Goal: Task Accomplishment & Management: Manage account settings

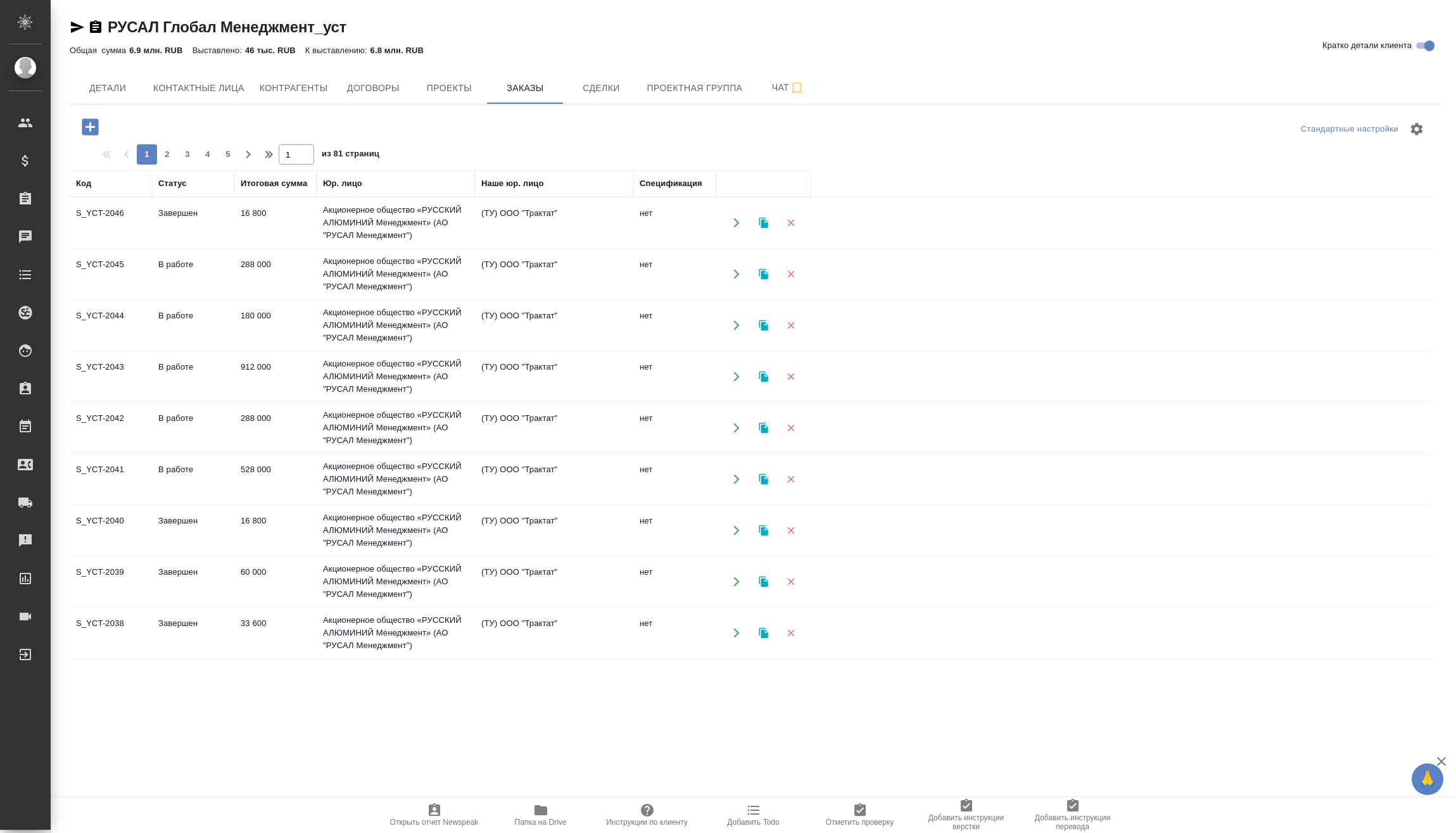
click at [88, 130] on icon "button" at bounding box center [90, 127] width 17 height 17
click at [81, 129] on icon "button" at bounding box center [90, 126] width 22 height 22
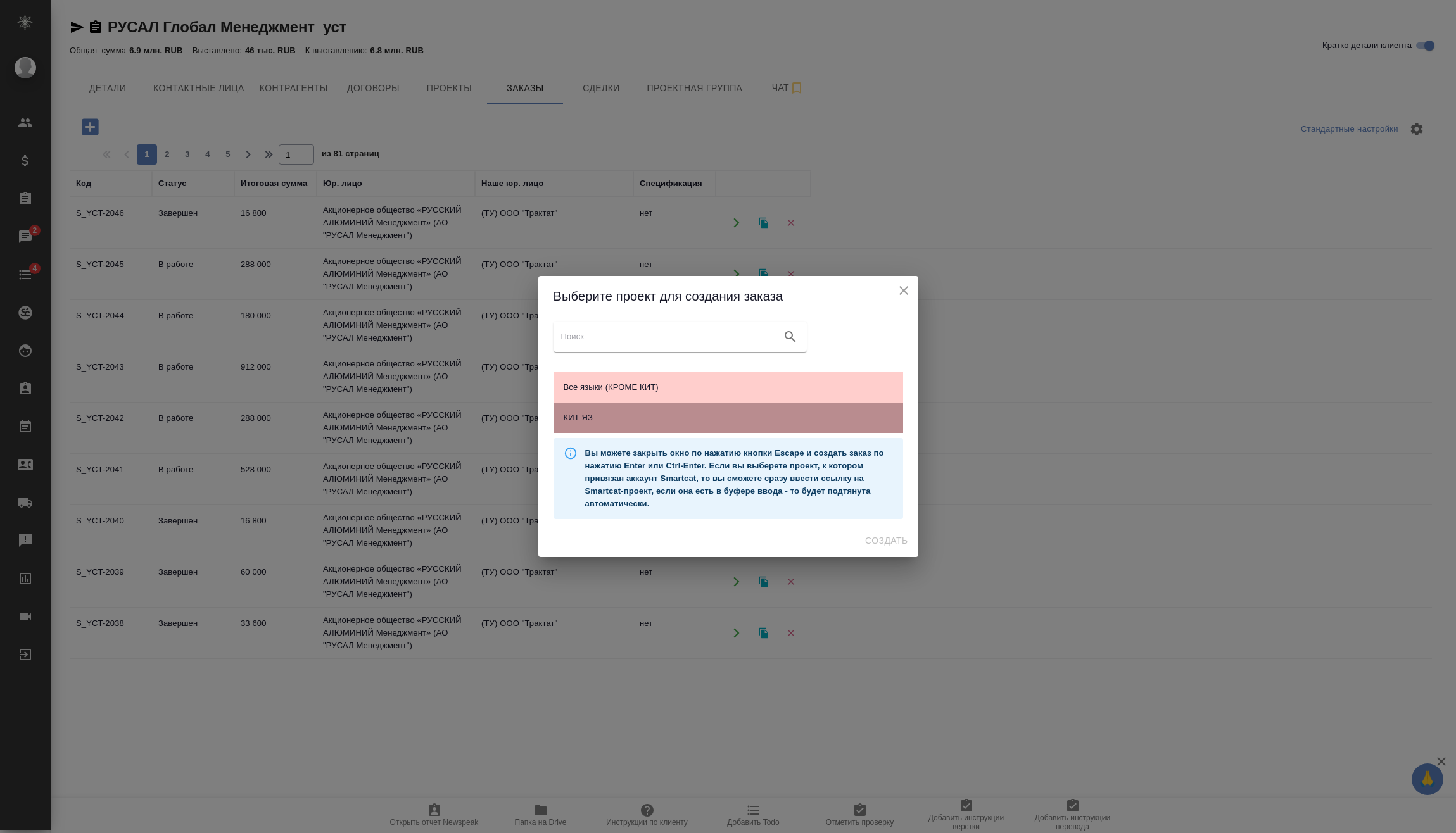
click at [677, 412] on span "КИТ ЯЗ" at bounding box center [728, 418] width 330 height 13
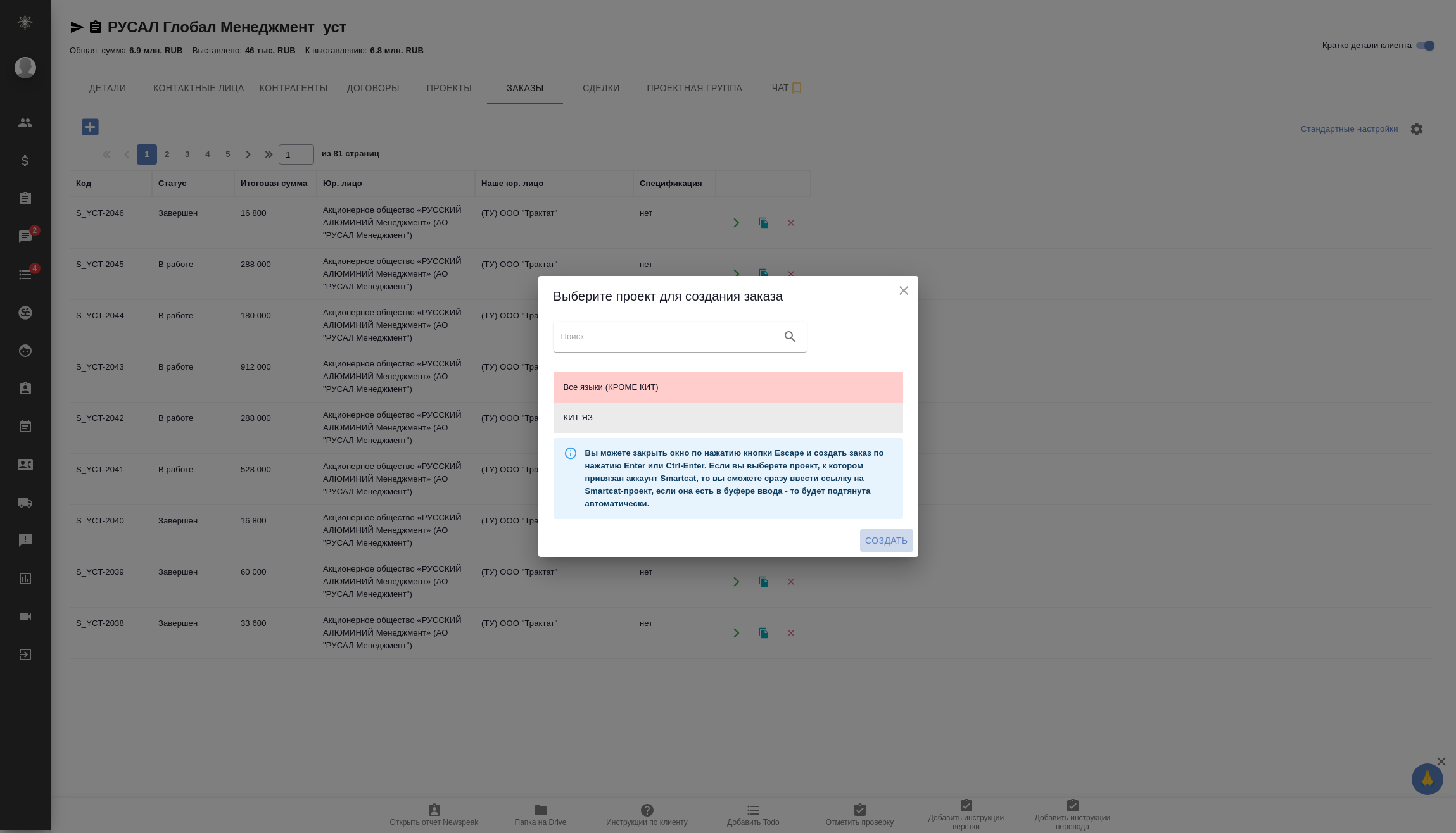
click at [887, 539] on span "Создать" at bounding box center [886, 541] width 43 height 16
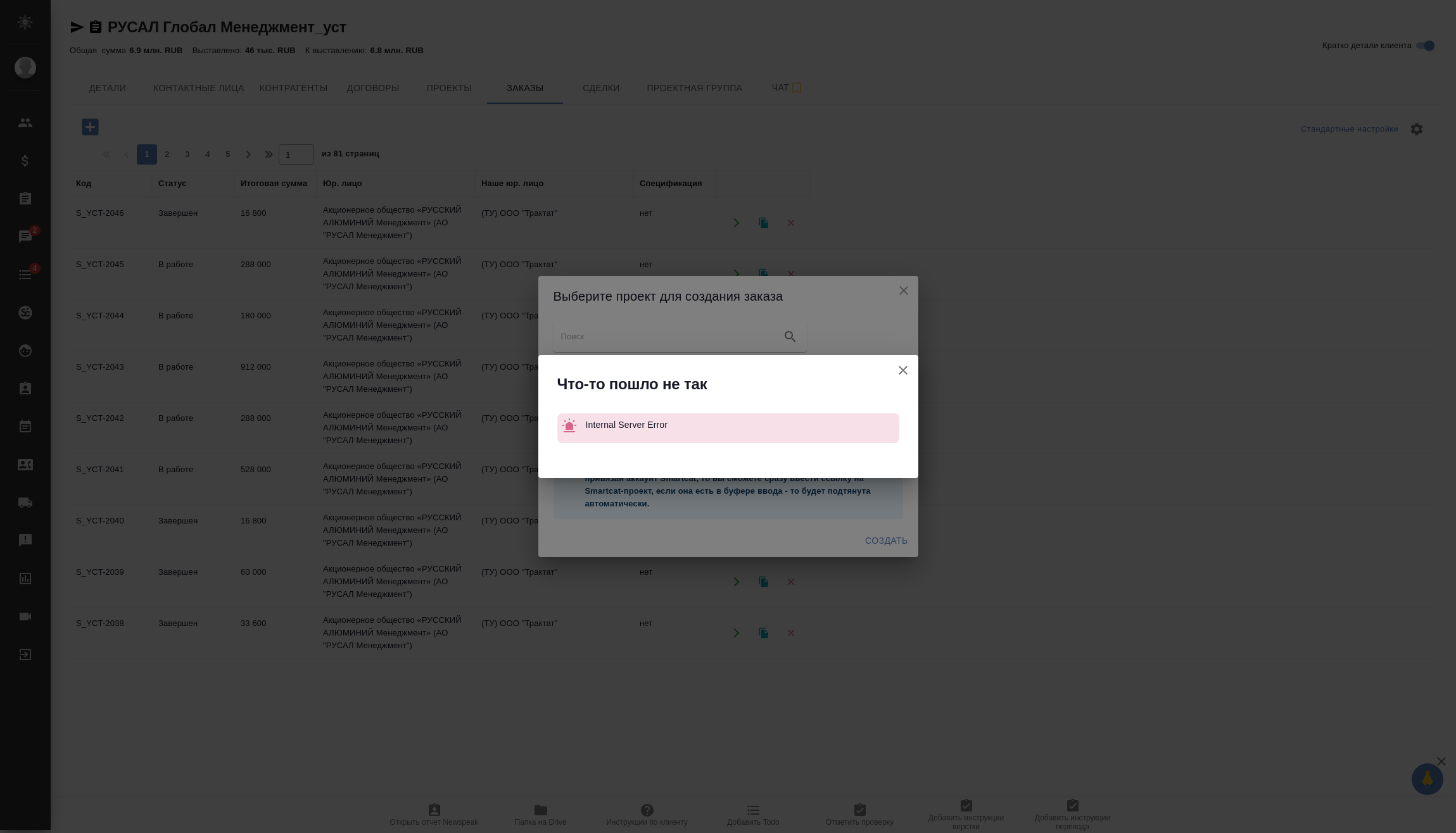
click at [900, 364] on icon "button" at bounding box center [903, 370] width 15 height 15
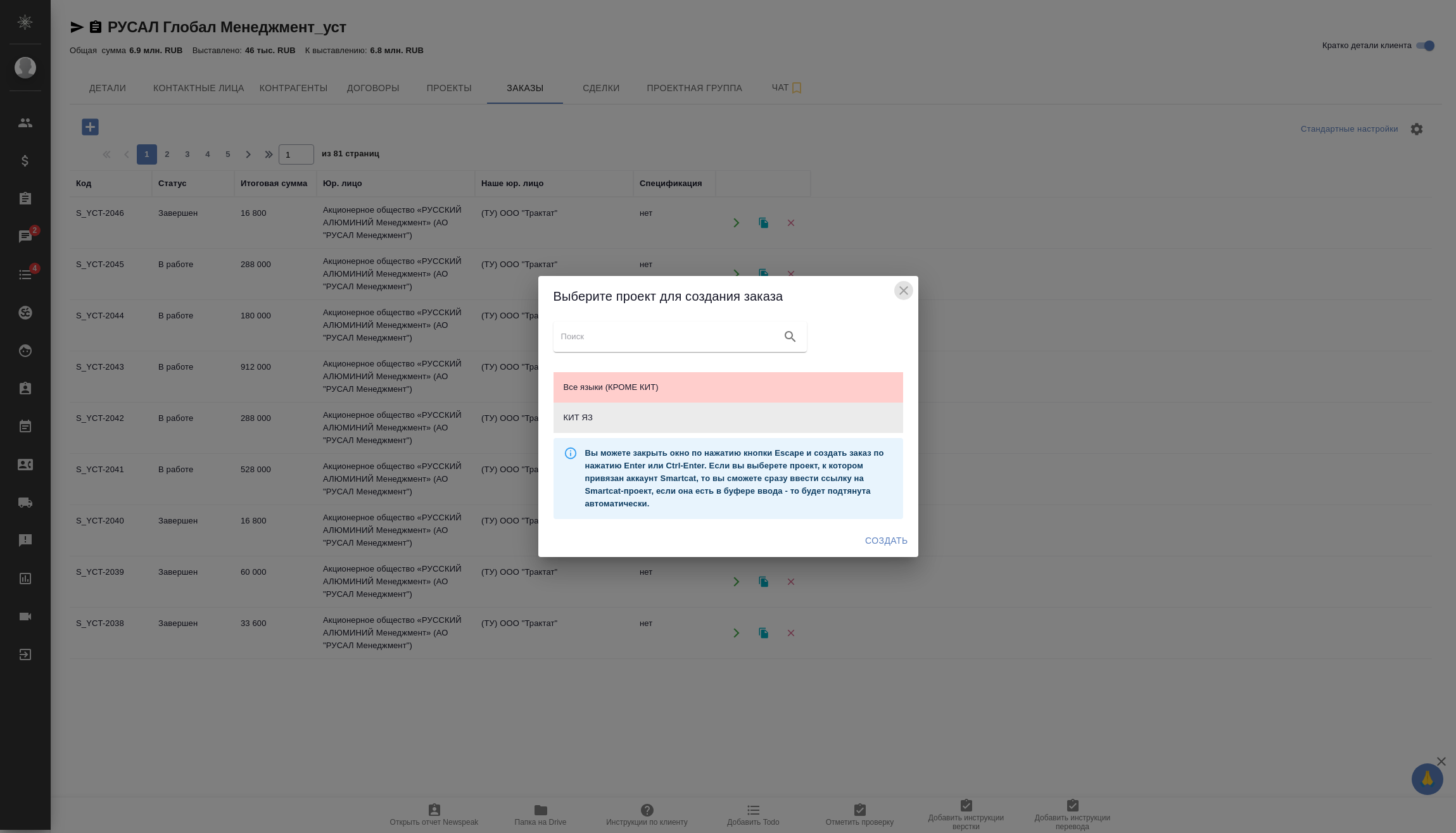
click at [903, 291] on icon "close" at bounding box center [903, 291] width 9 height 9
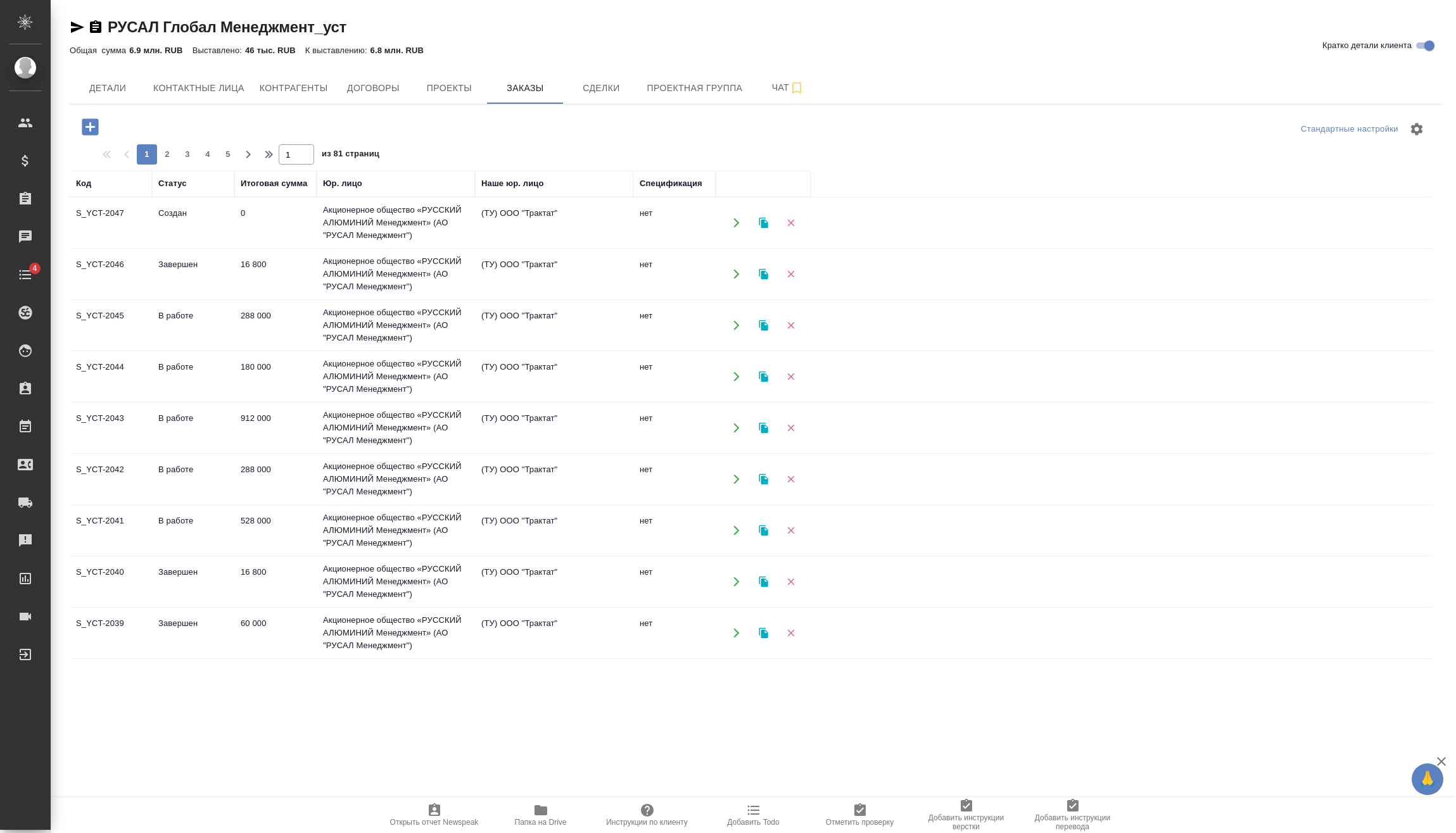
click at [387, 213] on td "Акционерное общество «РУССКИЙ АЛЮМИНИЙ Менеджмент» (АО "РУСАЛ Менеджмент")" at bounding box center [396, 223] width 158 height 51
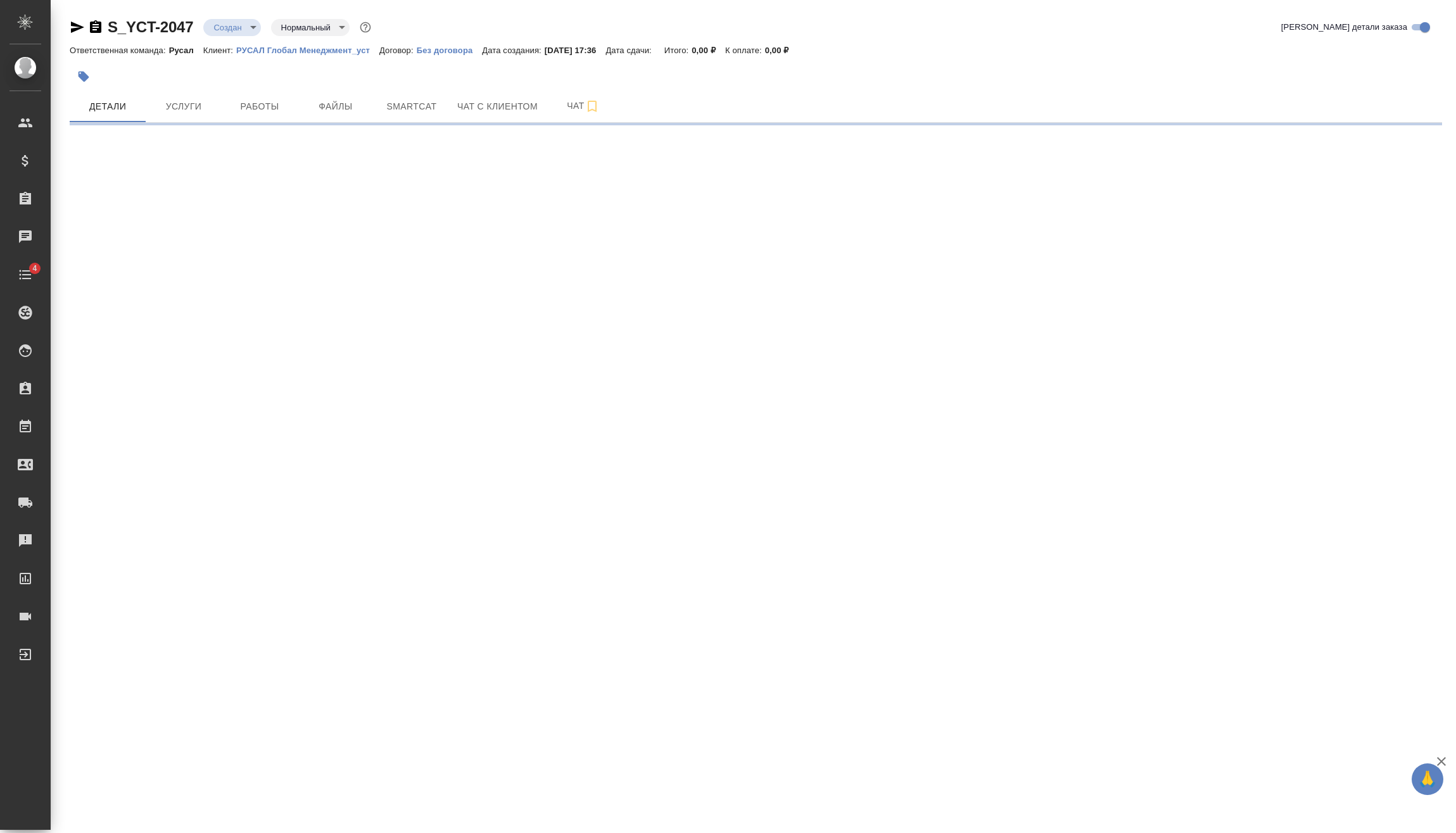
select select "RU"
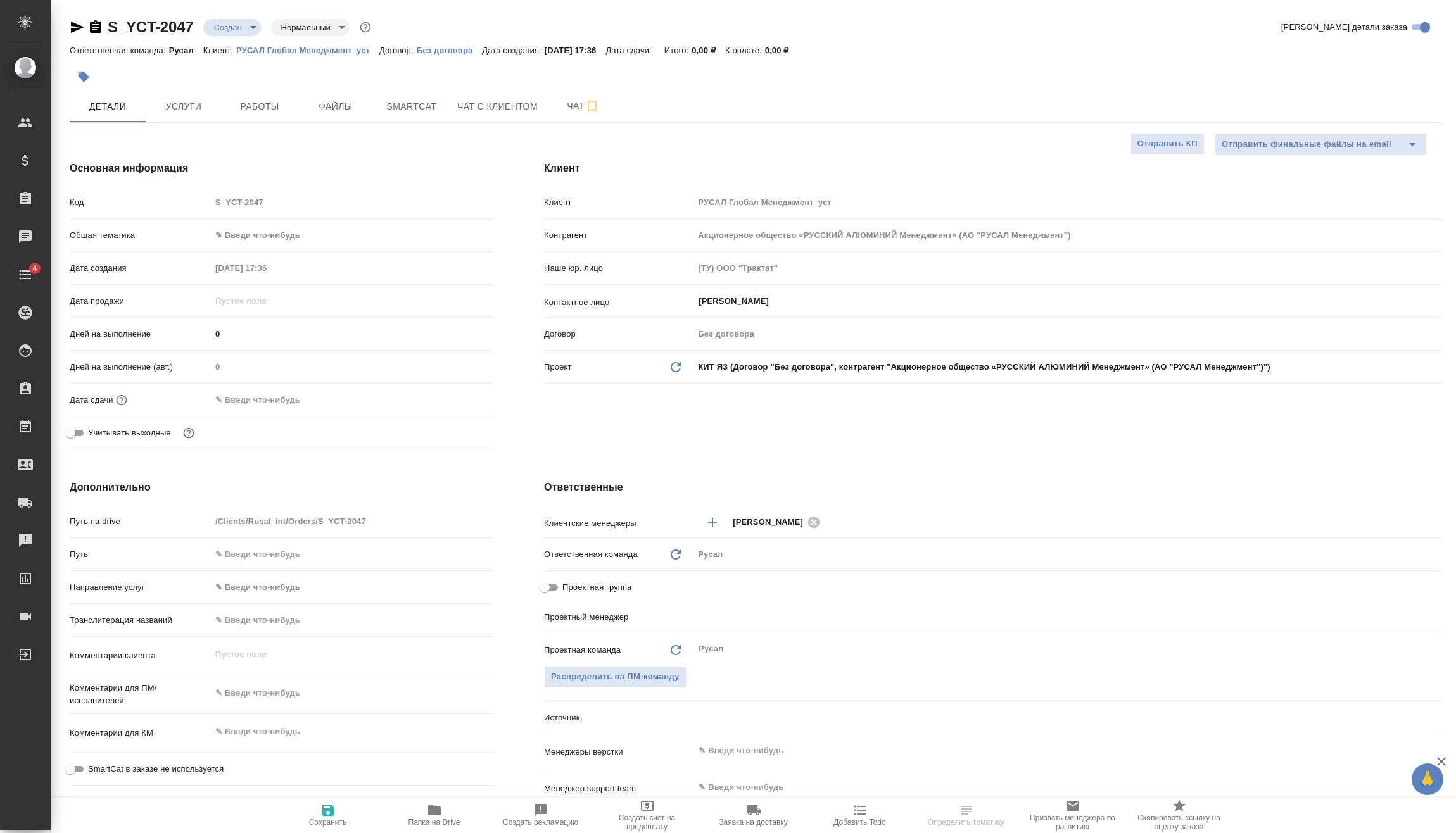
type textarea "x"
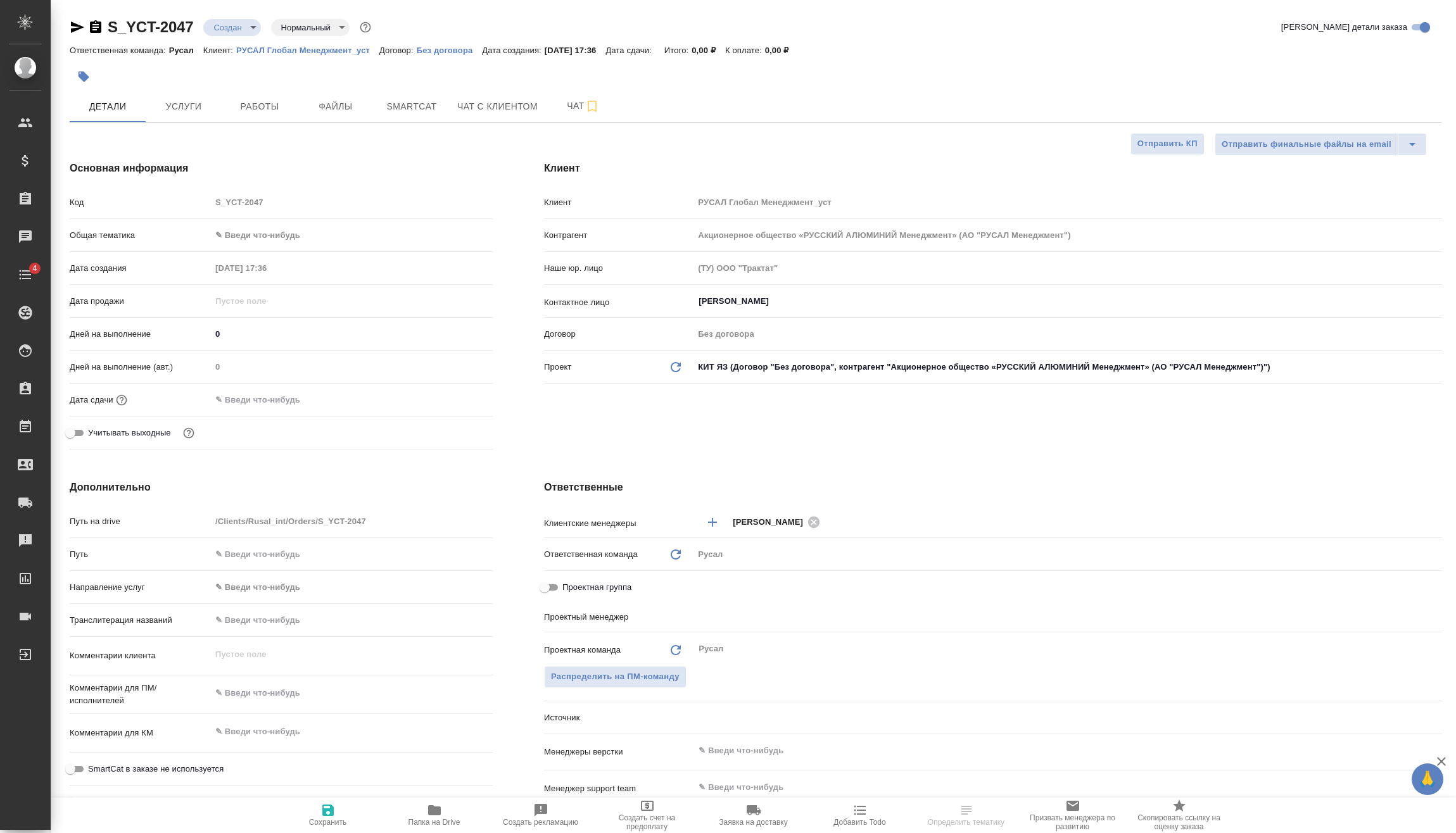
type textarea "x"
type input "[PERSON_NAME]"
type textarea "x"
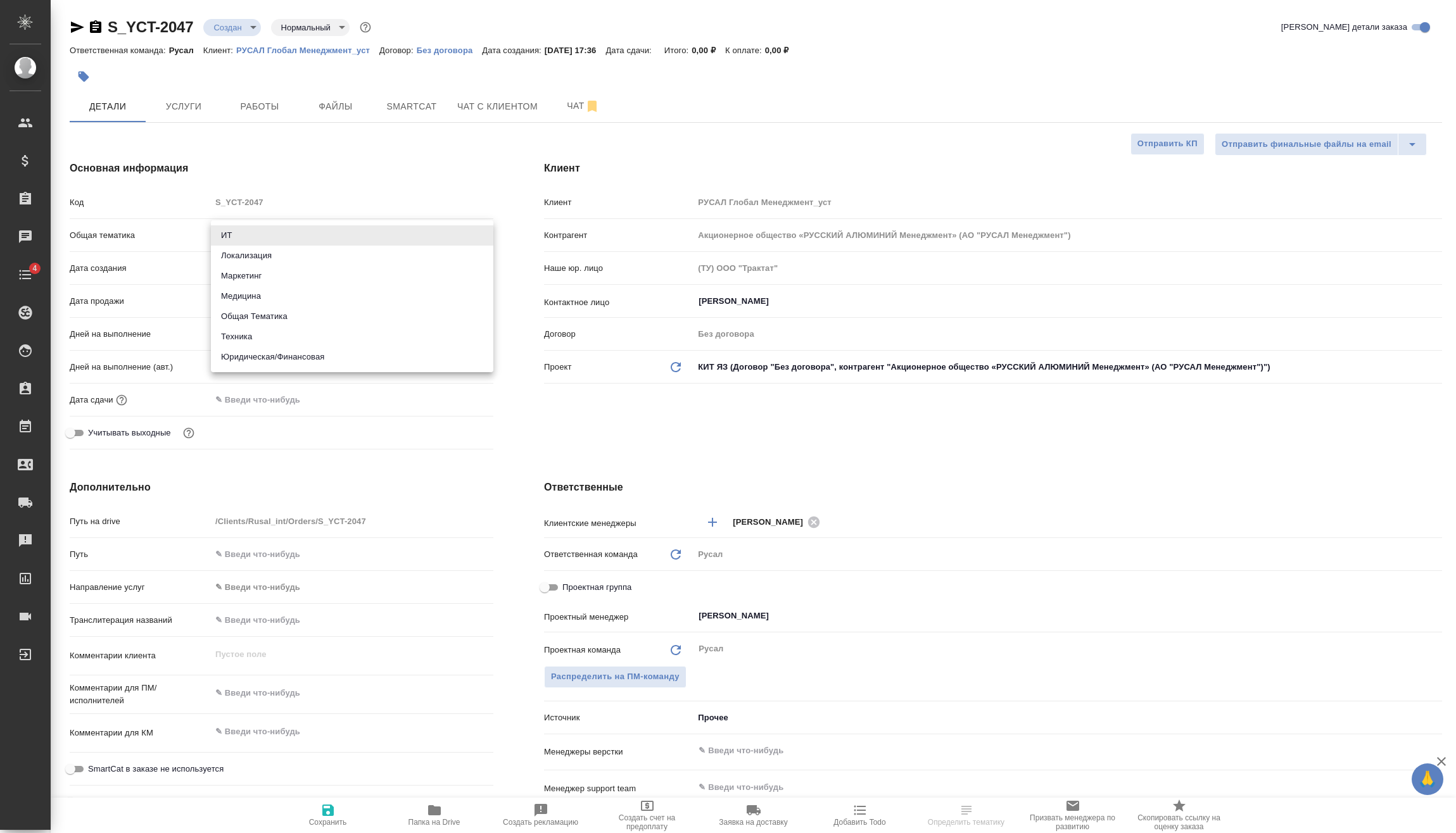
click at [277, 224] on body "🙏 .cls-1 fill:#fff; AWATERA Vasilev Evgeniy Клиенты Спецификации Заказы Чаты 4 …" at bounding box center [728, 416] width 1456 height 833
click at [270, 332] on li "Техника" at bounding box center [352, 336] width 282 height 21
type input "tech"
type textarea "x"
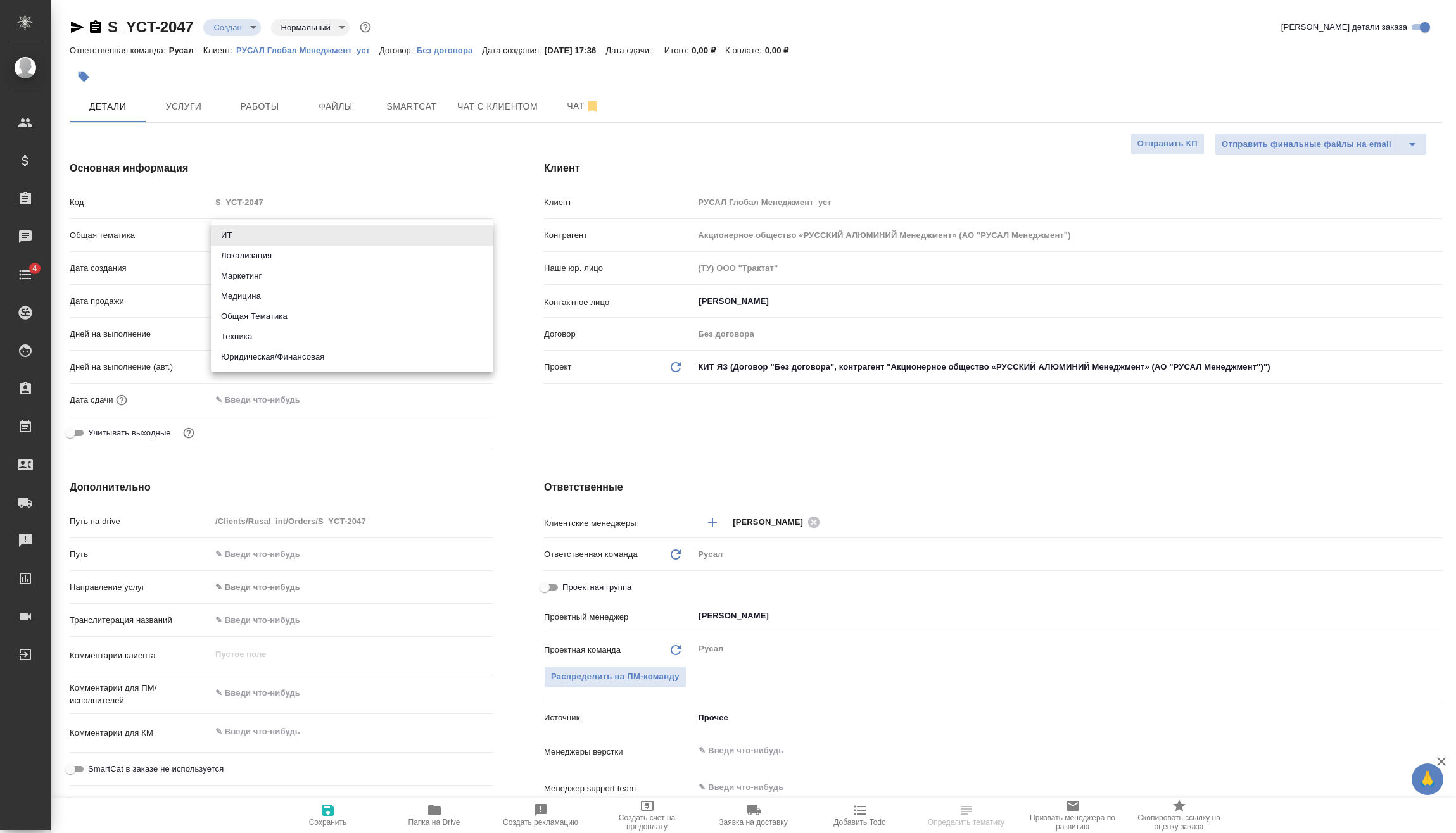
type textarea "x"
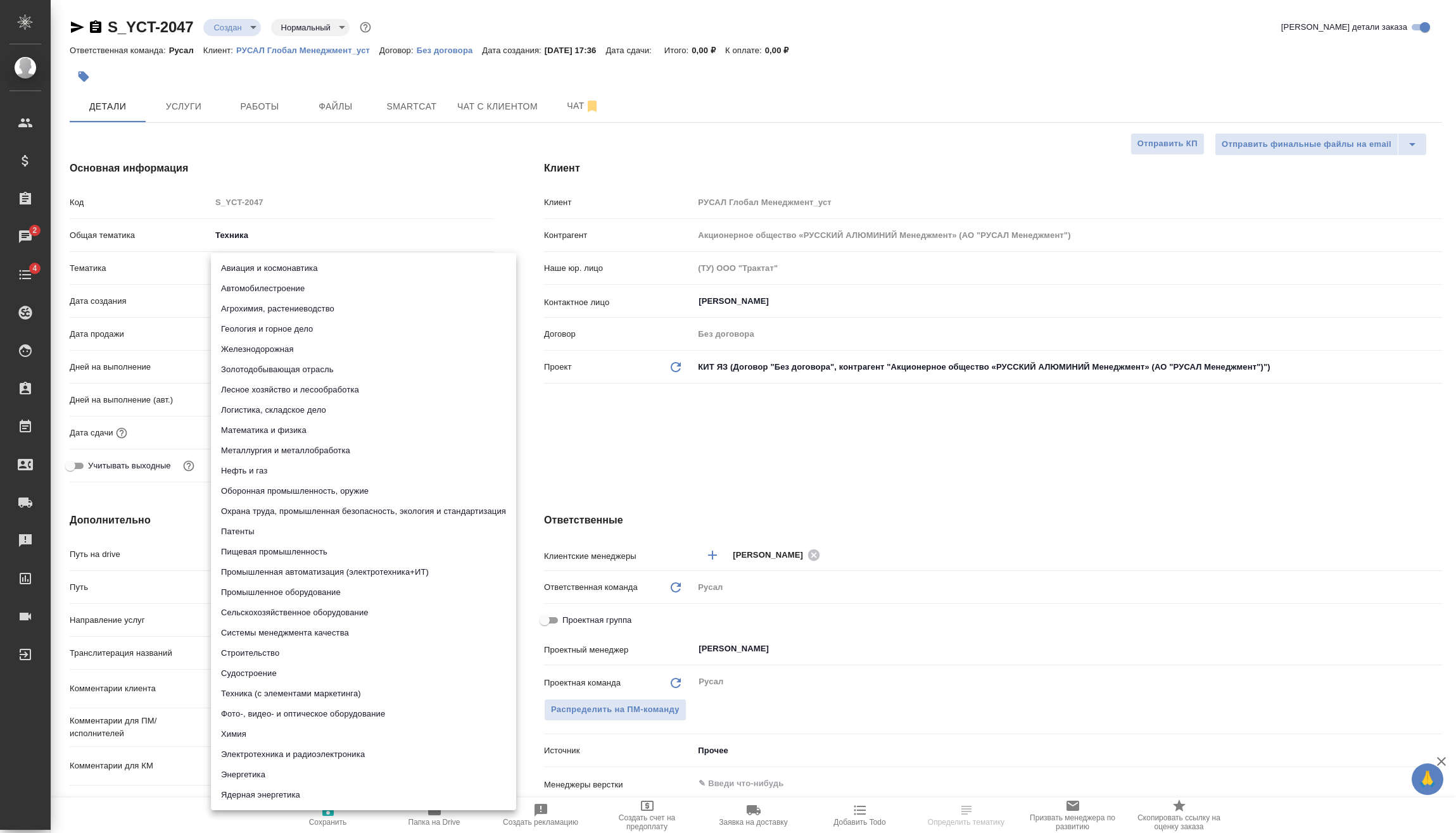
drag, startPoint x: 266, startPoint y: 269, endPoint x: 285, endPoint y: 356, distance: 89.1
click at [266, 269] on body "🙏 .cls-1 fill:#fff; AWATERA Vasilev Evgeniy Клиенты Спецификации Заказы 2 Чаты …" at bounding box center [728, 416] width 1456 height 833
click at [292, 448] on li "Металлургия и металлобработка" at bounding box center [363, 450] width 305 height 21
type textarea "x"
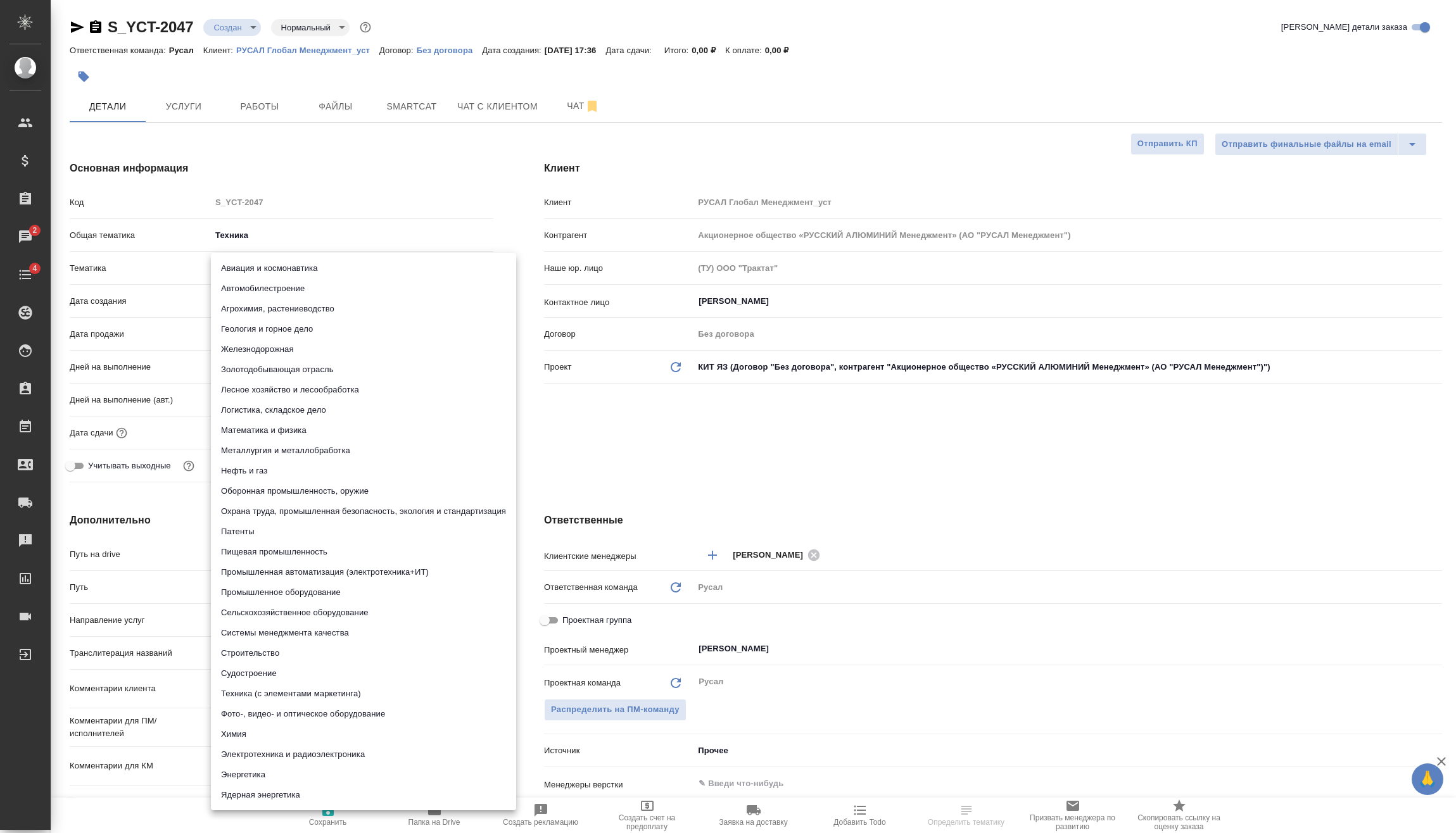
type textarea "x"
type input "60014e23f7d9dc5f480a3cf8"
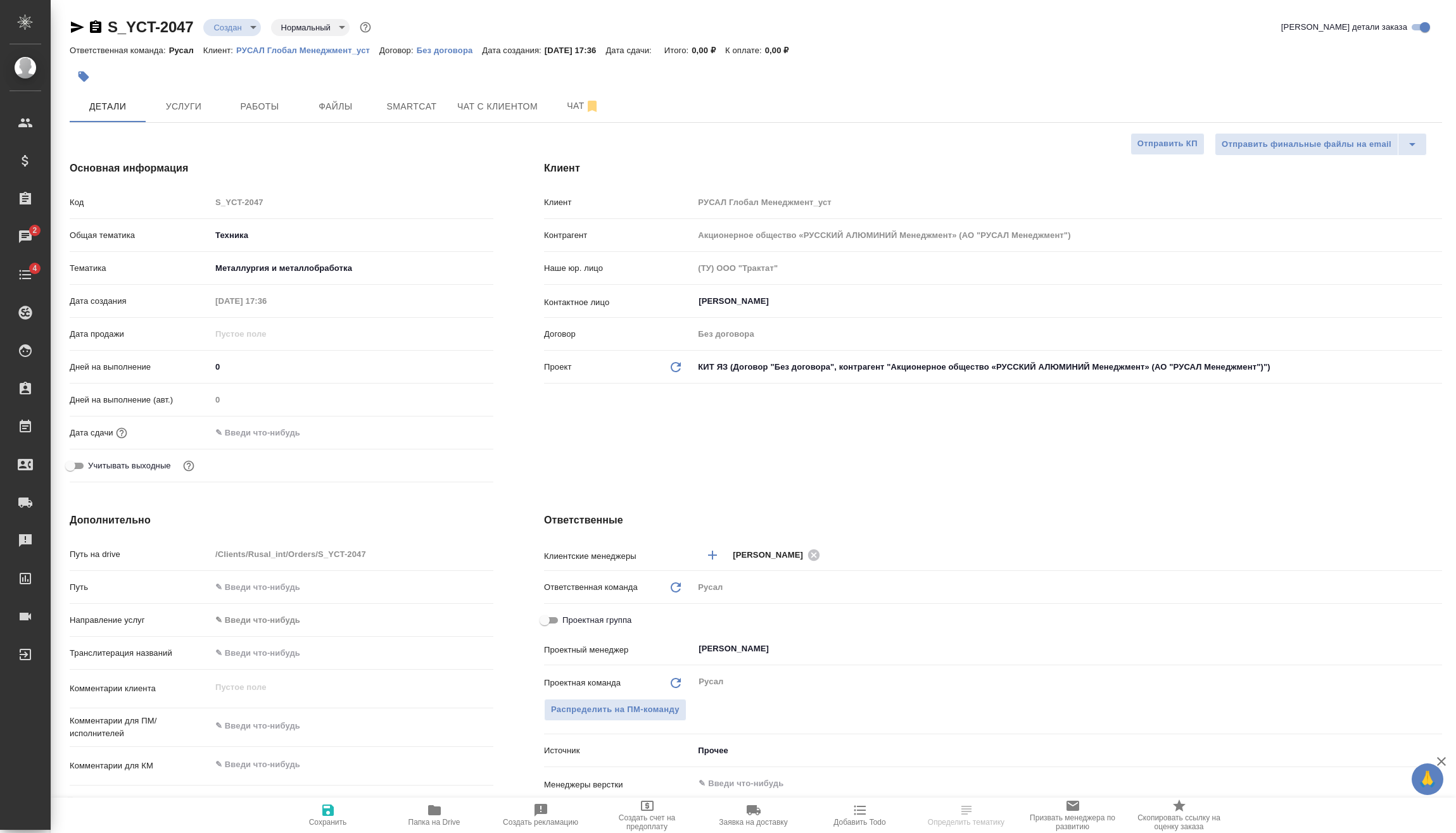
click at [254, 428] on input "text" at bounding box center [266, 433] width 111 height 18
click at [454, 424] on icon "button" at bounding box center [457, 432] width 15 height 15
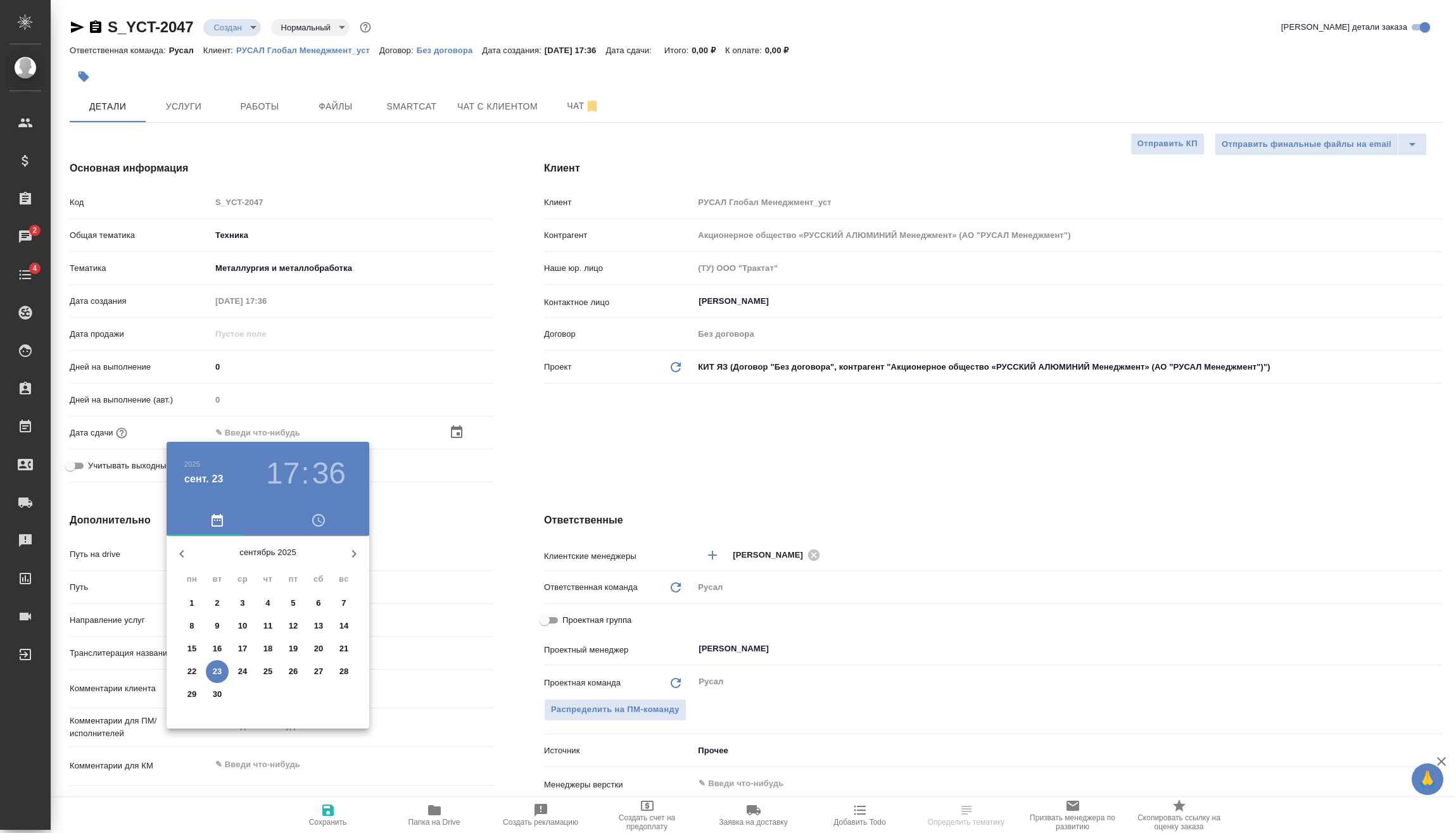
click at [301, 469] on h3 ":" at bounding box center [304, 473] width 8 height 36
click at [288, 468] on h3 "17" at bounding box center [282, 473] width 33 height 36
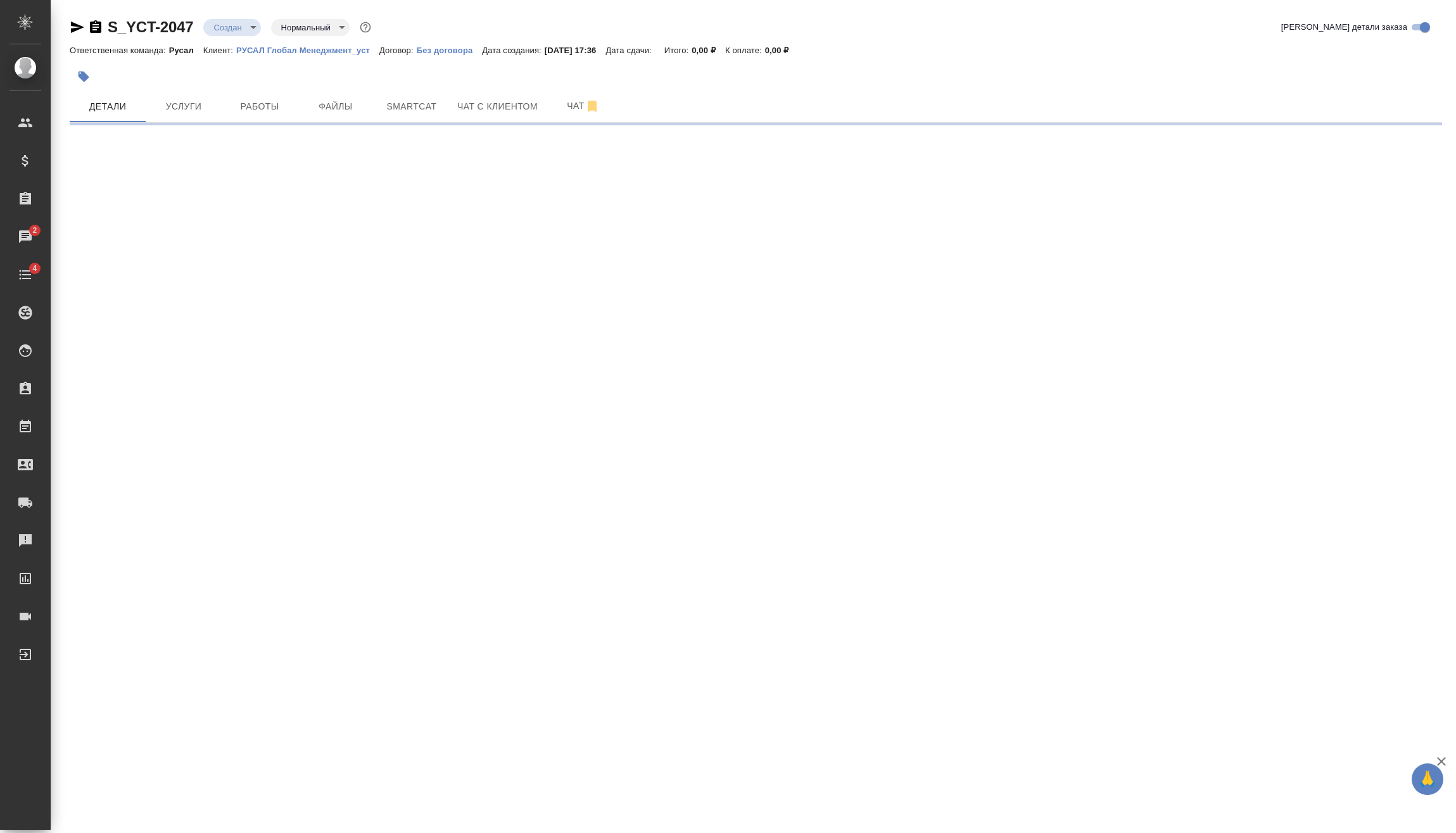
click at [269, 682] on div ".cls-1 fill:#fff; AWATERA Vasilev Evgeniy Клиенты Спецификации Заказы 2 Чаты 4 …" at bounding box center [728, 416] width 1456 height 833
select select "RU"
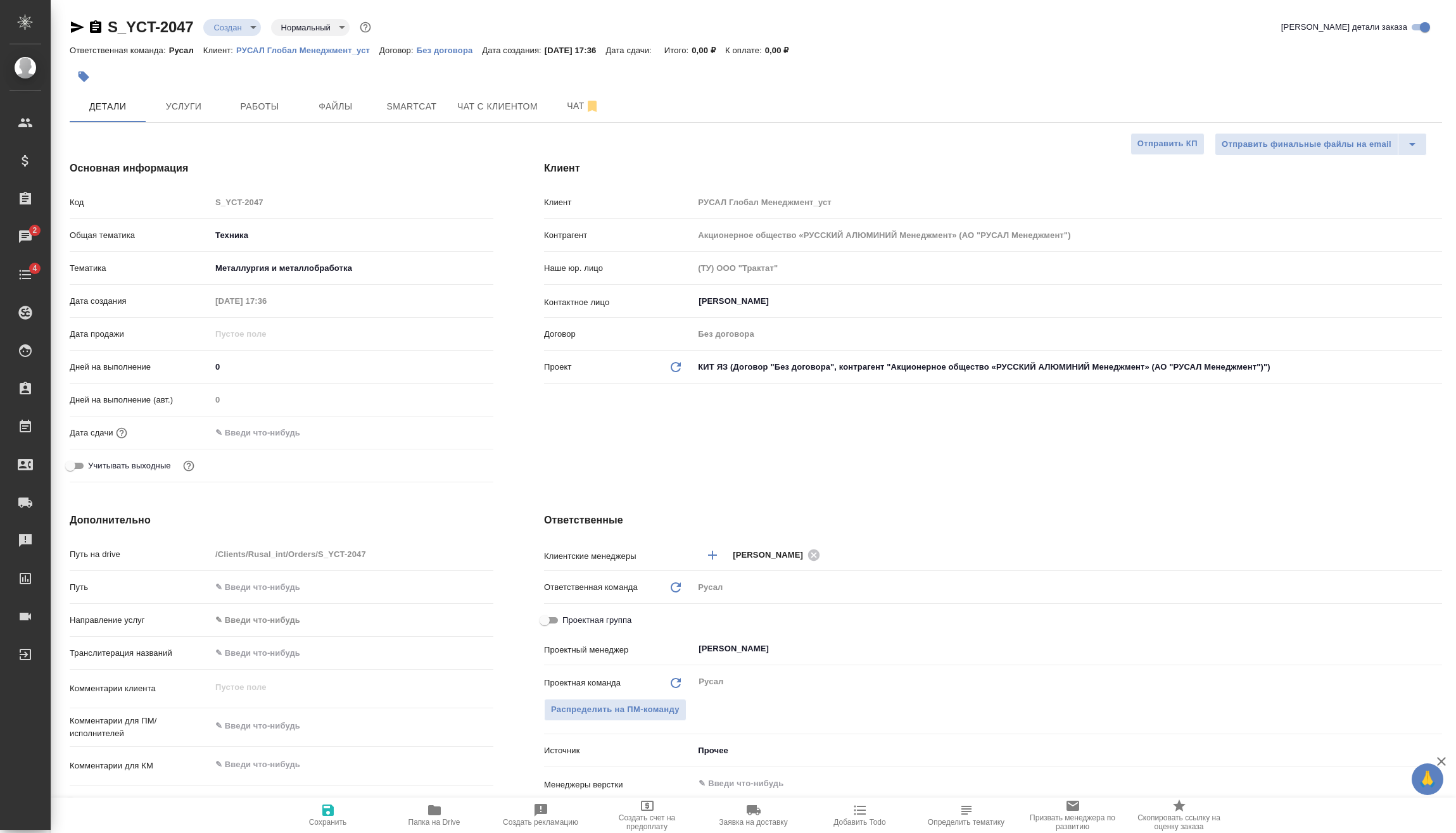
type textarea "x"
click at [282, 431] on input "text" at bounding box center [266, 433] width 111 height 18
click at [458, 431] on icon "button" at bounding box center [457, 431] width 15 height 15
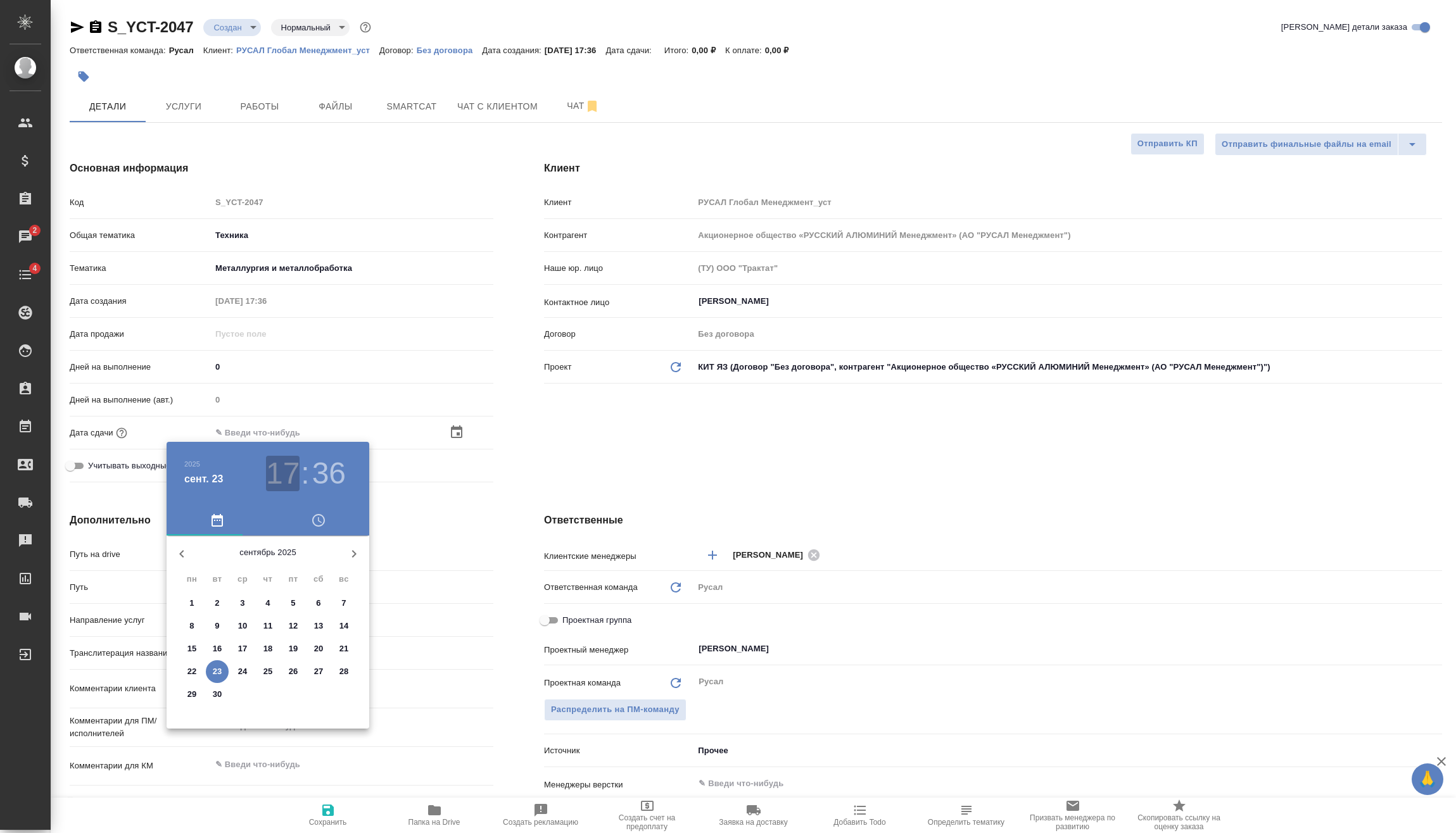
click at [281, 468] on h3 "17" at bounding box center [282, 473] width 33 height 36
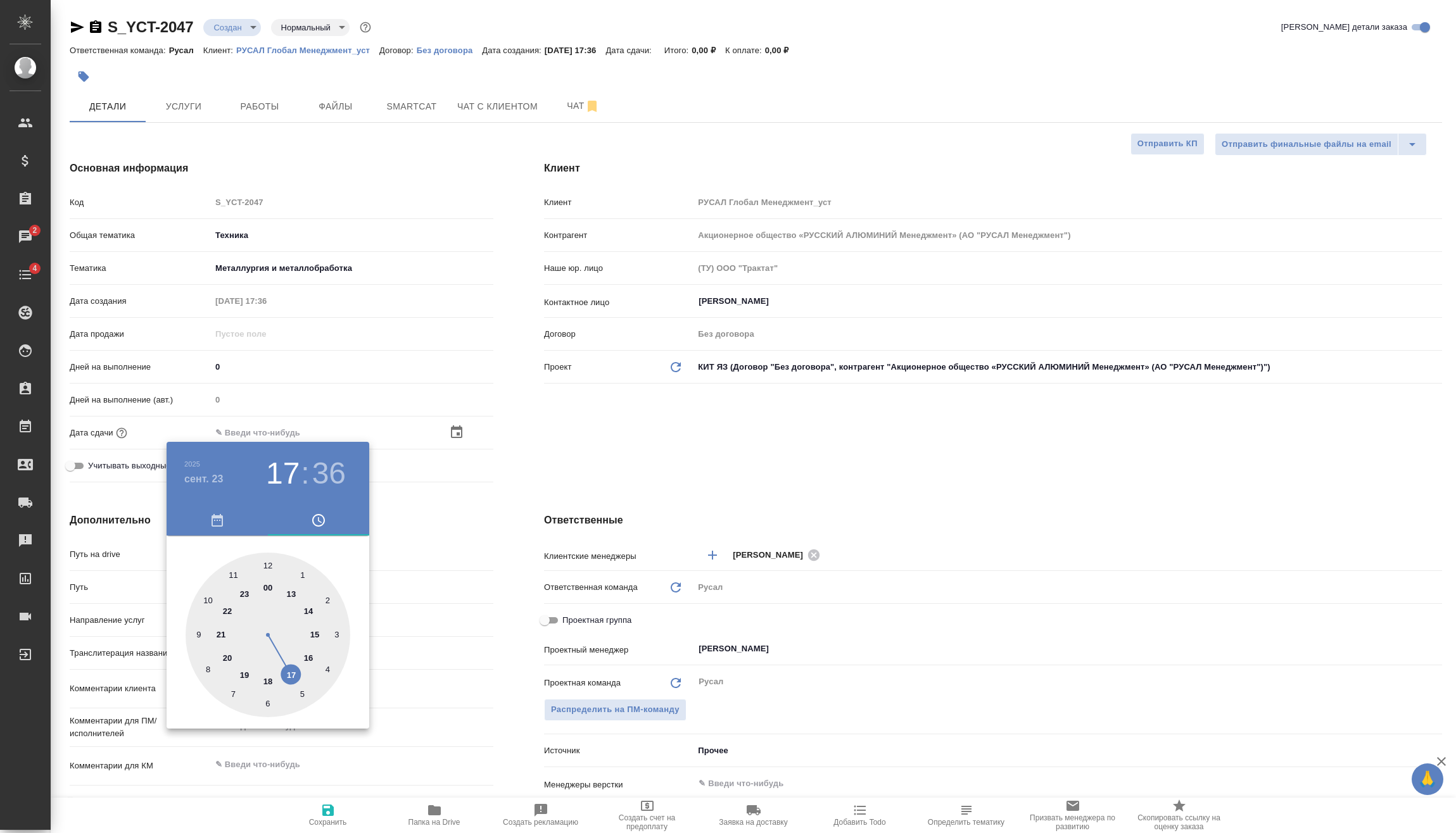
click at [270, 676] on div at bounding box center [268, 634] width 164 height 164
type input "23.09.2025 18:36"
type textarea "x"
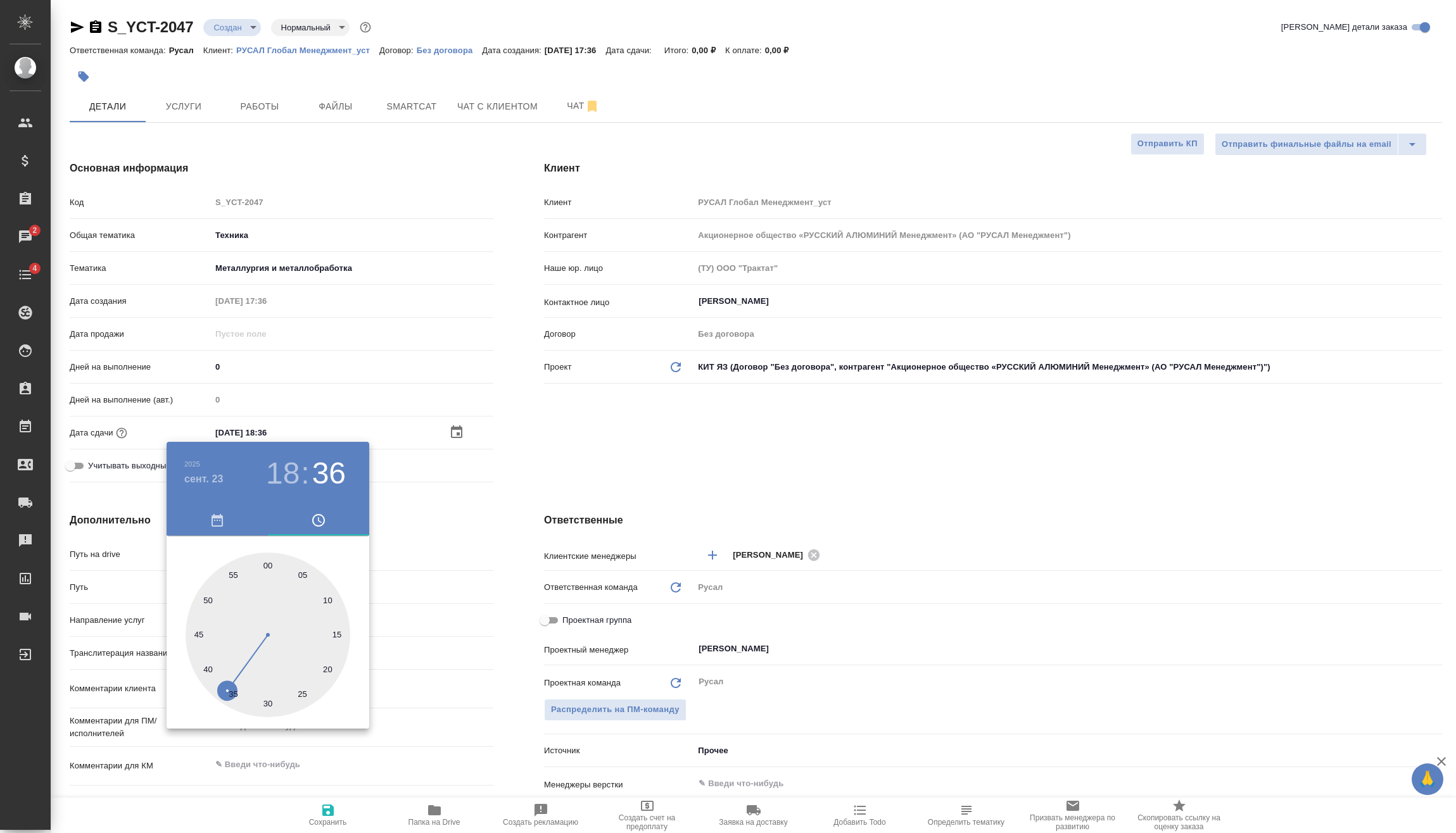
click at [403, 549] on div at bounding box center [728, 416] width 1456 height 833
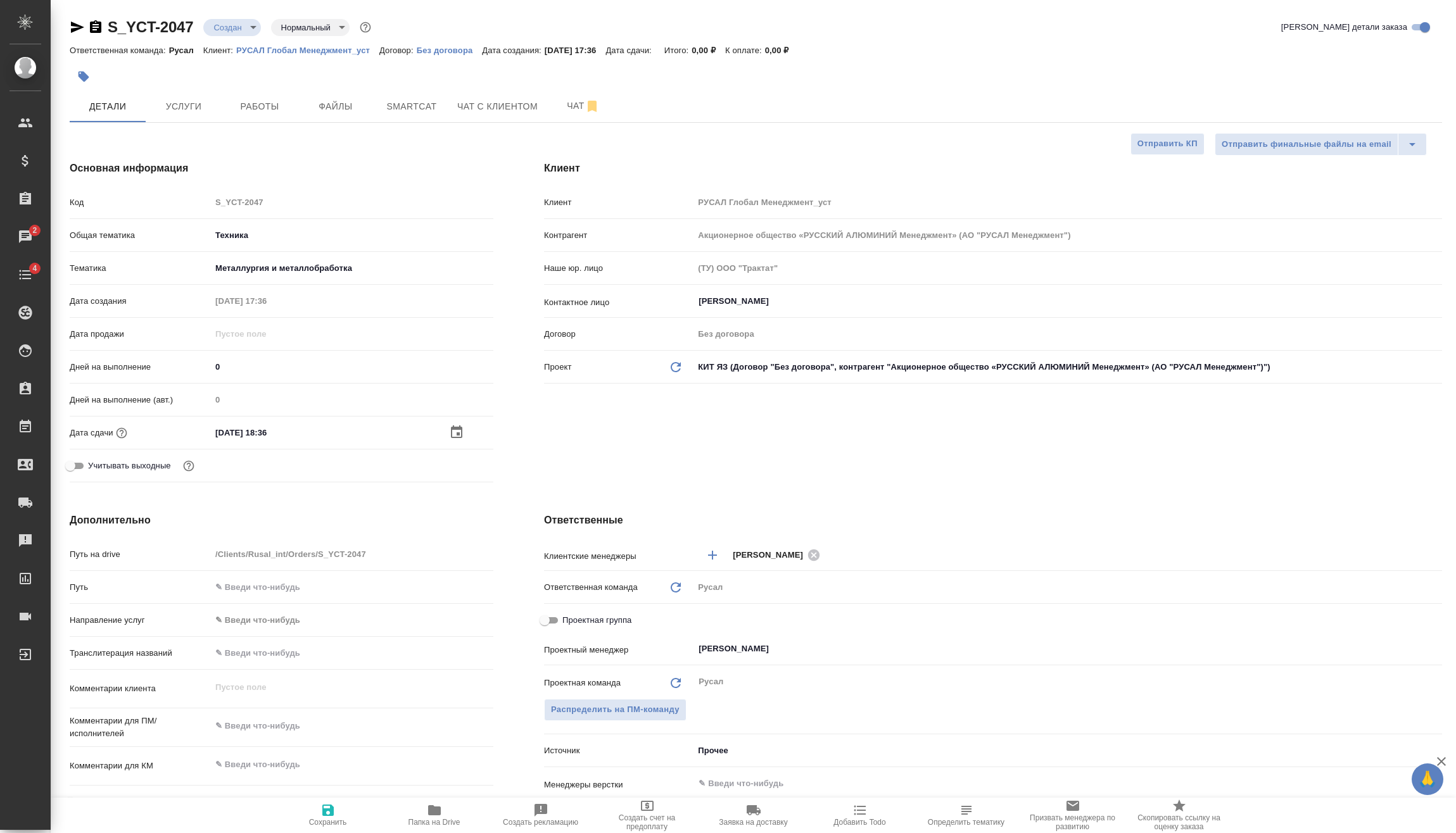
scroll to position [126, 0]
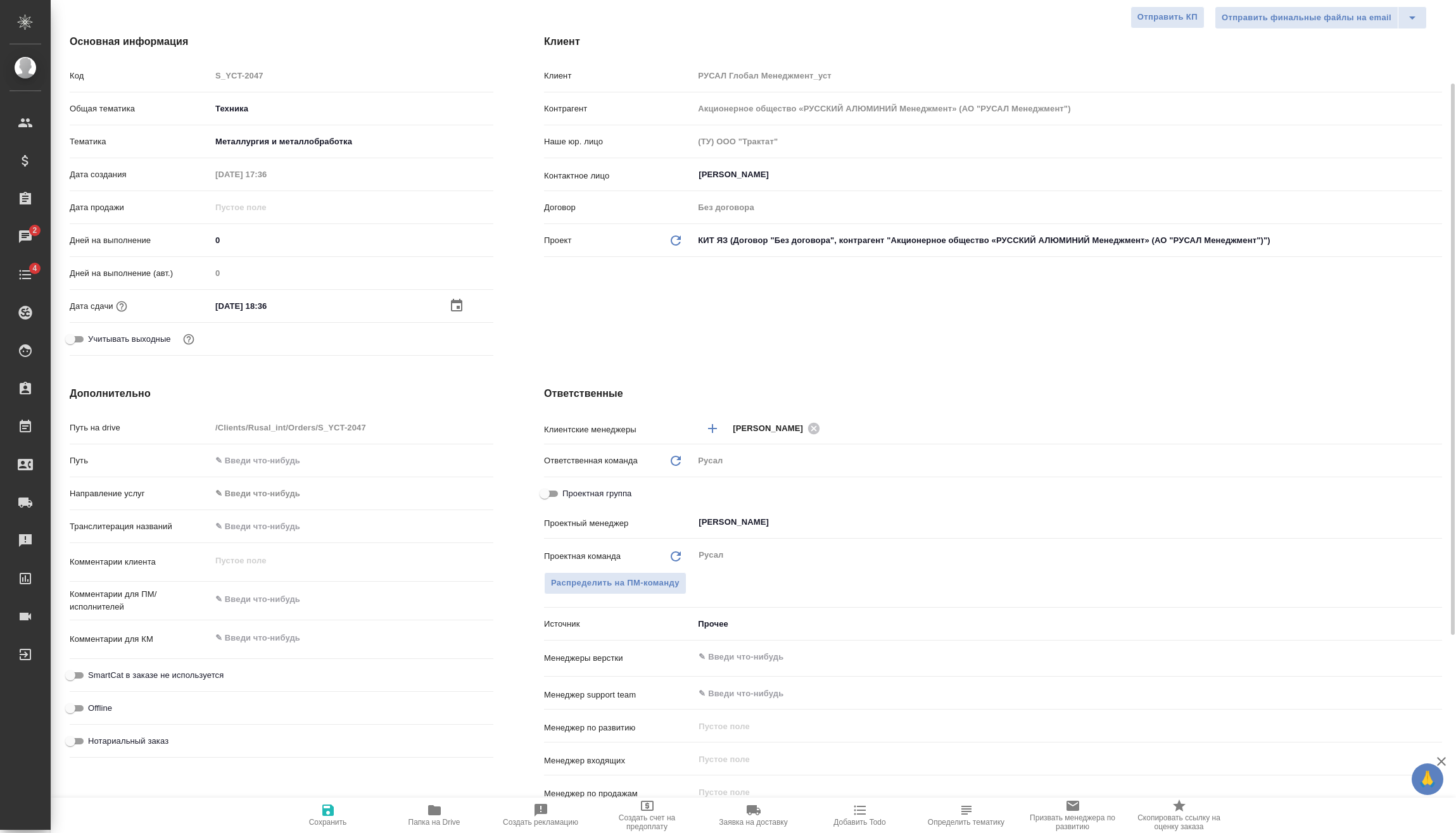
type textarea "x"
click at [289, 599] on textarea at bounding box center [352, 599] width 282 height 21
type textarea "x"
type textarea "2"
type textarea "x"
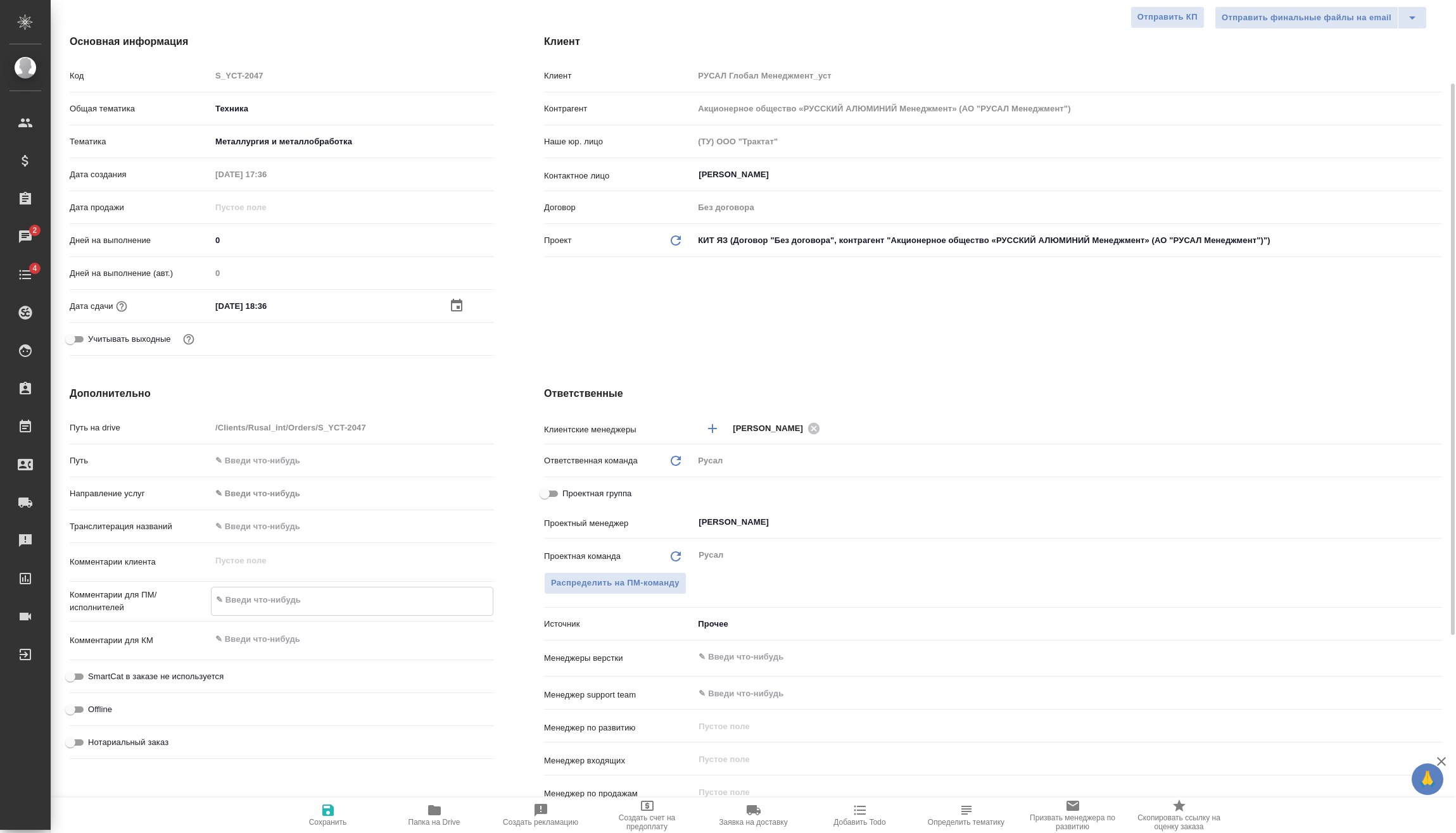
type textarea "x"
type textarea "23"
type textarea "x"
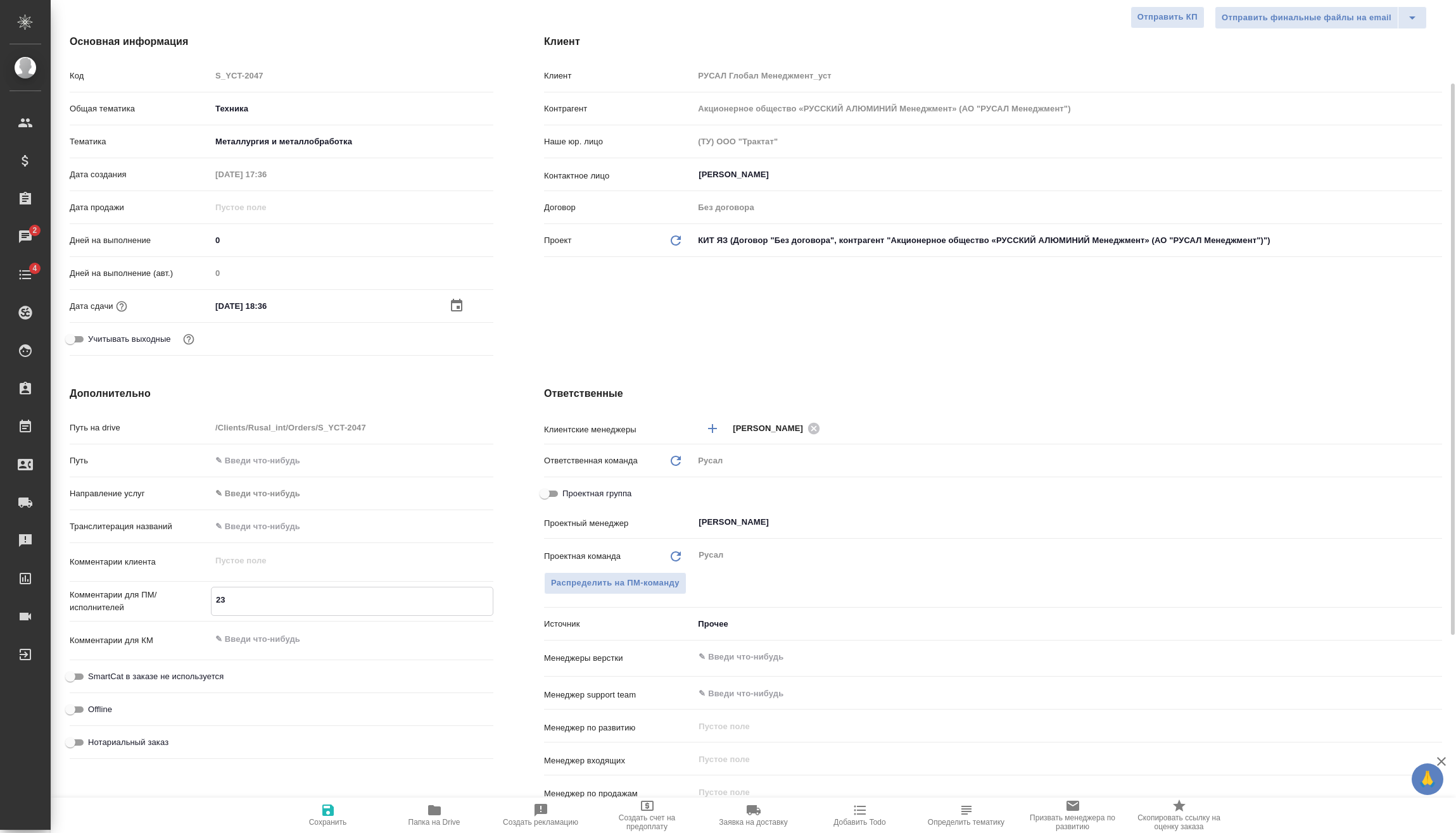
type textarea "x"
type textarea "23."
type textarea "x"
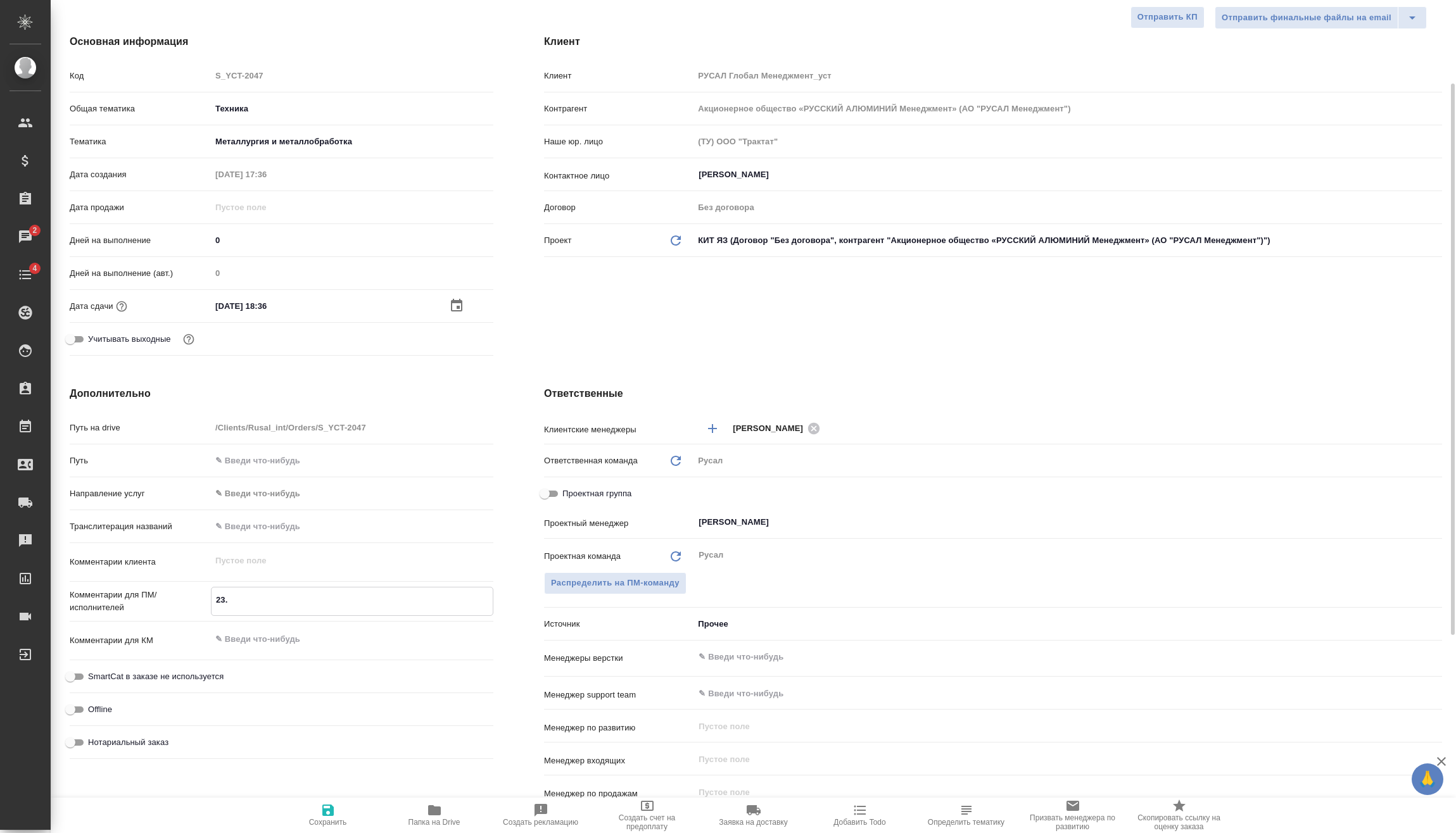
type textarea "23.0"
type textarea "x"
type textarea "23.09"
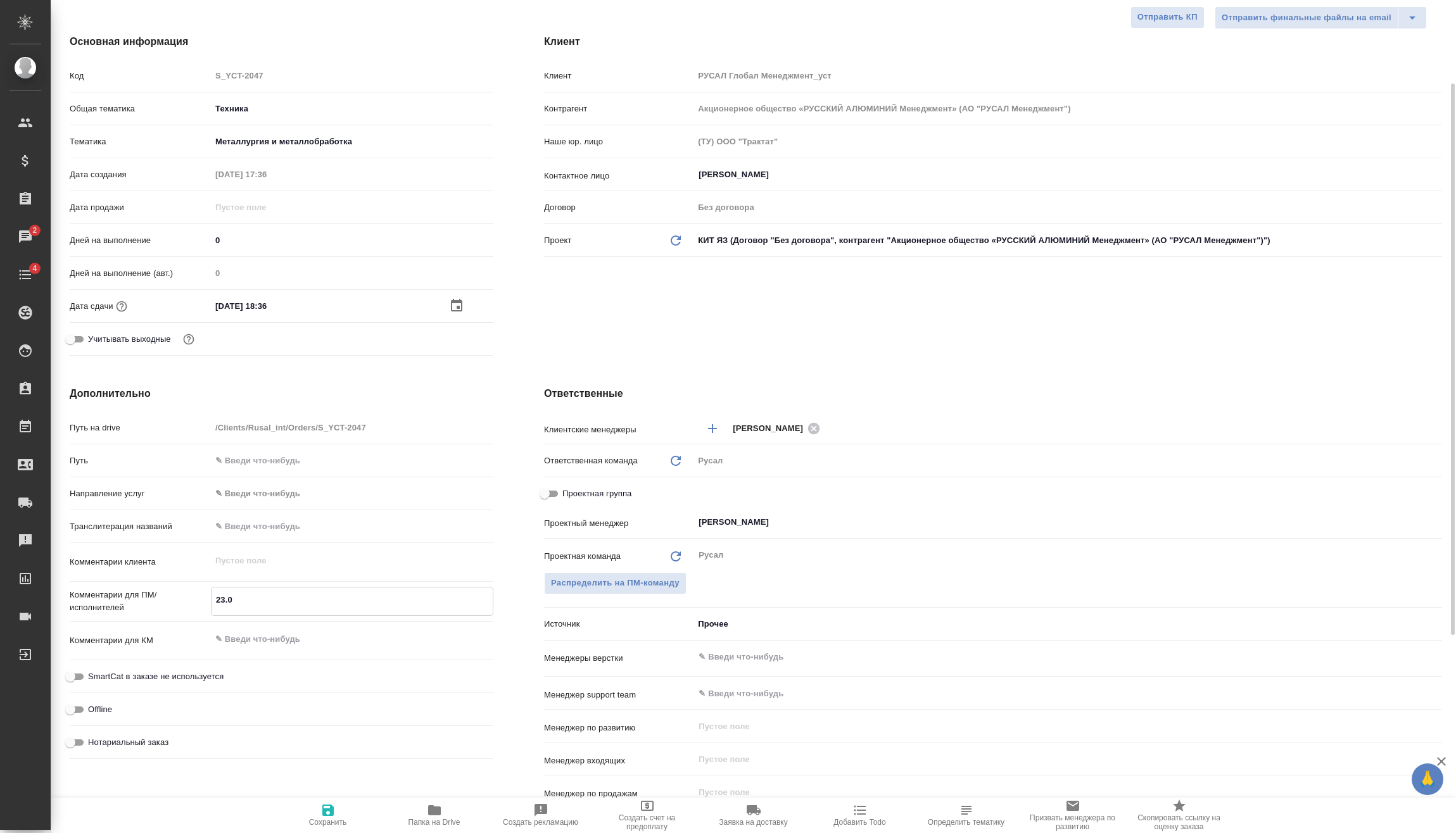
type textarea "x"
type textarea "23.09"
type textarea "x"
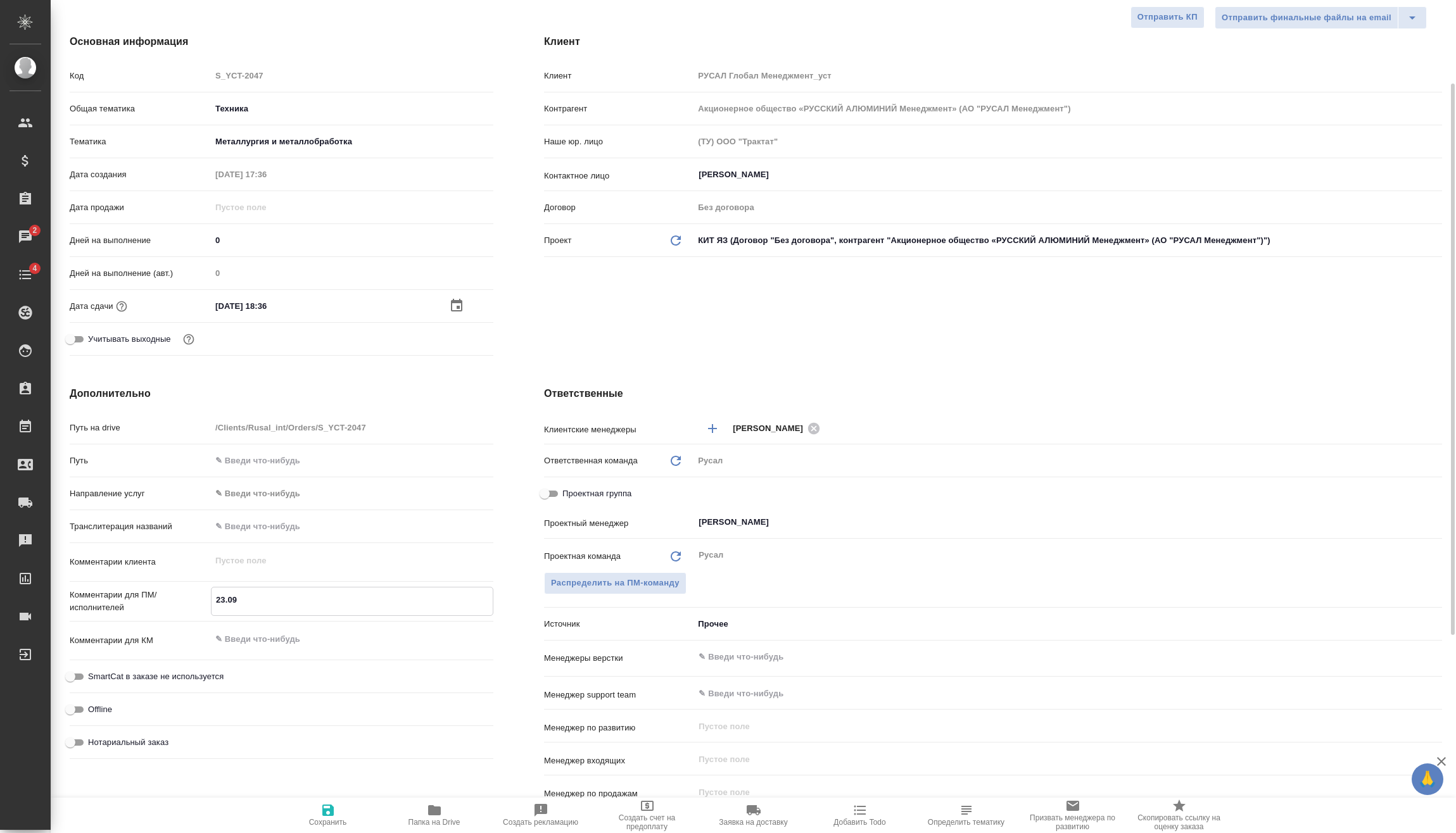
type textarea "x"
type textarea "23.09 М"
type textarea "x"
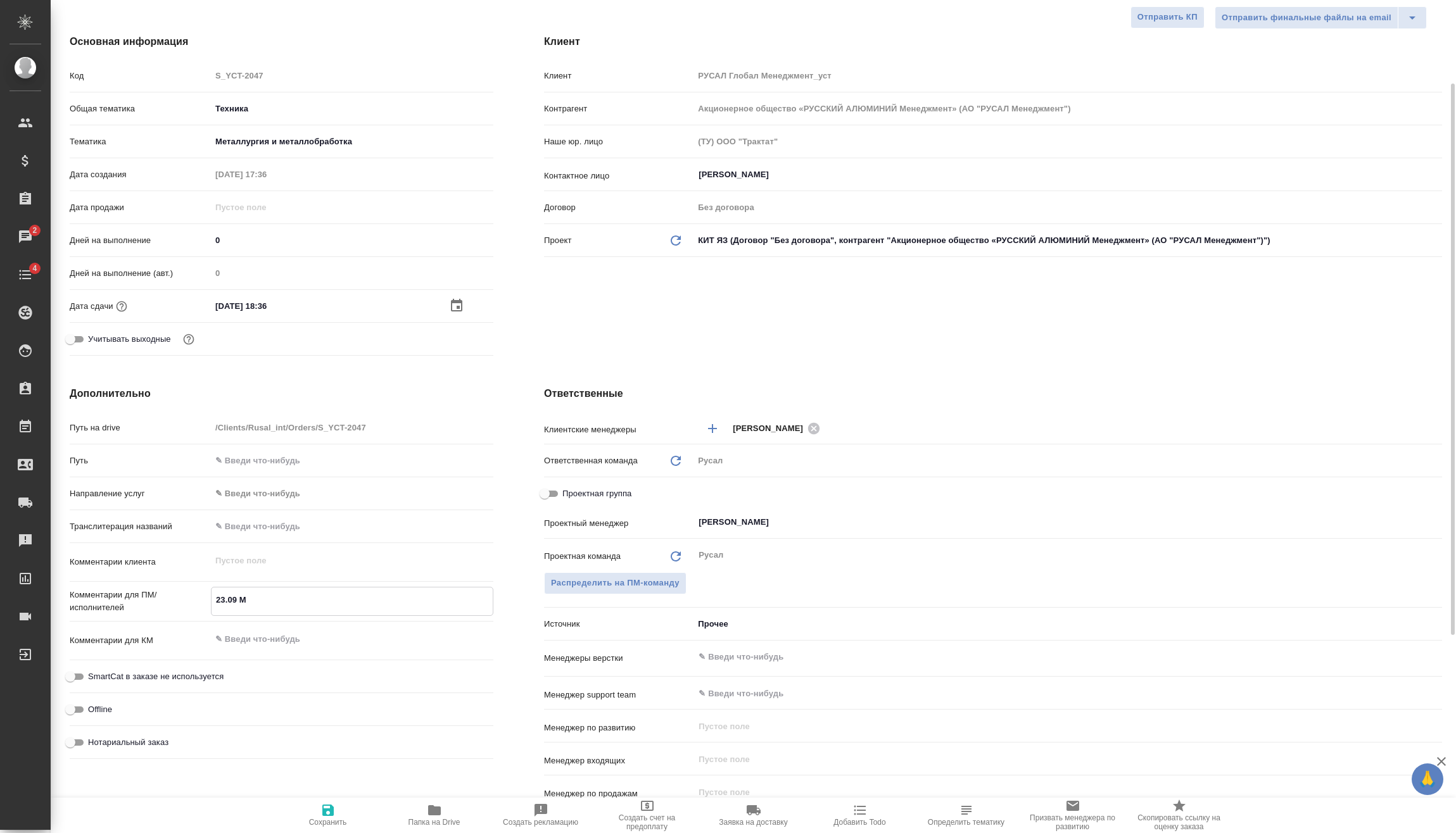
type textarea "x"
type textarea "23.09 Ми"
type textarea "x"
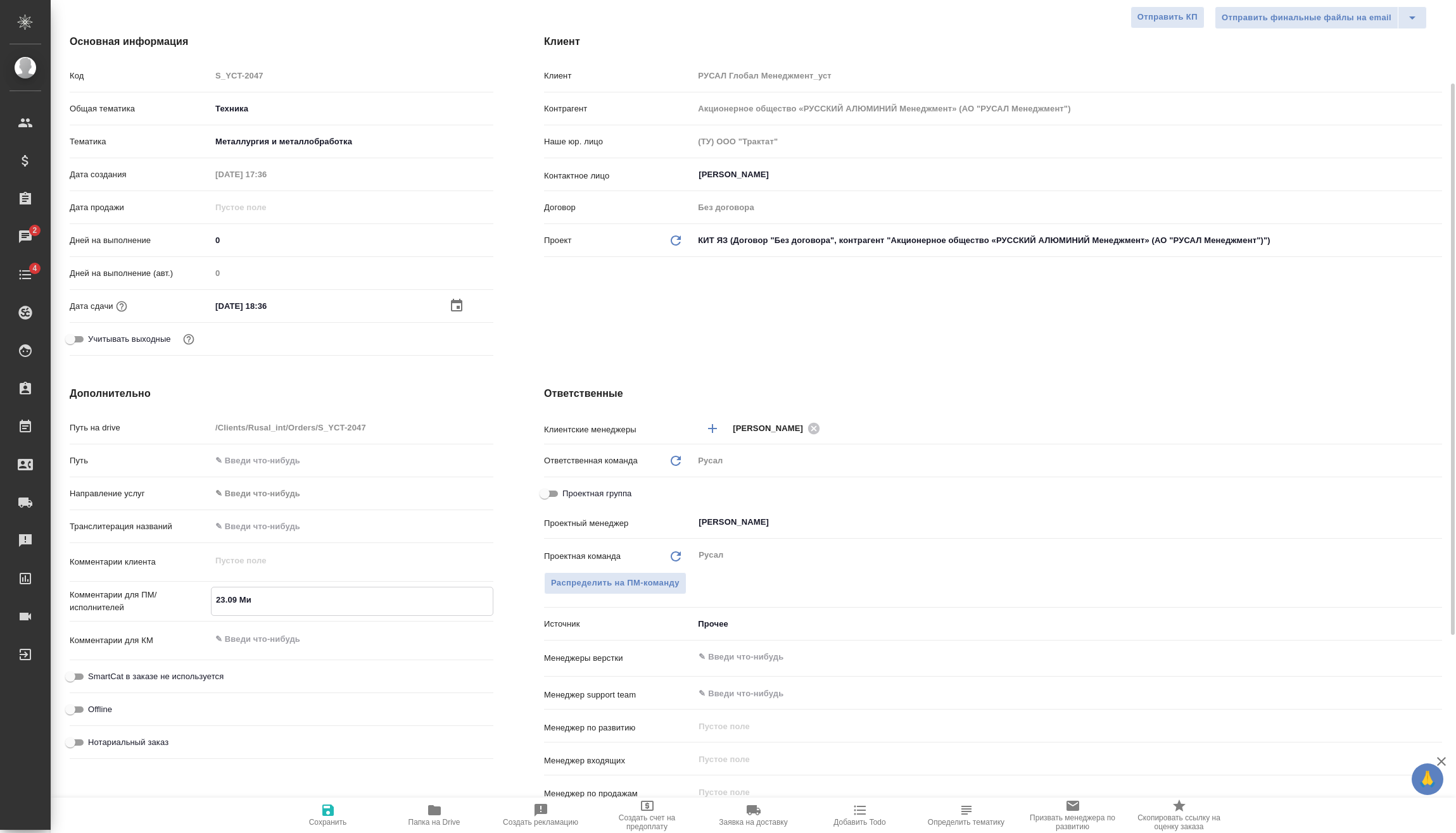
type textarea "23.09 Мир"
type textarea "x"
type textarea "23.09 Миро"
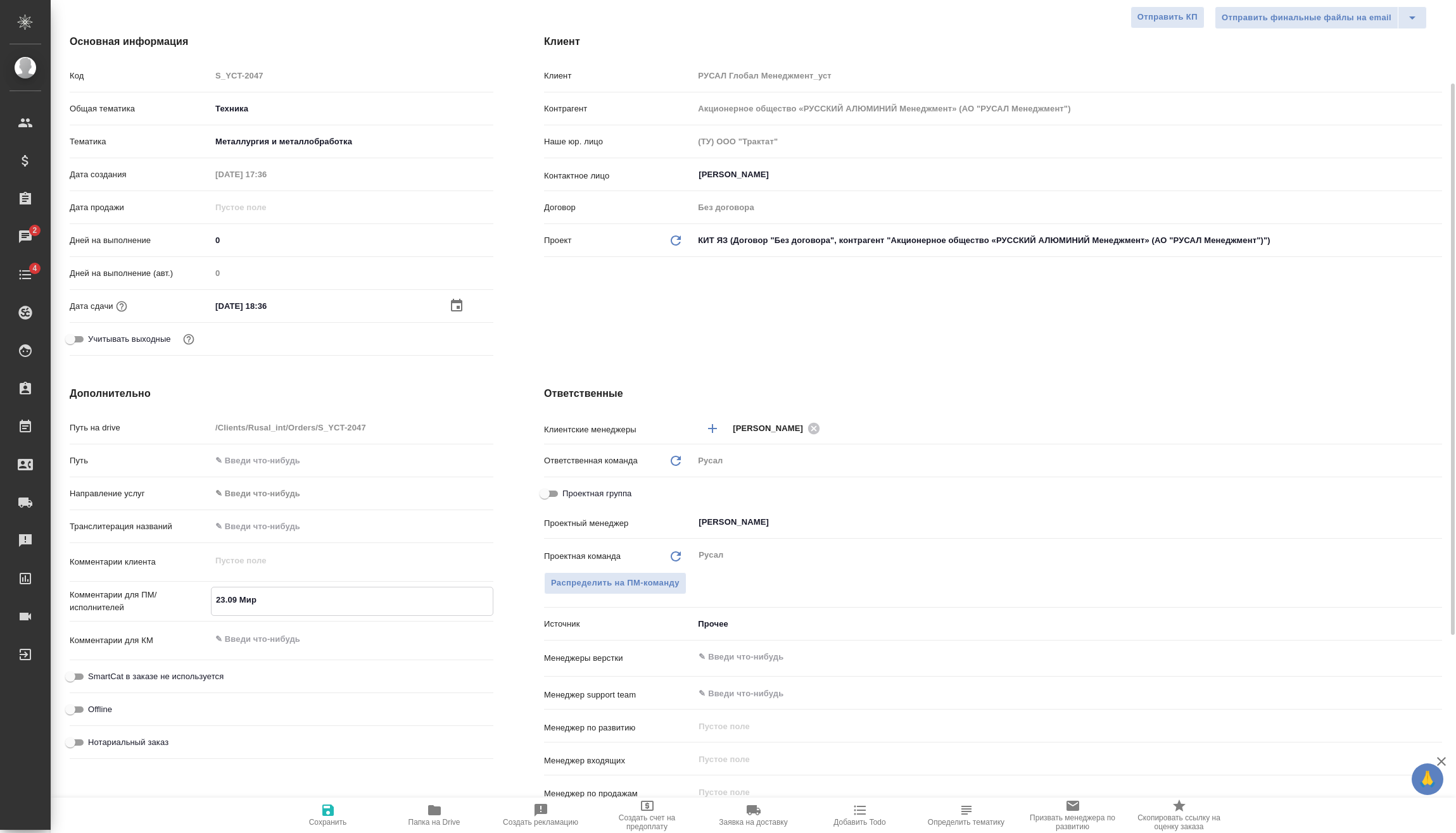
type textarea "x"
type textarea "23.09 Мирош"
type textarea "x"
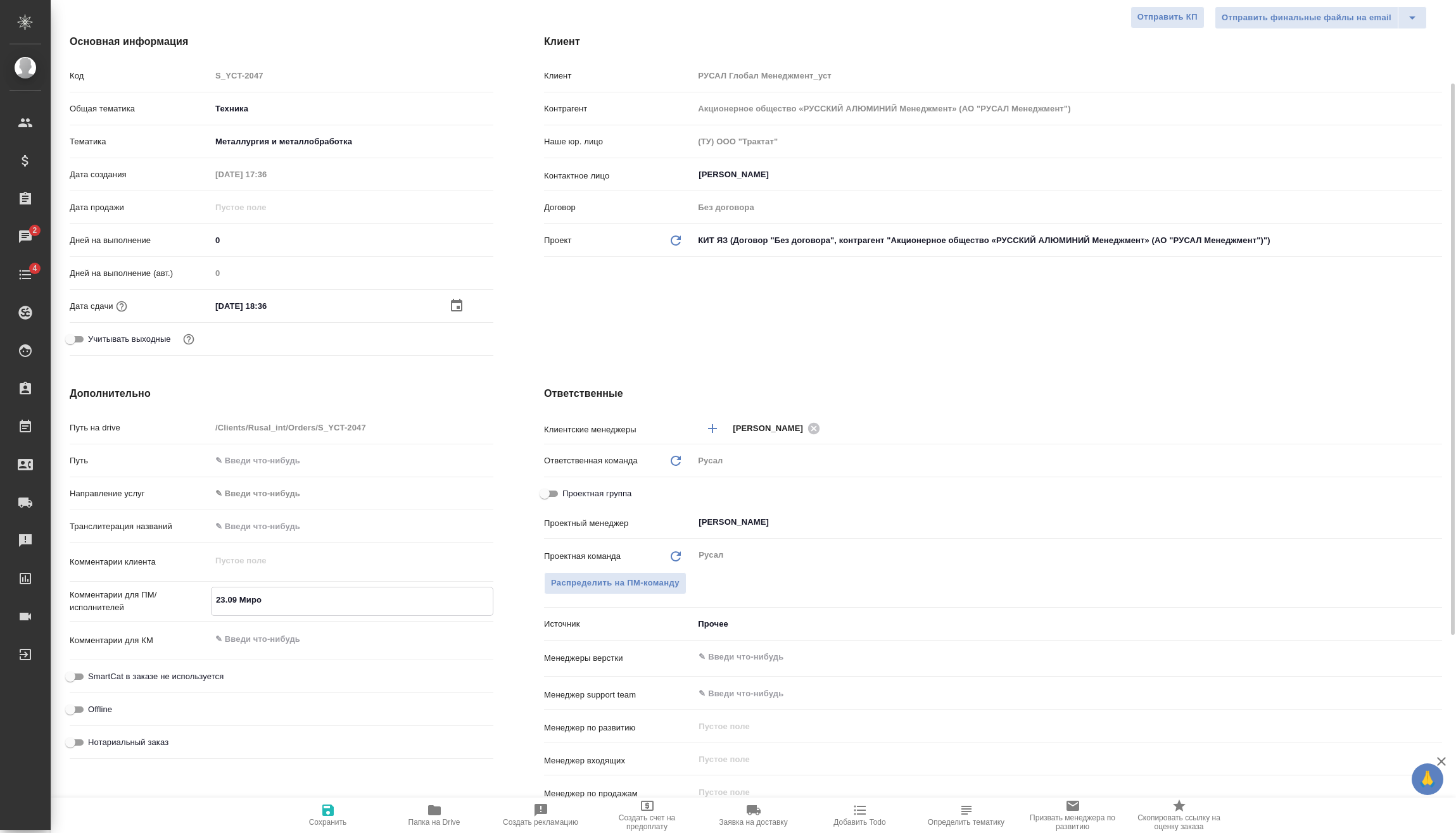
type textarea "x"
type textarea "23.09 Мироши"
type textarea "x"
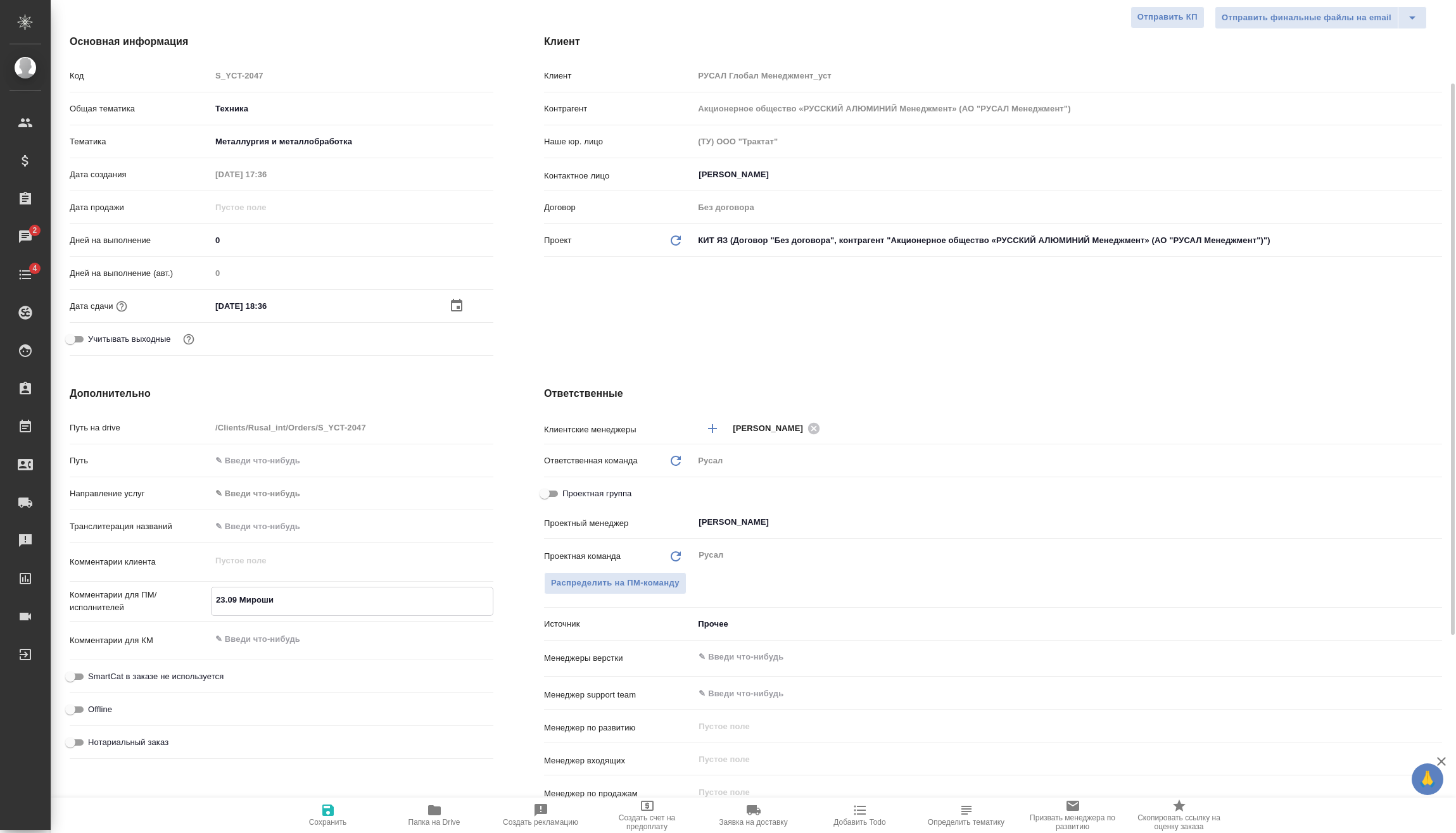
type textarea "x"
type textarea "23.09 Мирошин"
type textarea "x"
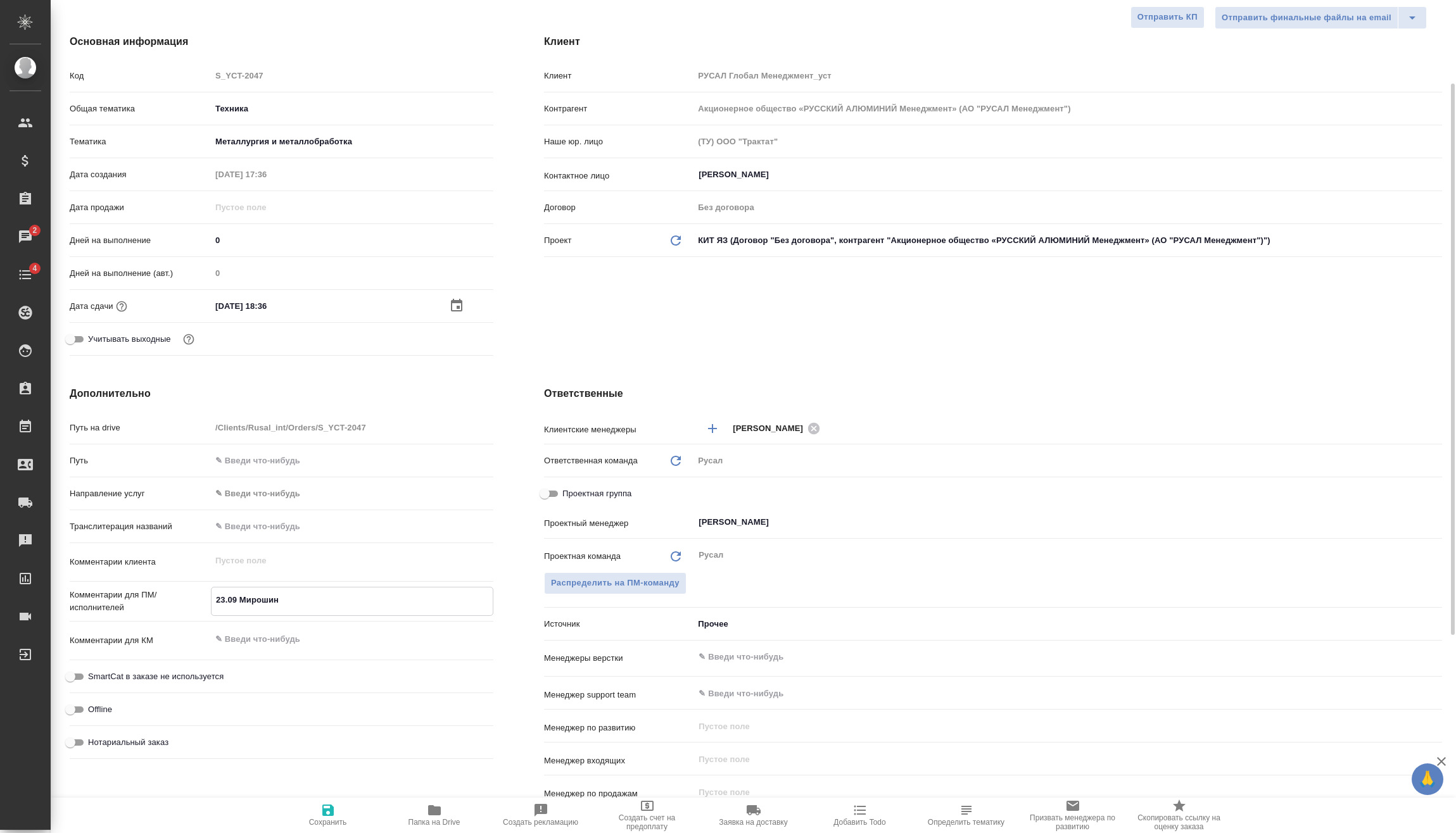
type textarea "23.09 Мирошина"
type textarea "x"
type textarea "23.09 Мирошина"
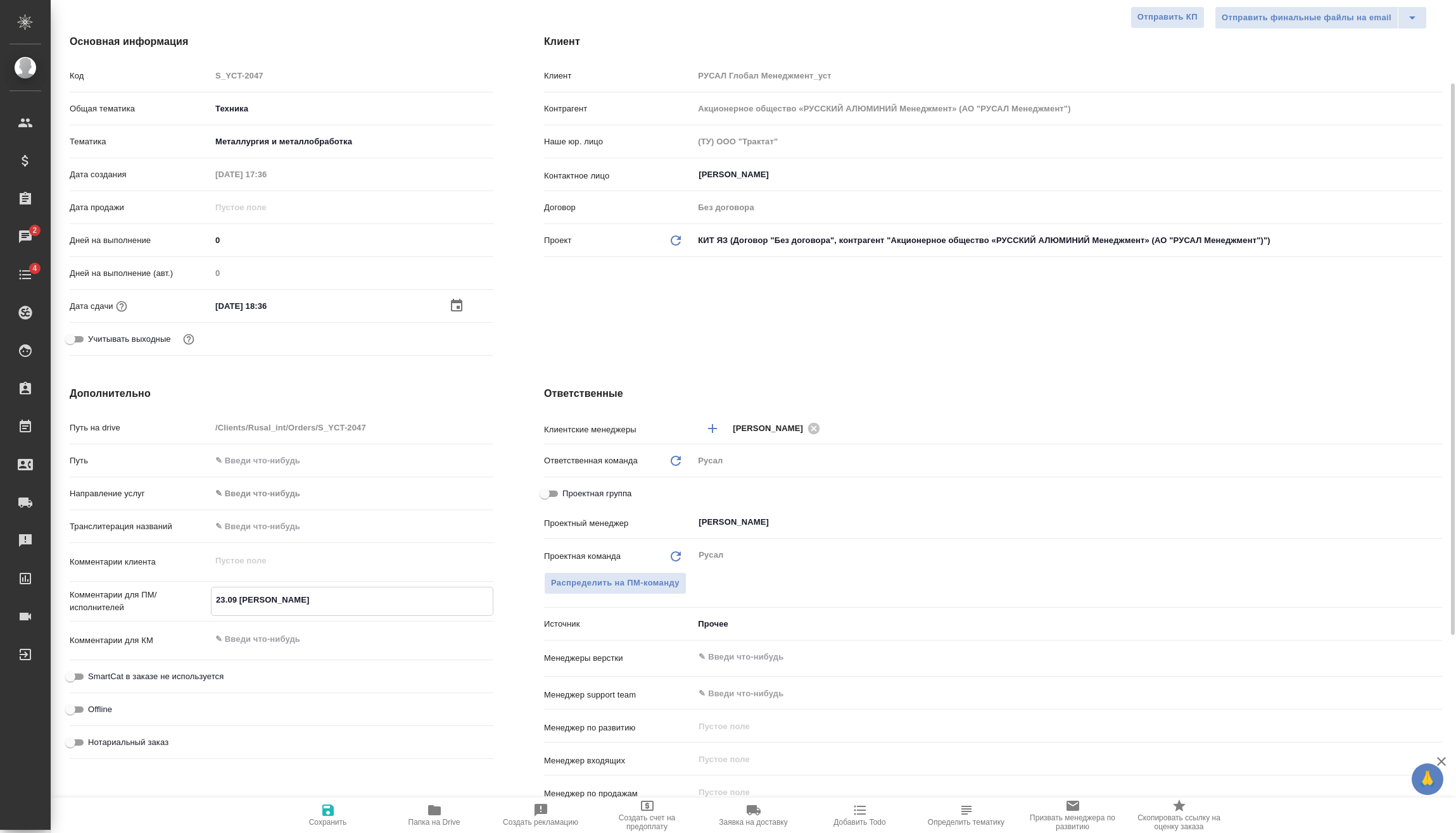
type textarea "x"
type textarea "23.09 Мирошина о"
type textarea "x"
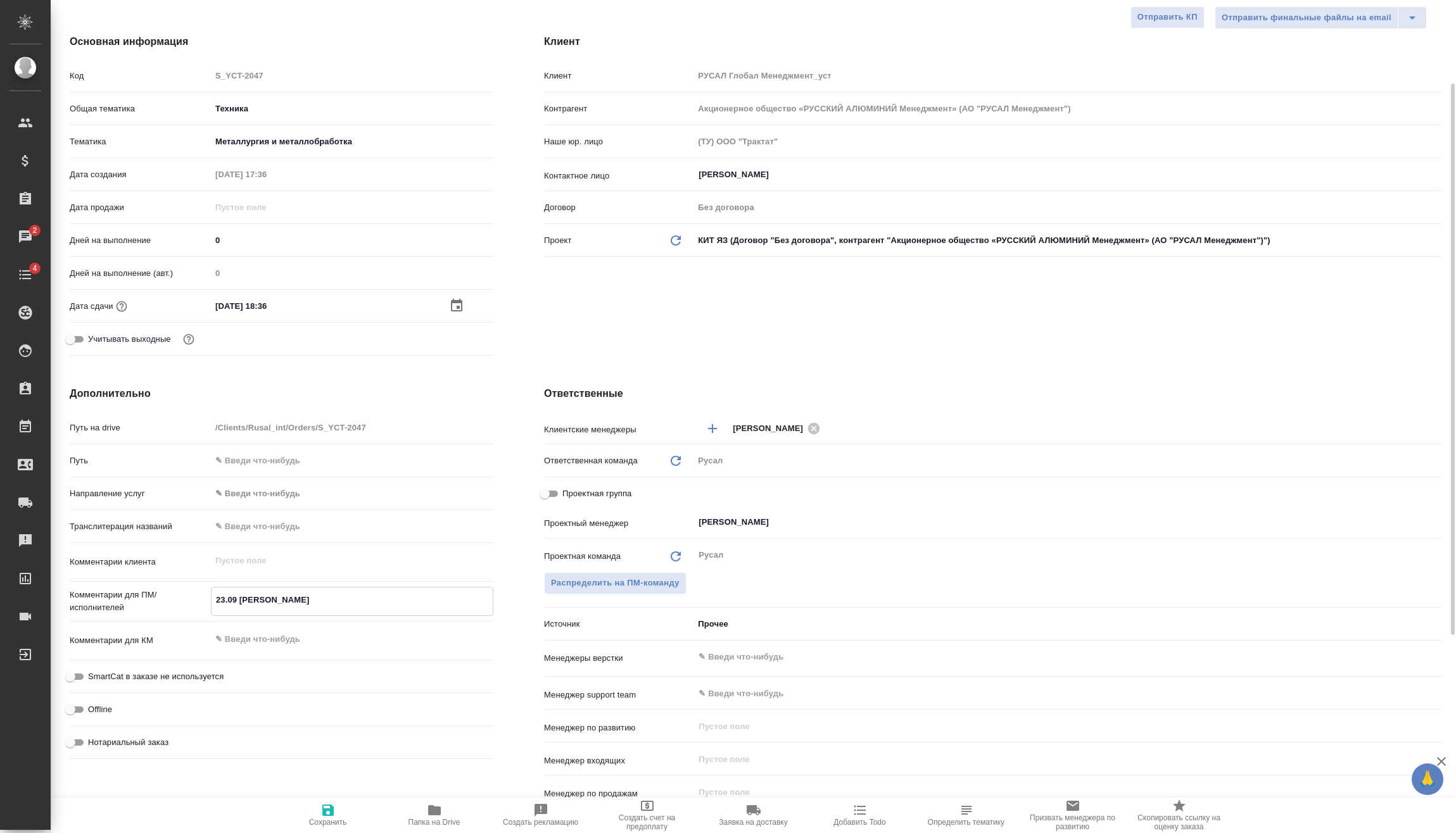
type textarea "x"
type textarea "23.09 Мирошина он"
type textarea "x"
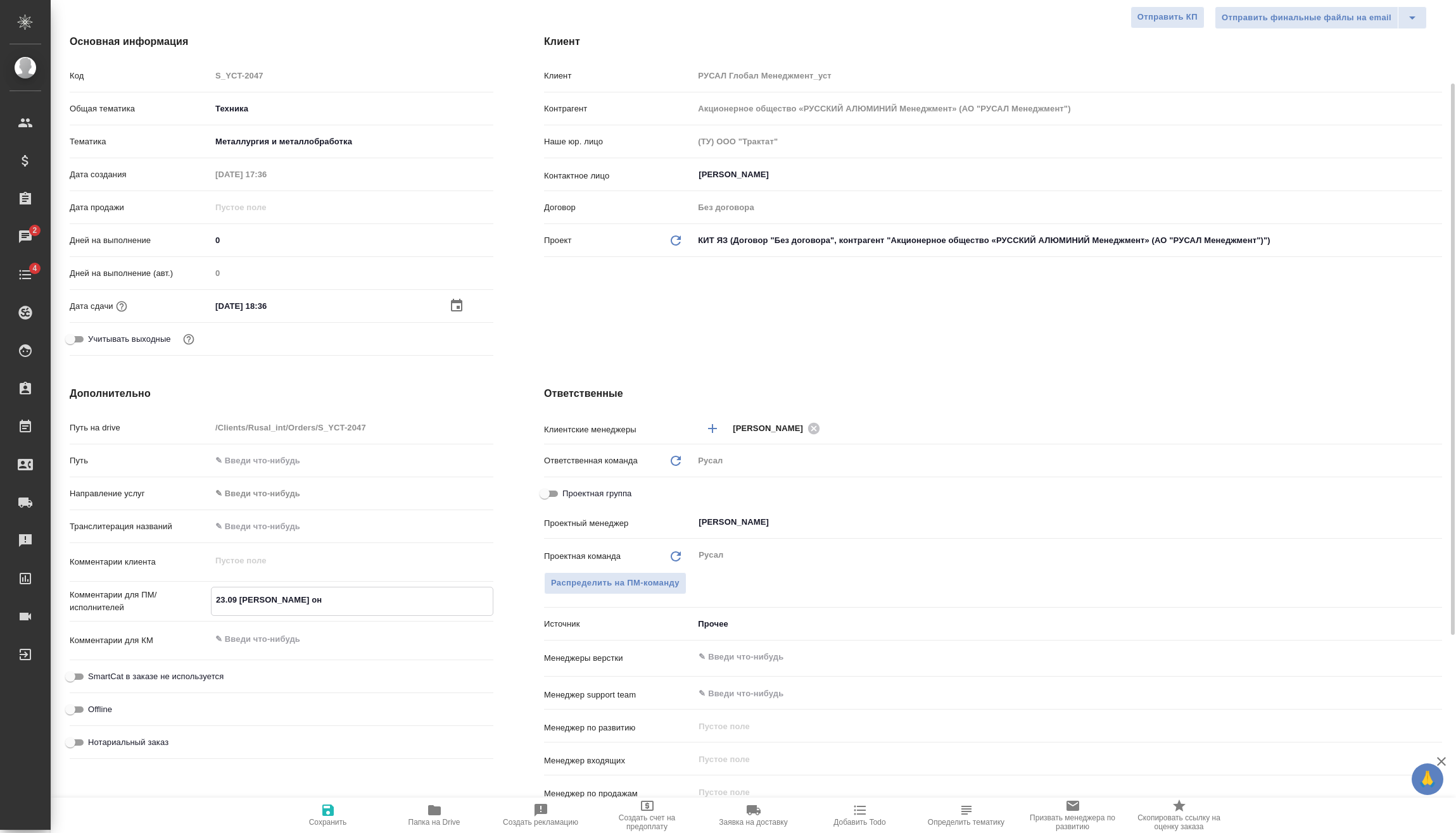
type textarea "x"
type textarea "23.09 Мирошина онл"
type textarea "x"
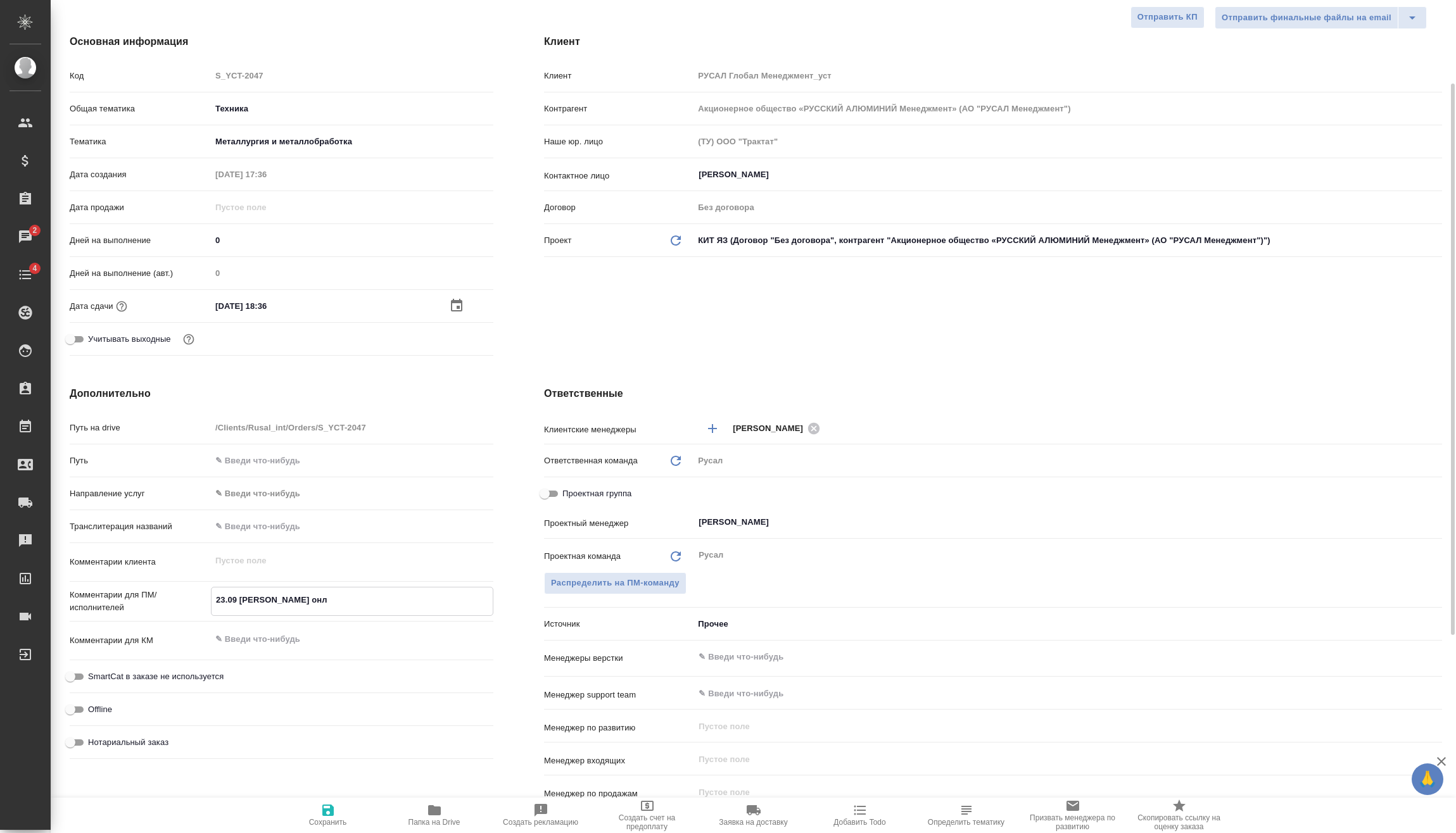
type textarea "23.09 Мирошина онла"
type textarea "x"
type textarea "23.09 Мирошина онлай"
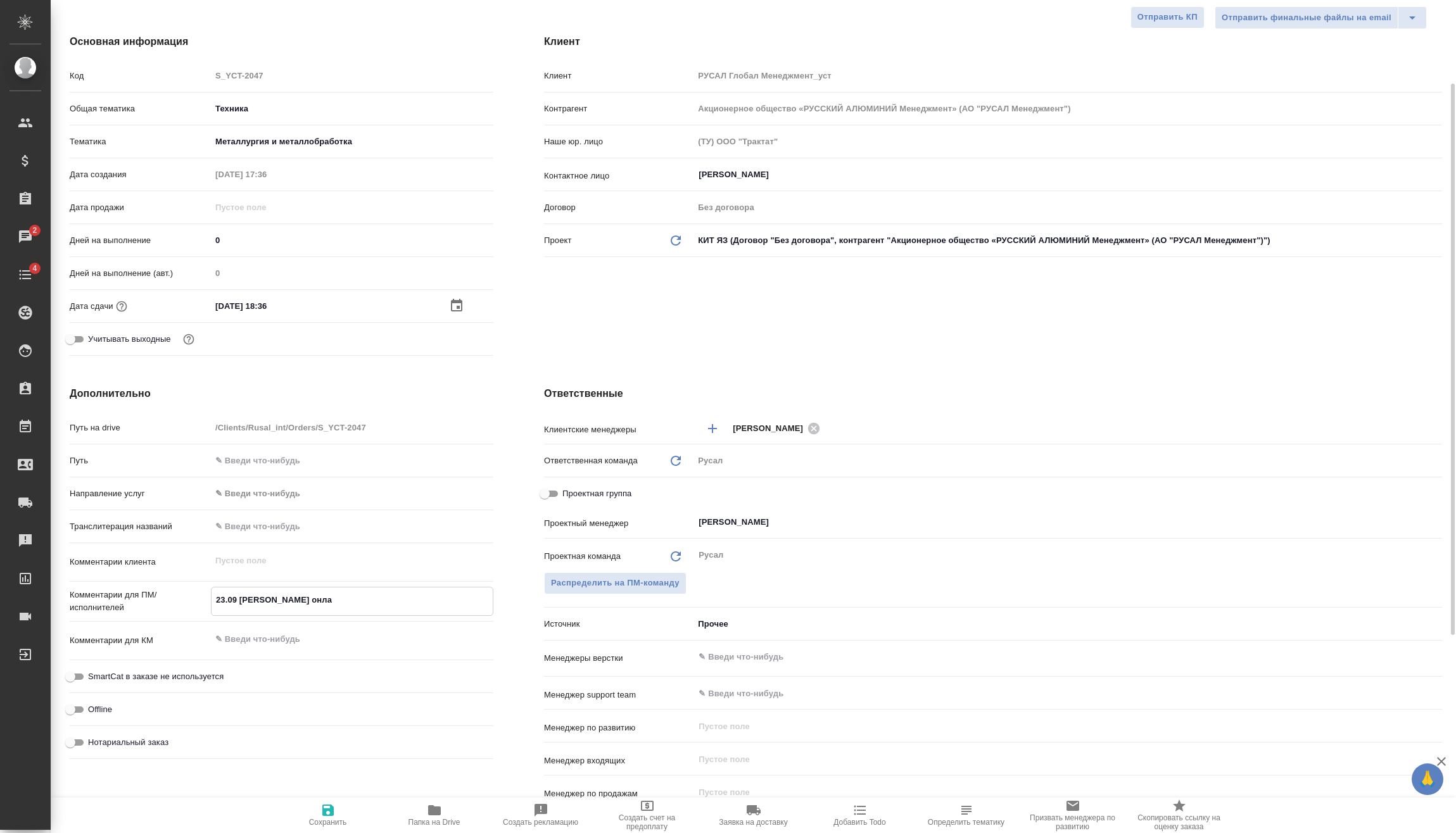
type textarea "x"
type textarea "23.09 Мирошина онлайн"
type textarea "x"
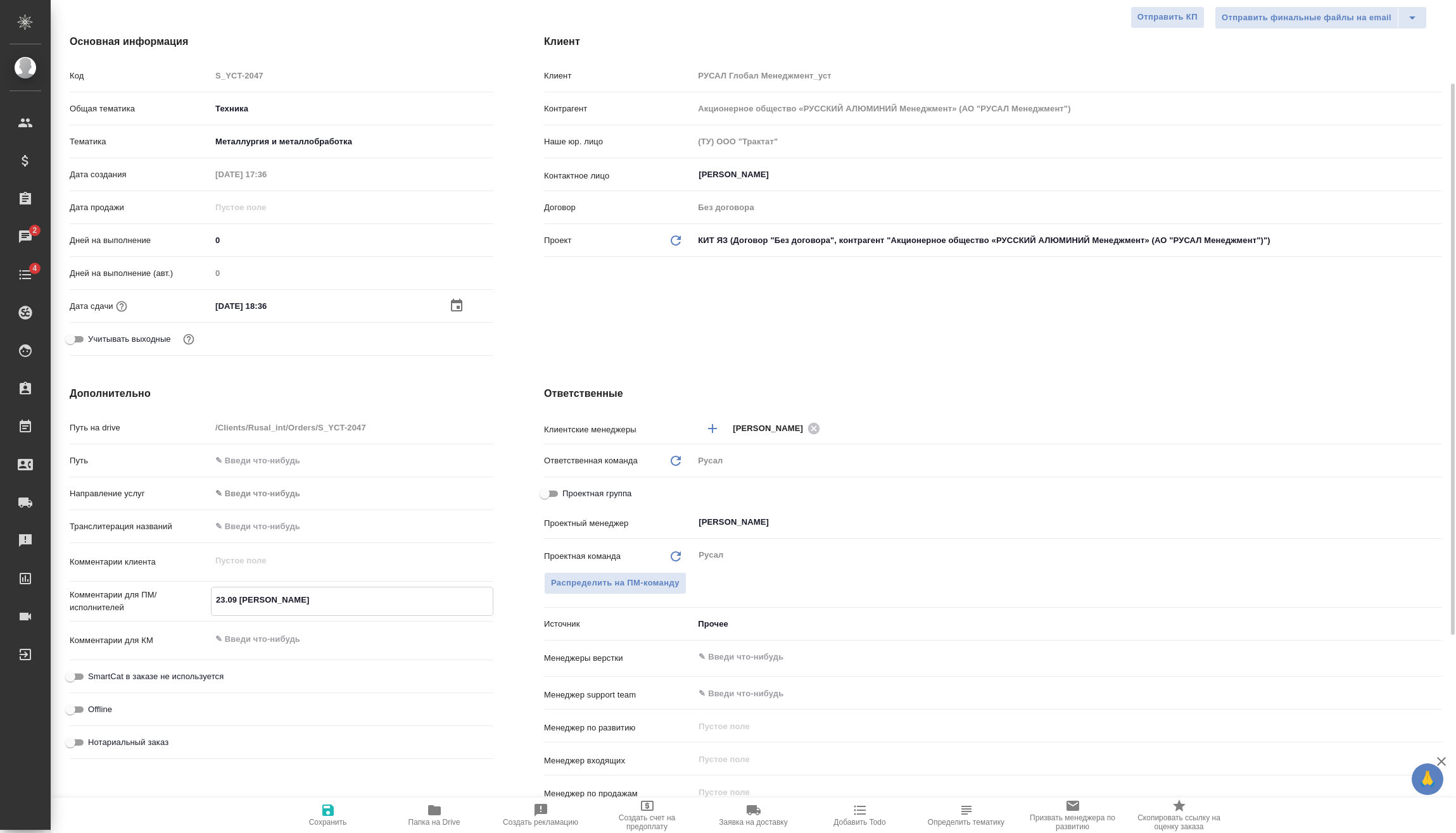
type textarea "x"
type textarea "23.09 Мирошина онлайн"
type textarea "x"
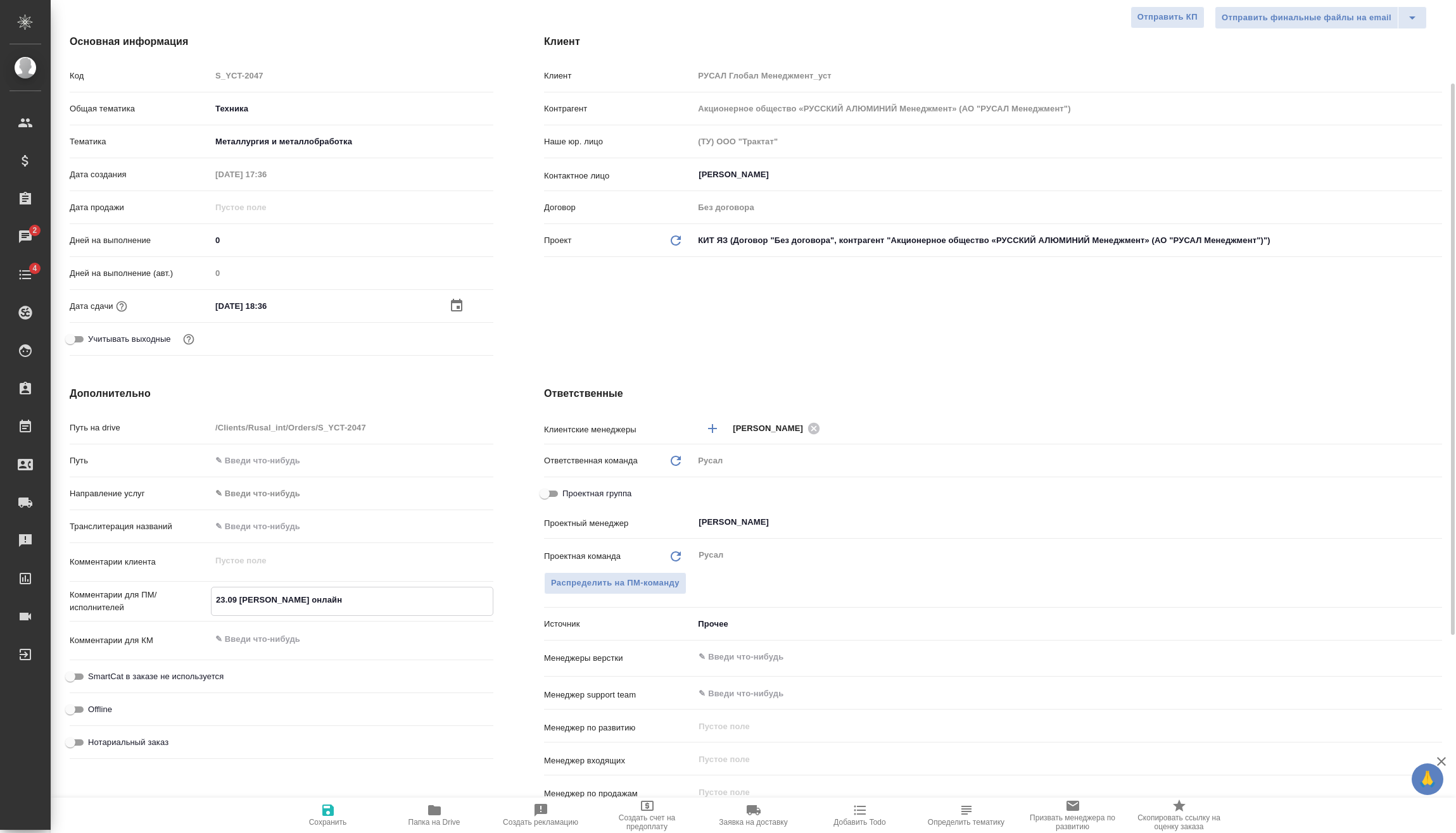
type textarea "23.09 Мирошина онлайн"
type textarea "x"
click at [335, 825] on span "Сохранить" at bounding box center [328, 822] width 38 height 9
type textarea "x"
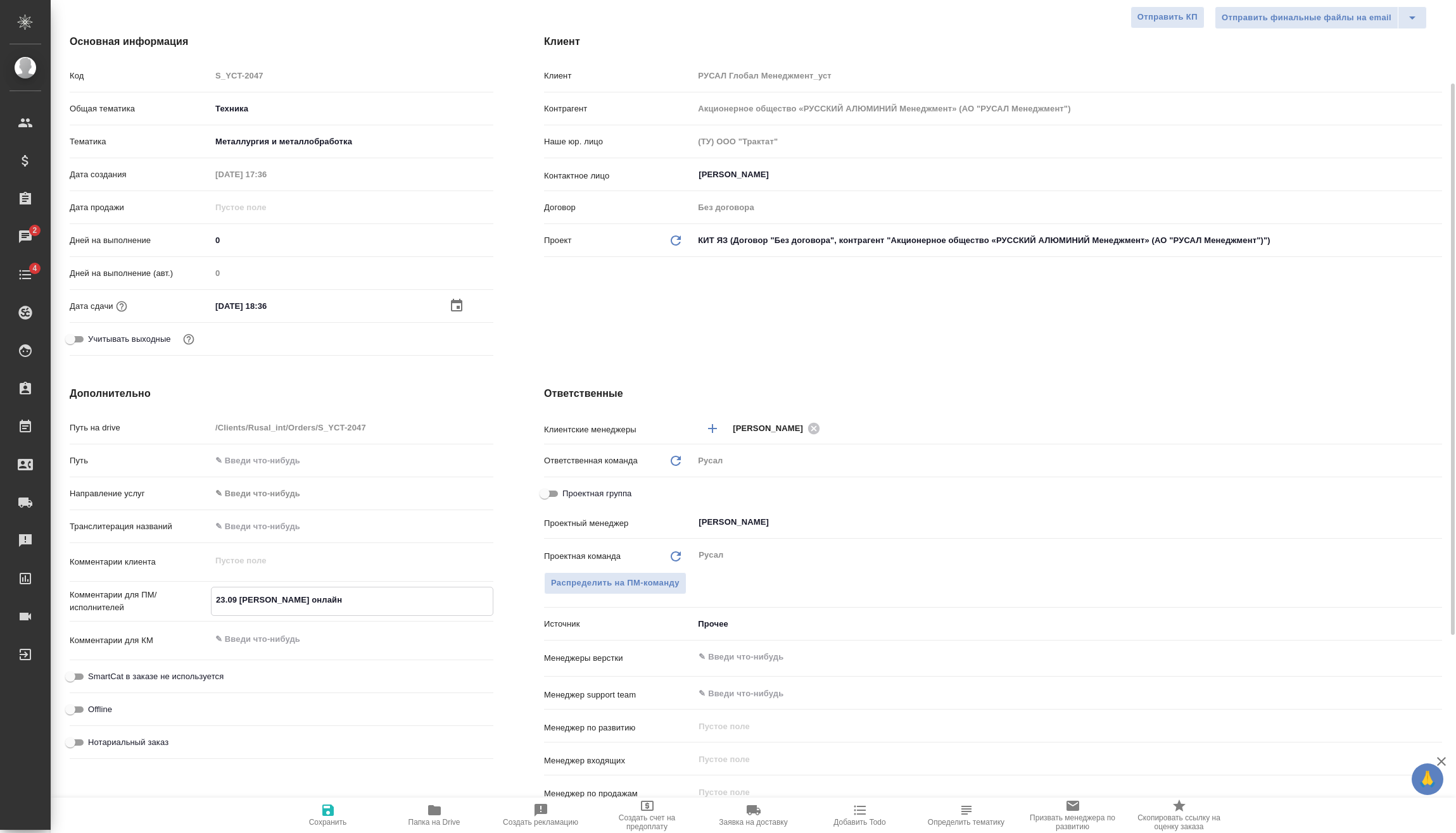
type textarea "x"
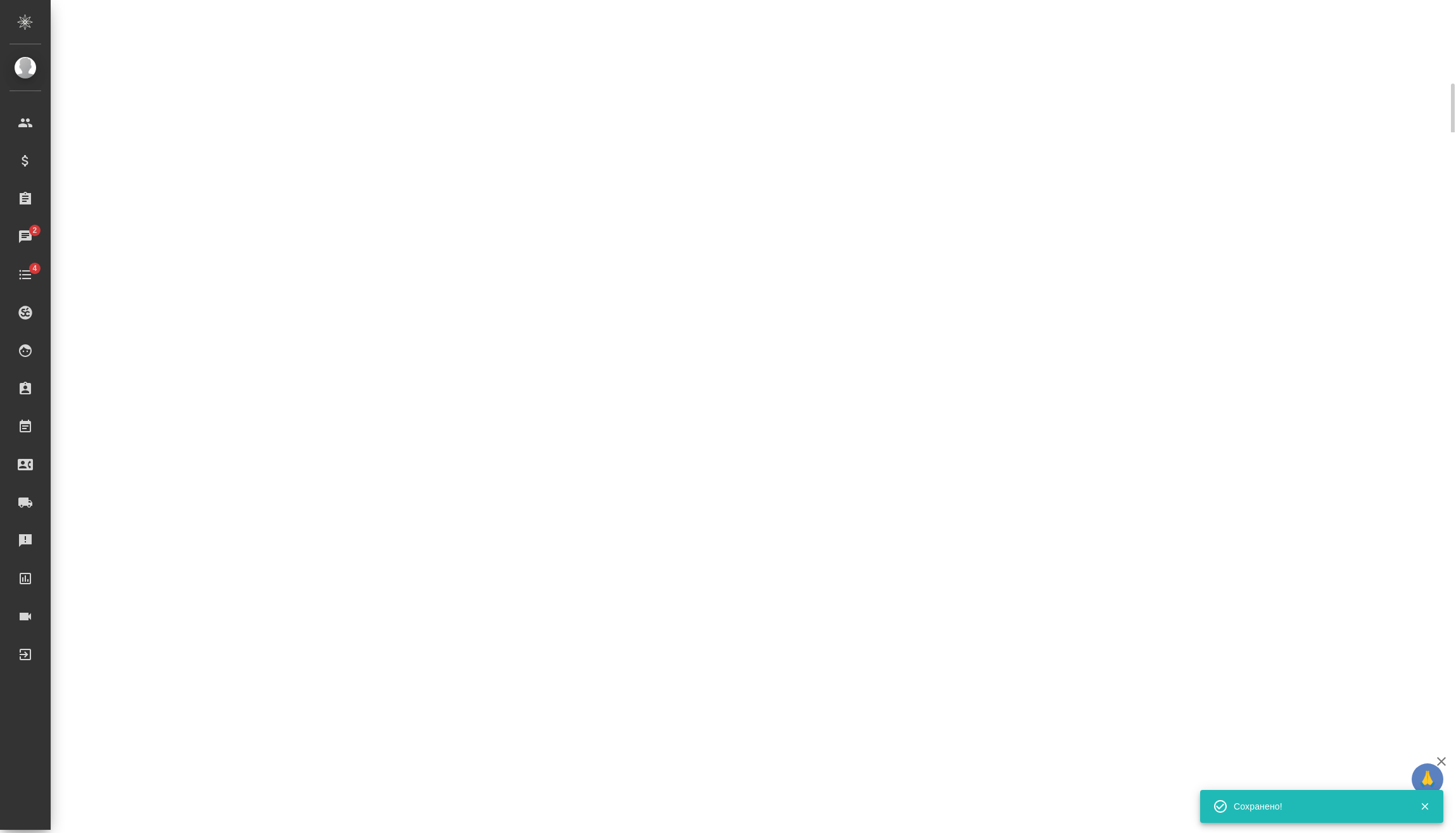
select select "RU"
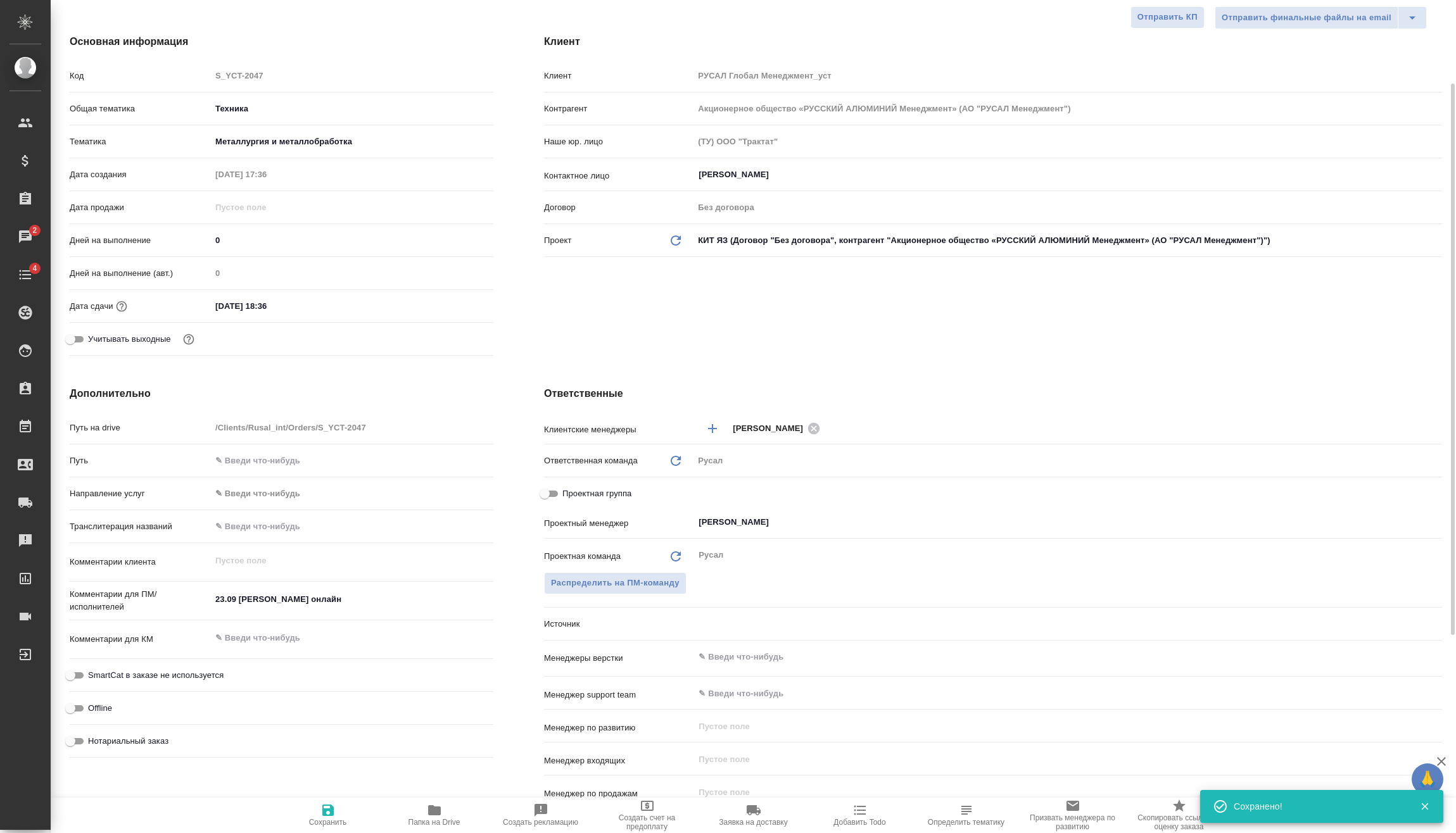
type textarea "x"
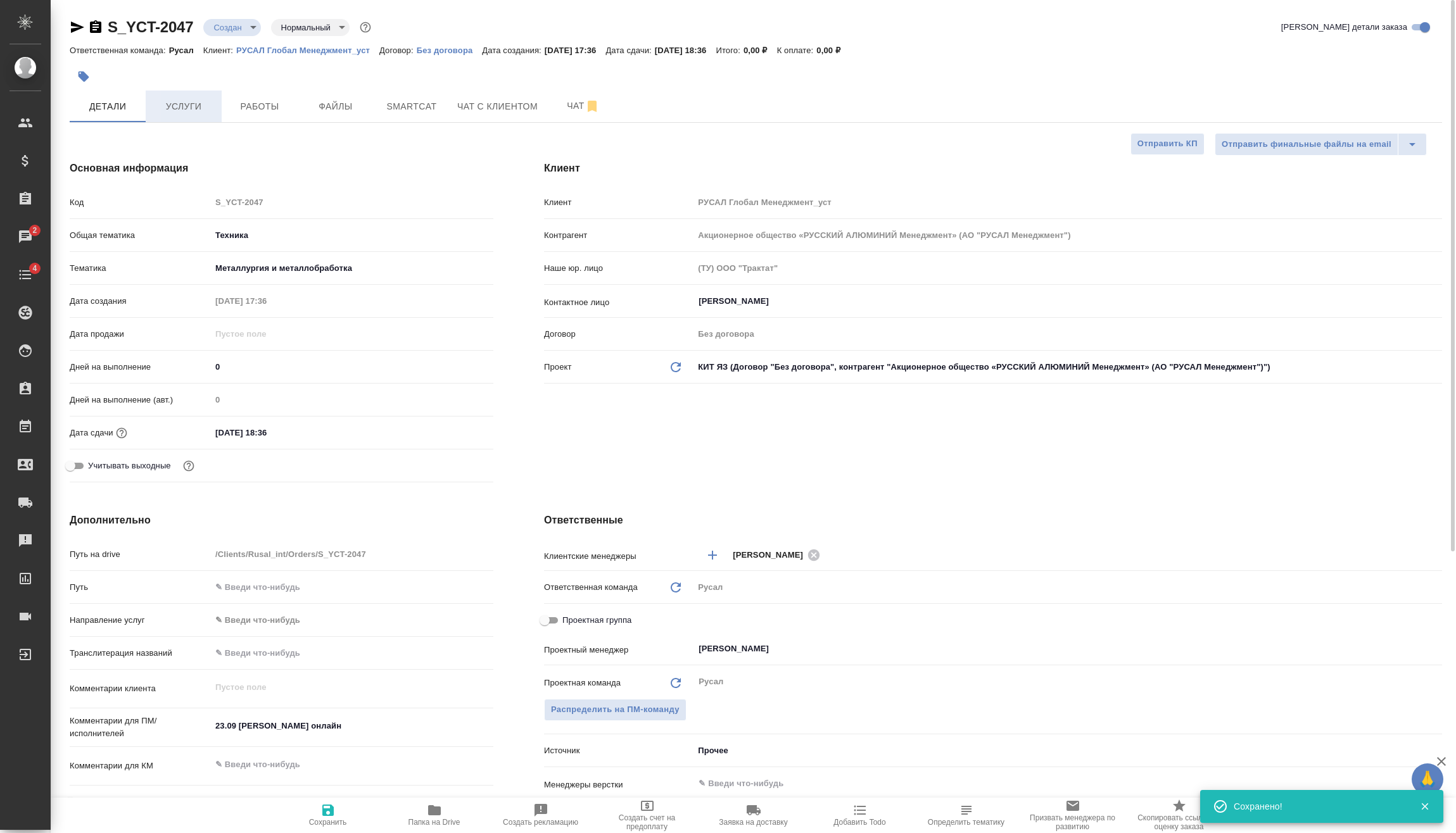
click at [191, 102] on span "Услуги" at bounding box center [183, 107] width 61 height 16
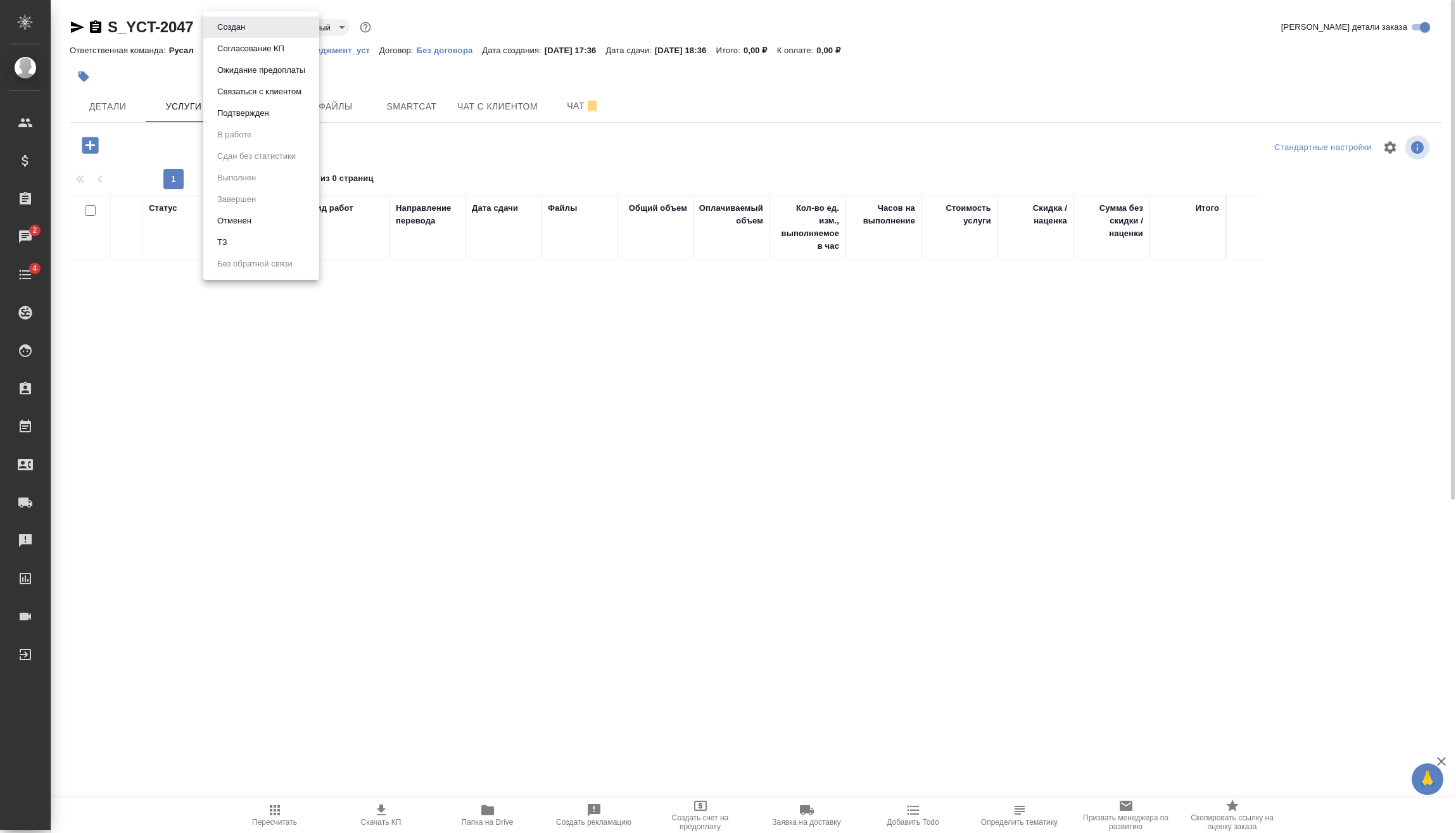
click at [243, 29] on body "🙏 .cls-1 fill:#fff; AWATERA Vasilev Evgeniy Клиенты Спецификации Заказы 2 Чаты …" at bounding box center [728, 416] width 1456 height 833
click at [256, 115] on button "Подтвержден" at bounding box center [243, 113] width 59 height 14
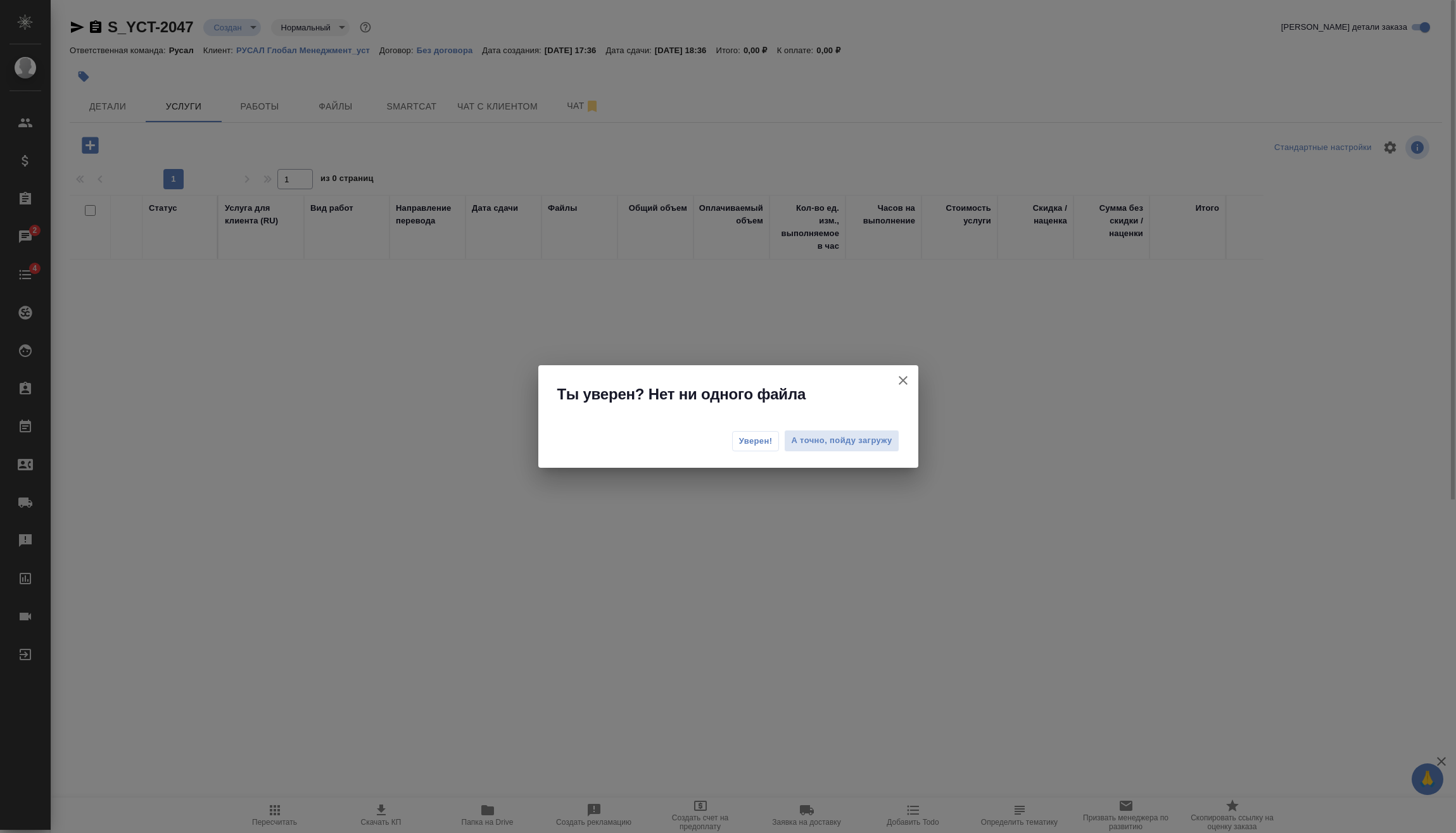
click at [744, 427] on div "Уверен! А точно, пойду загружу" at bounding box center [728, 442] width 380 height 51
click at [747, 435] on span "Уверен!" at bounding box center [756, 441] width 33 height 13
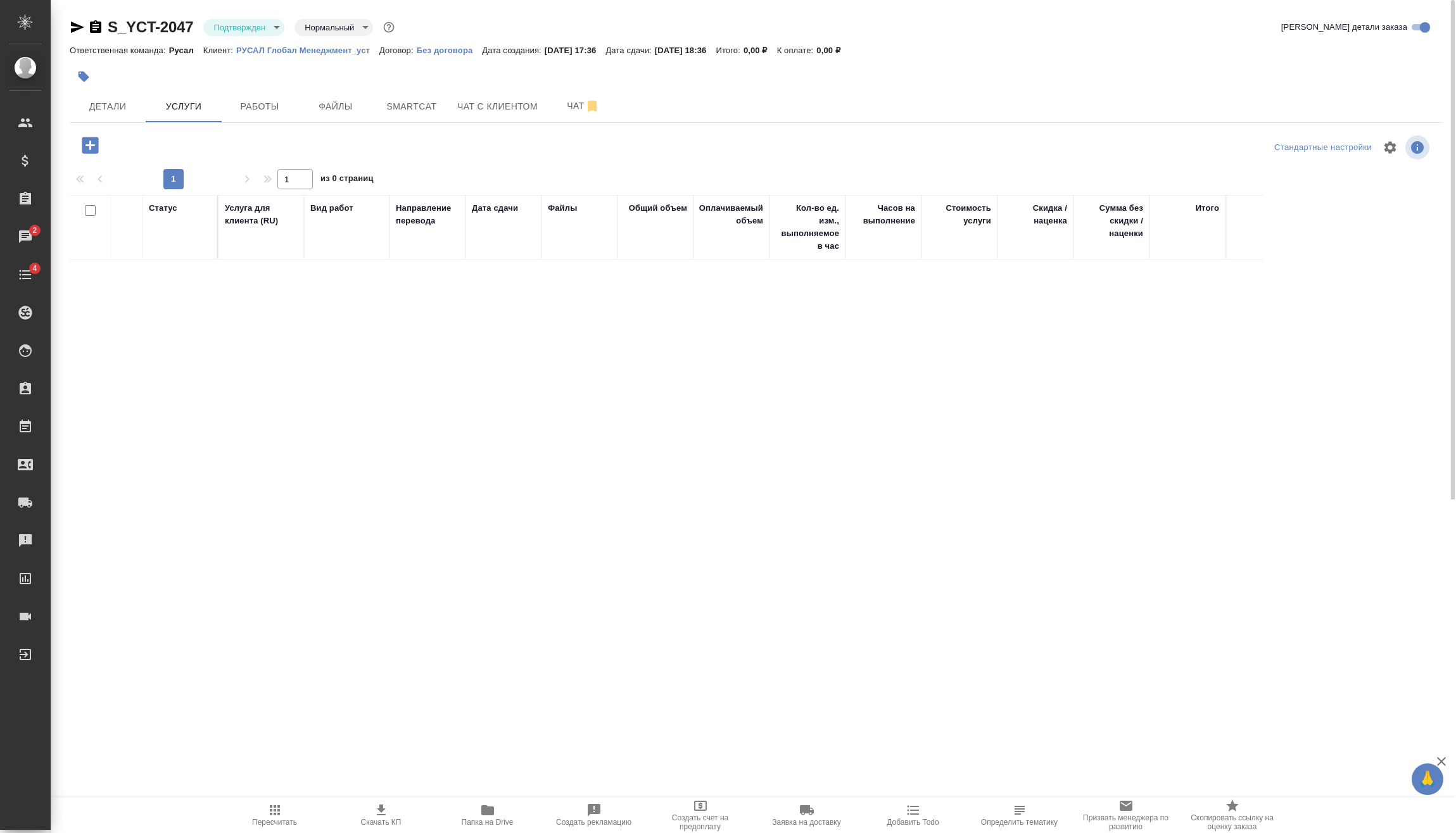
click at [88, 139] on icon "button" at bounding box center [90, 145] width 17 height 17
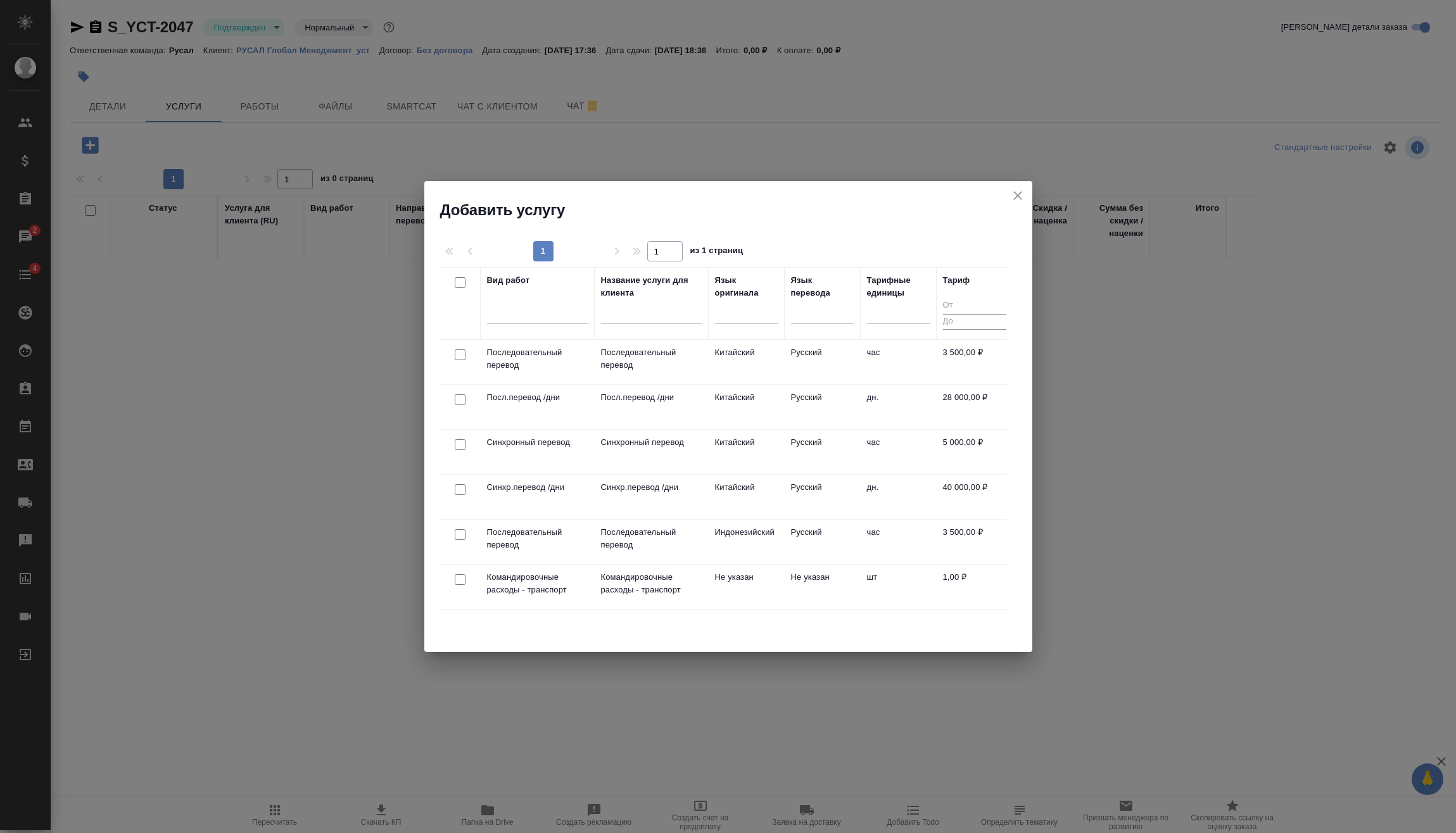
click at [461, 355] on input "checkbox" at bounding box center [460, 355] width 11 height 11
checkbox input "true"
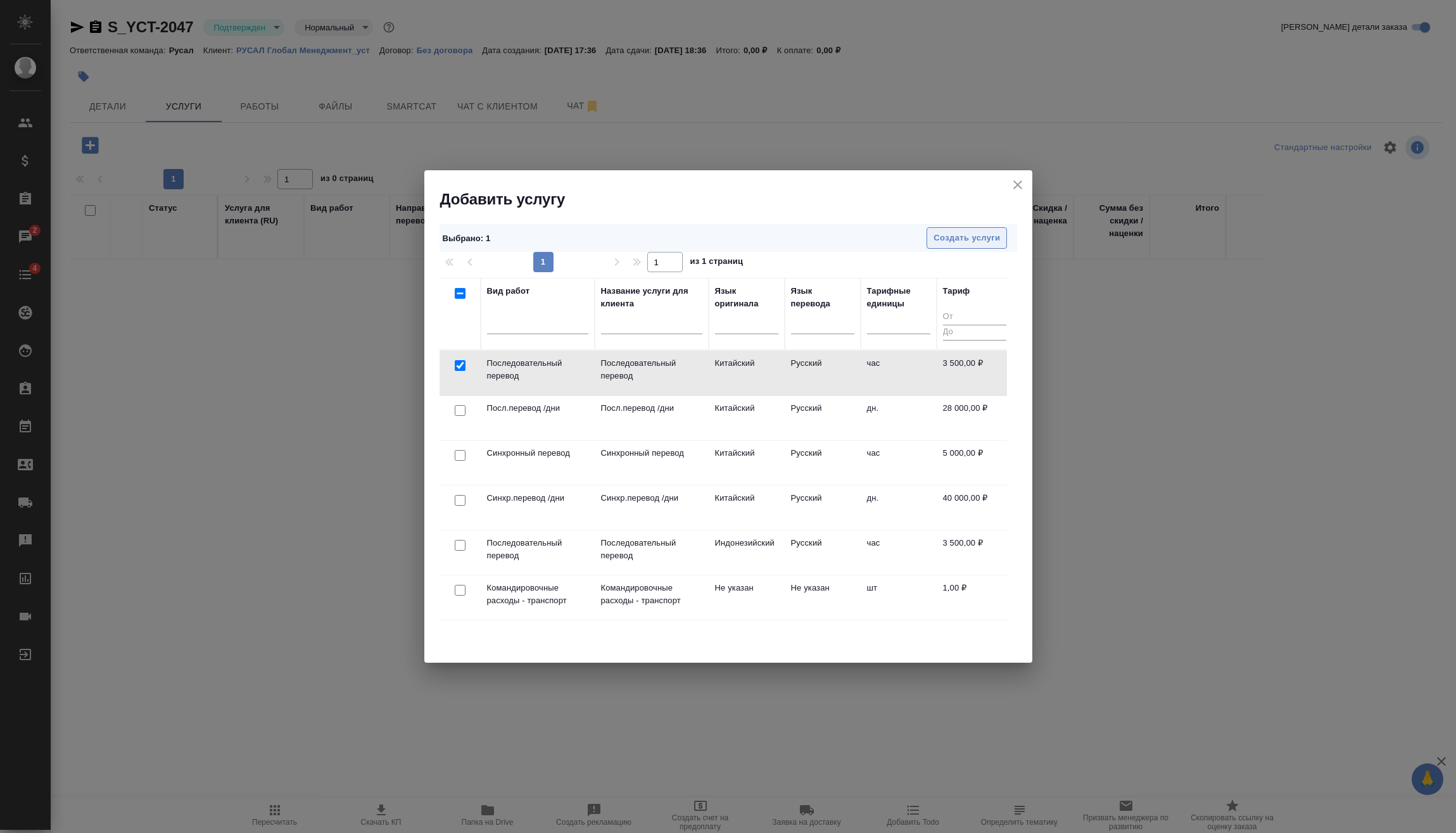
click at [945, 231] on span "Создать услуги" at bounding box center [966, 238] width 66 height 14
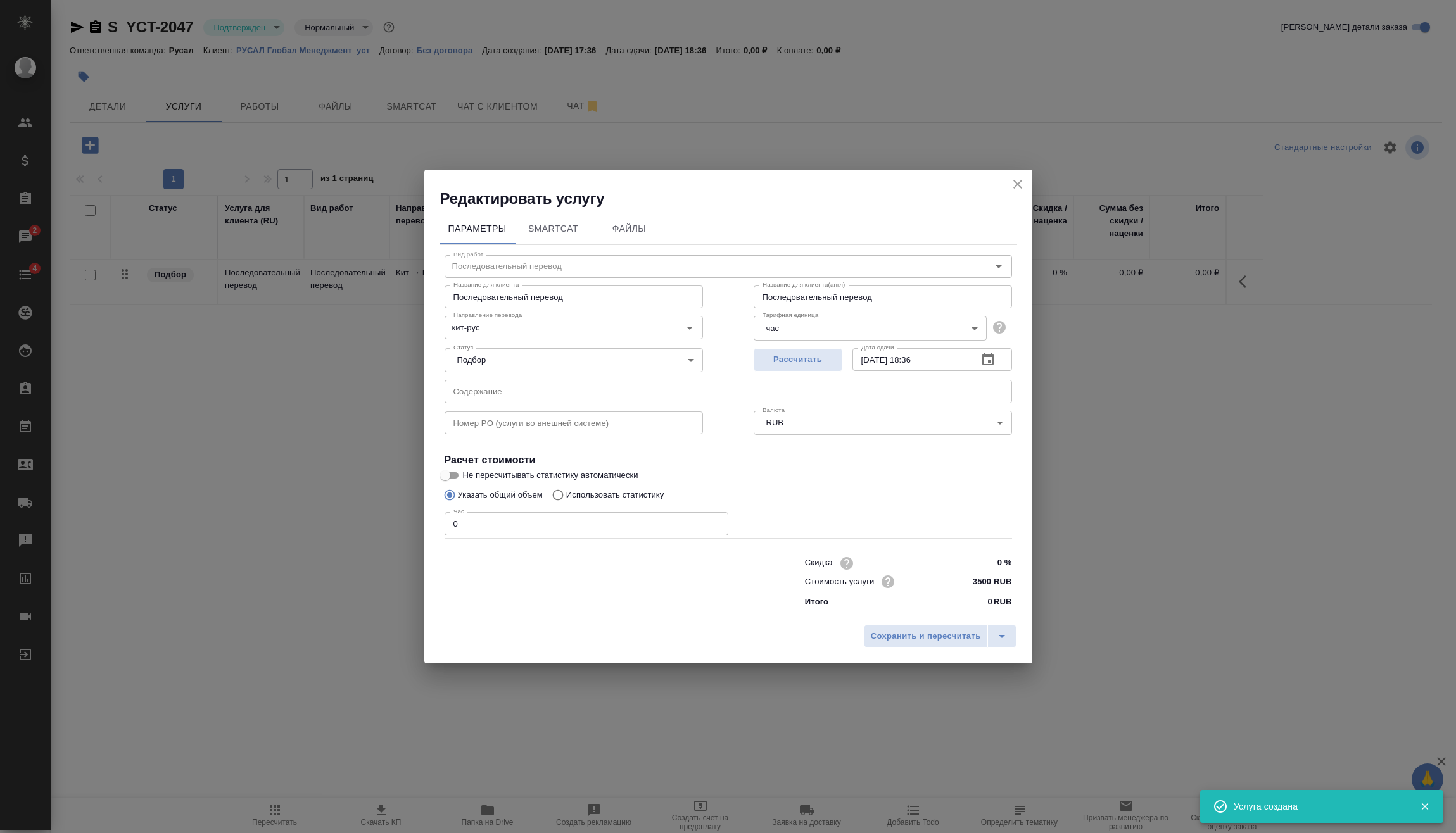
drag, startPoint x: 481, startPoint y: 527, endPoint x: 378, endPoint y: 529, distance: 103.0
click at [389, 528] on div "Редактировать услугу Параметры SmartCat Файлы Вид работ Последовательный перево…" at bounding box center [728, 416] width 1456 height 833
type input "4"
click at [948, 631] on span "Сохранить и пересчитать" at bounding box center [926, 636] width 110 height 14
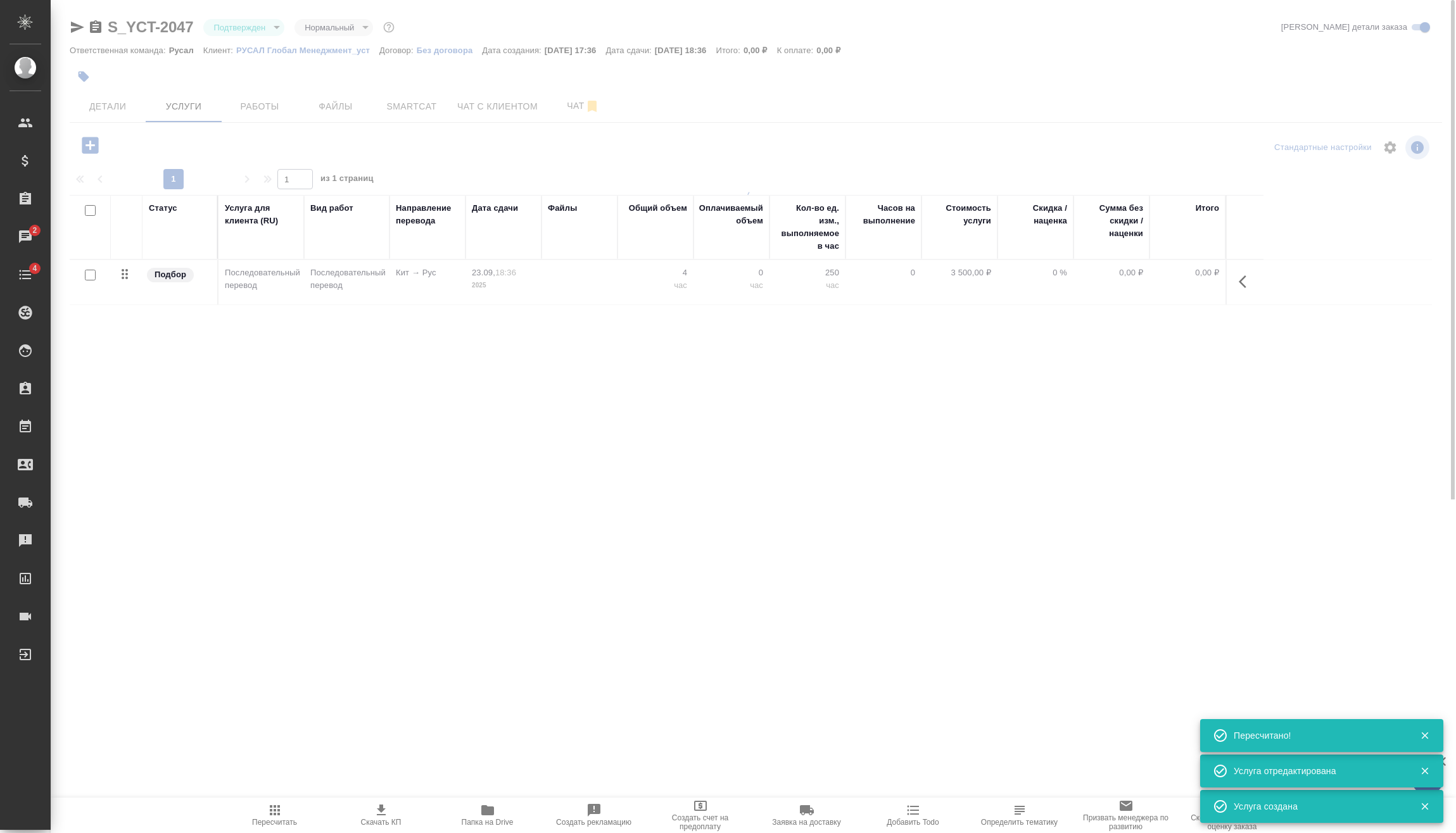
type input "urgent"
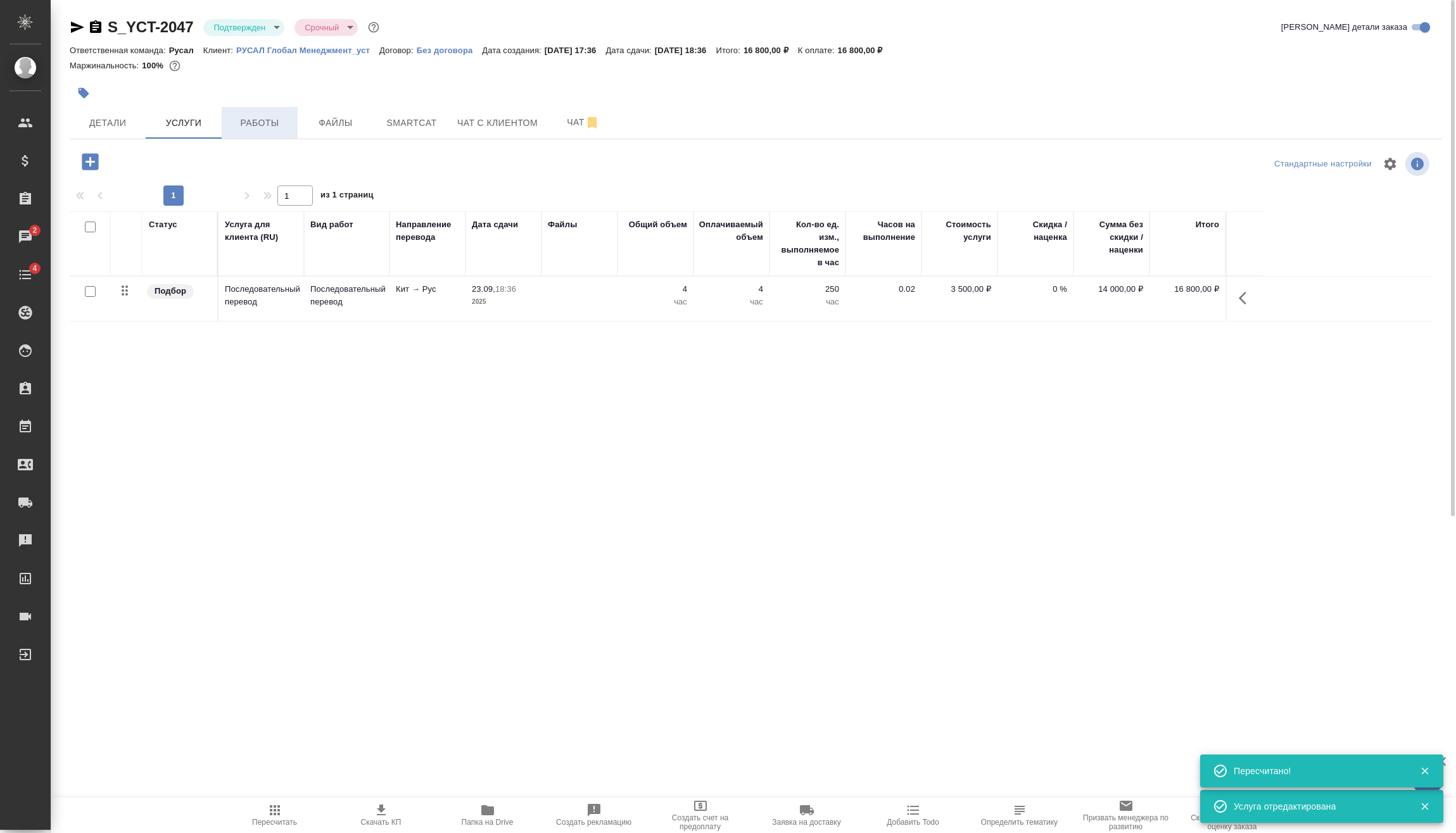
click at [256, 119] on span "Работы" at bounding box center [260, 122] width 61 height 16
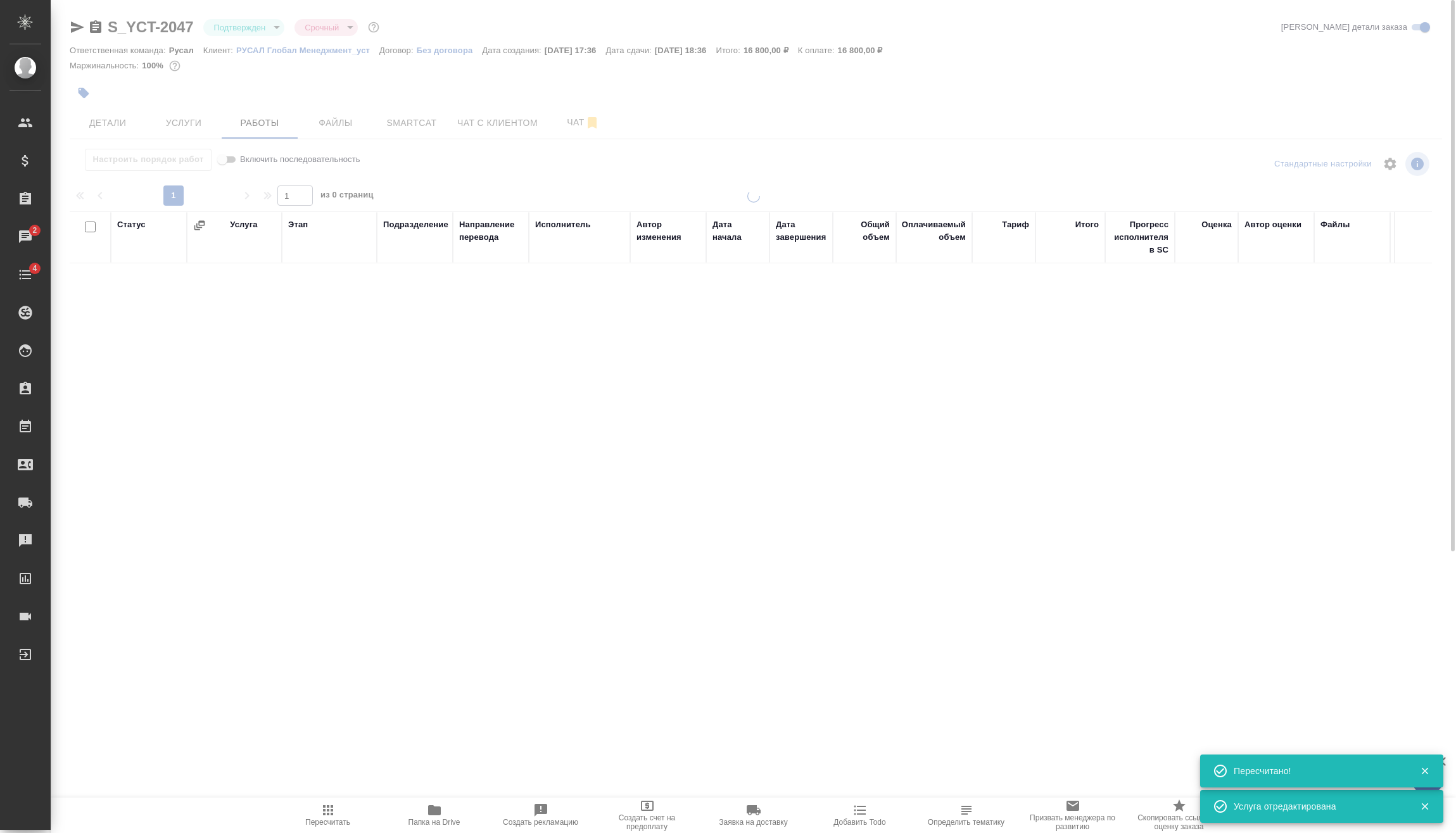
click at [260, 26] on body "🙏 .cls-1 fill:#fff; AWATERA Vasilev Evgeniy Клиенты Спецификации Заказы 2 Чаты …" at bounding box center [728, 416] width 1456 height 833
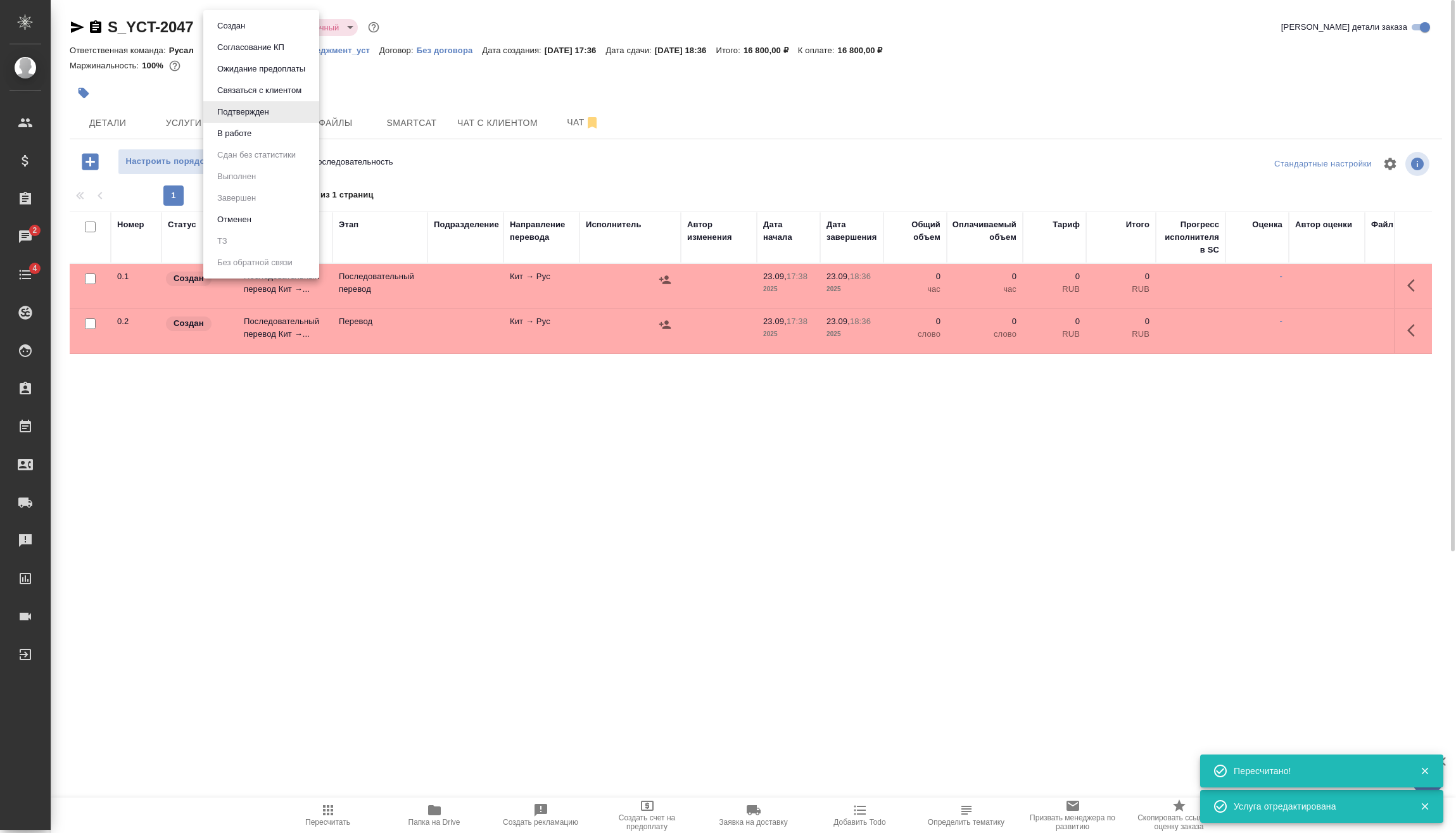
click at [272, 138] on li "В работе" at bounding box center [261, 133] width 116 height 21
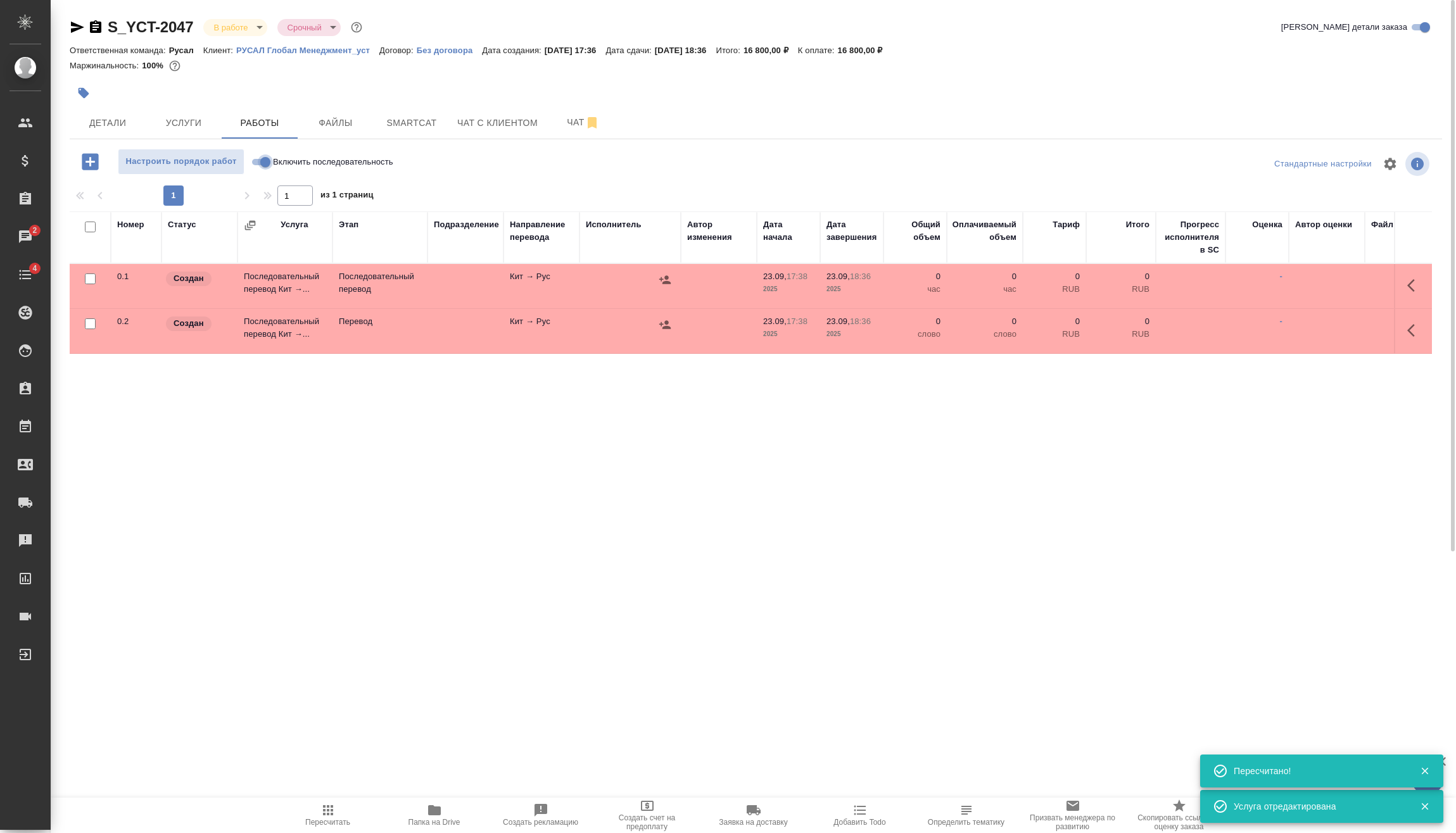
click at [259, 160] on input "Включить последовательность" at bounding box center [266, 162] width 46 height 15
checkbox input "true"
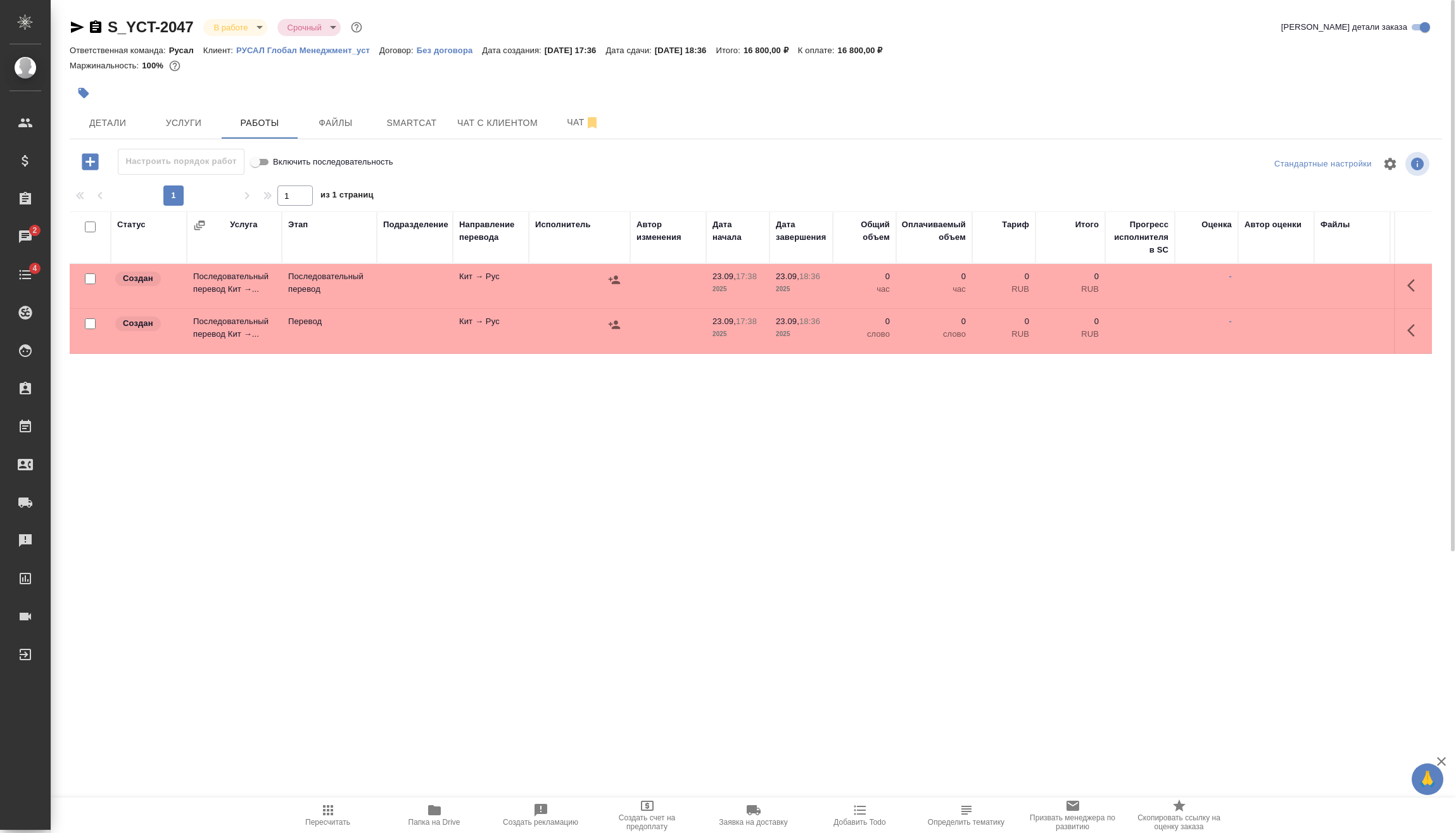
click at [91, 324] on input "checkbox" at bounding box center [90, 323] width 11 height 11
checkbox input "true"
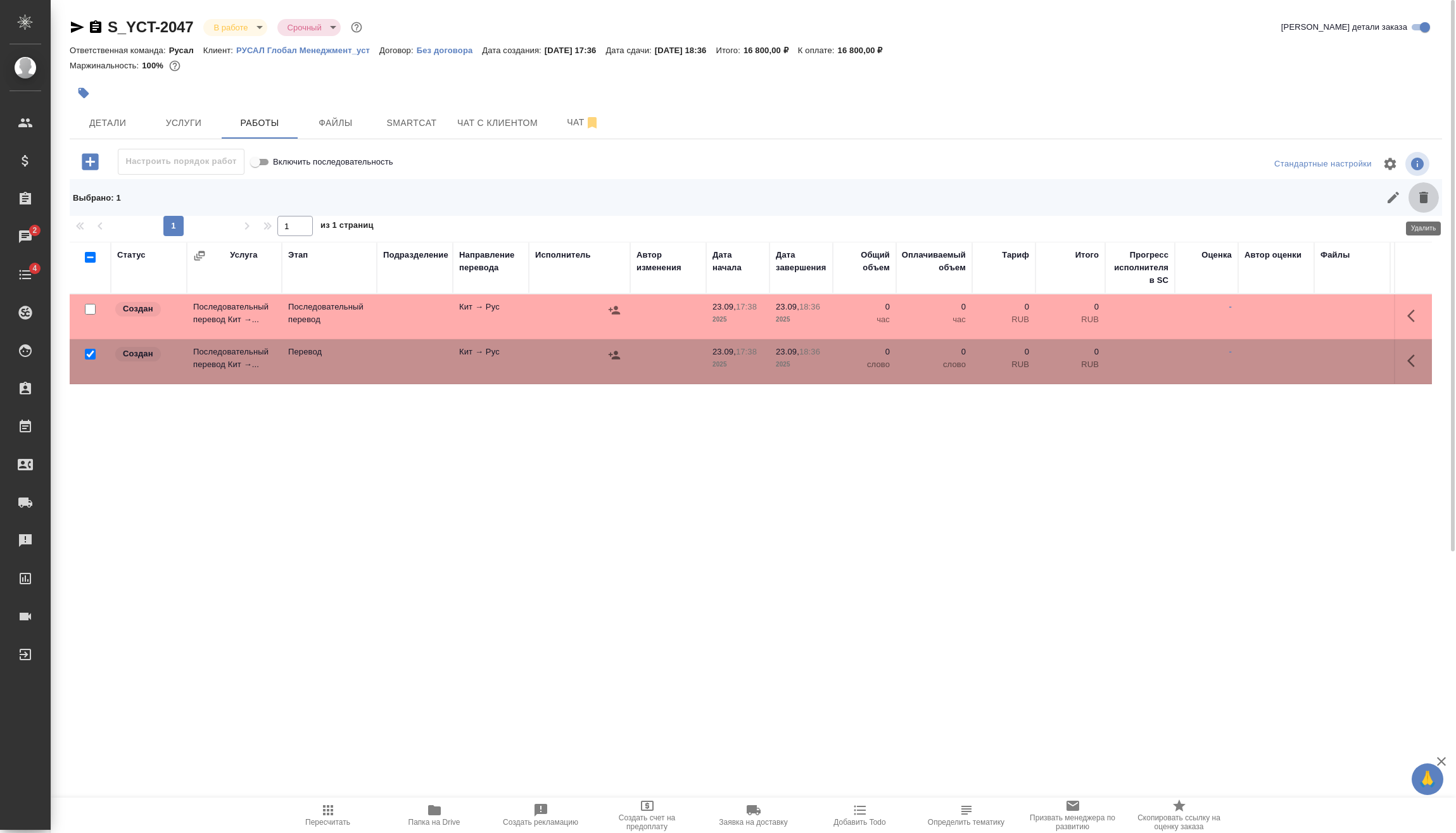
click at [1423, 198] on icon "button" at bounding box center [1423, 197] width 9 height 11
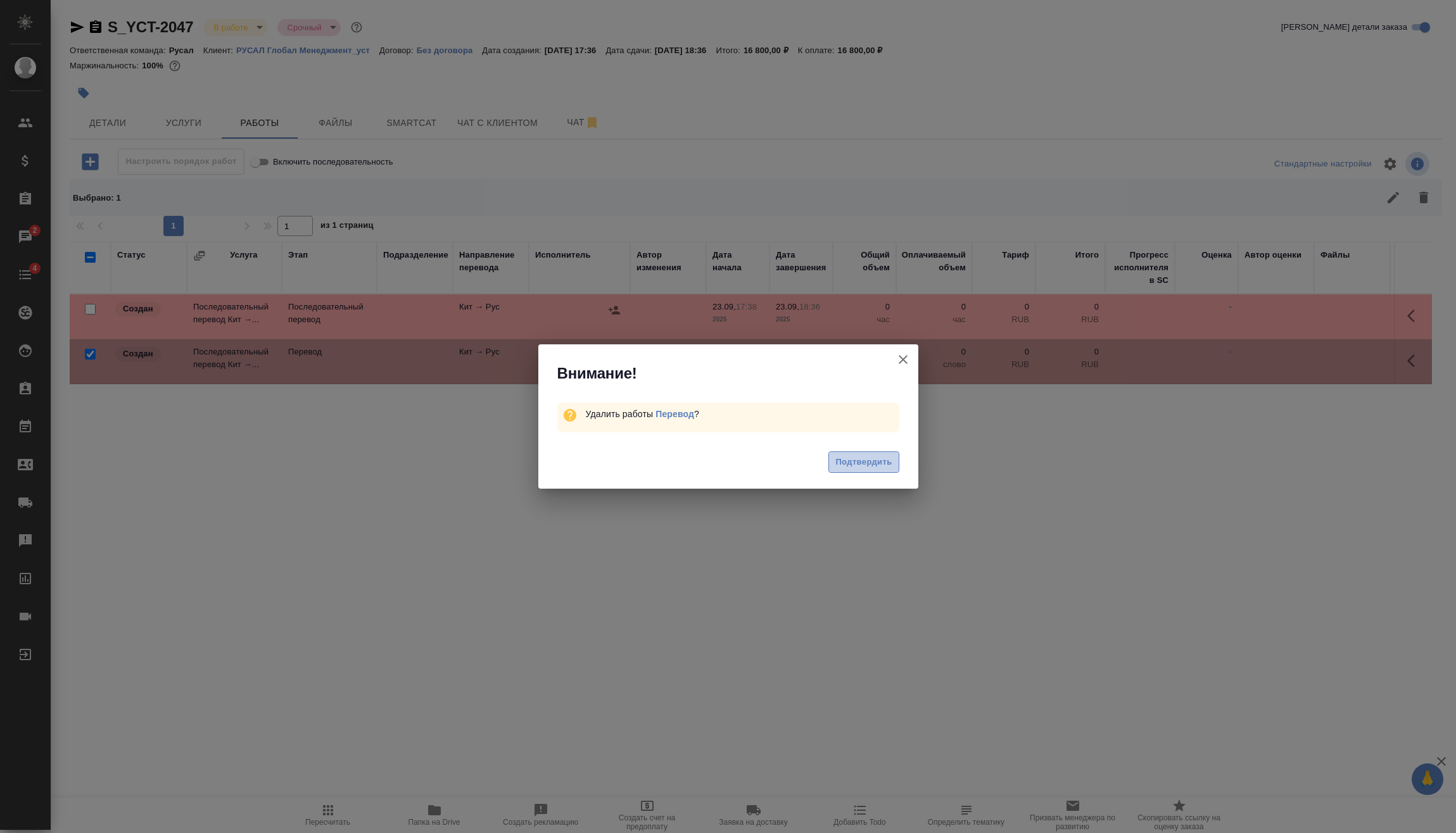
click at [874, 467] on span "Подтвердить" at bounding box center [863, 462] width 56 height 14
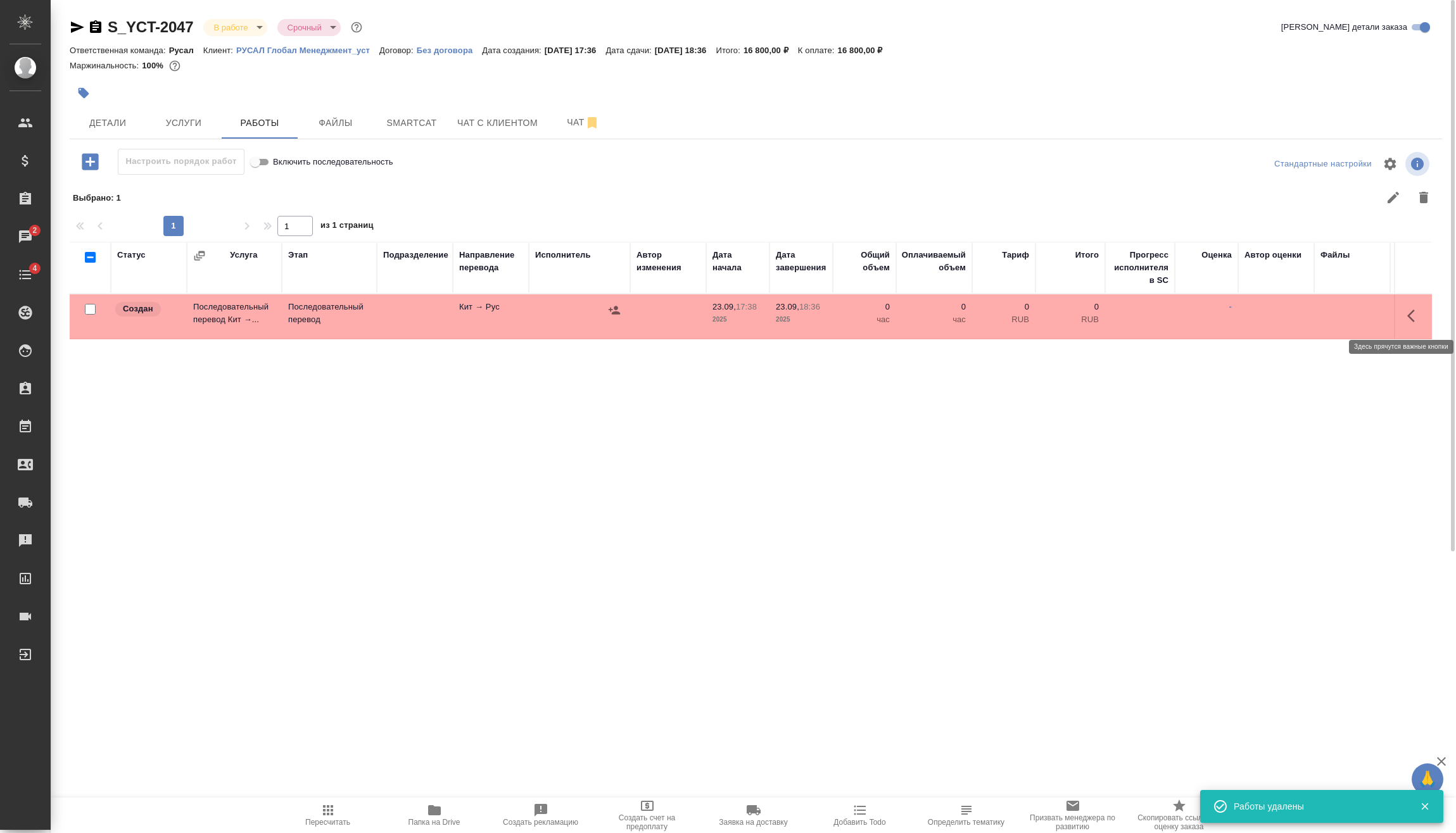
click at [1410, 316] on icon "button" at bounding box center [1415, 316] width 15 height 15
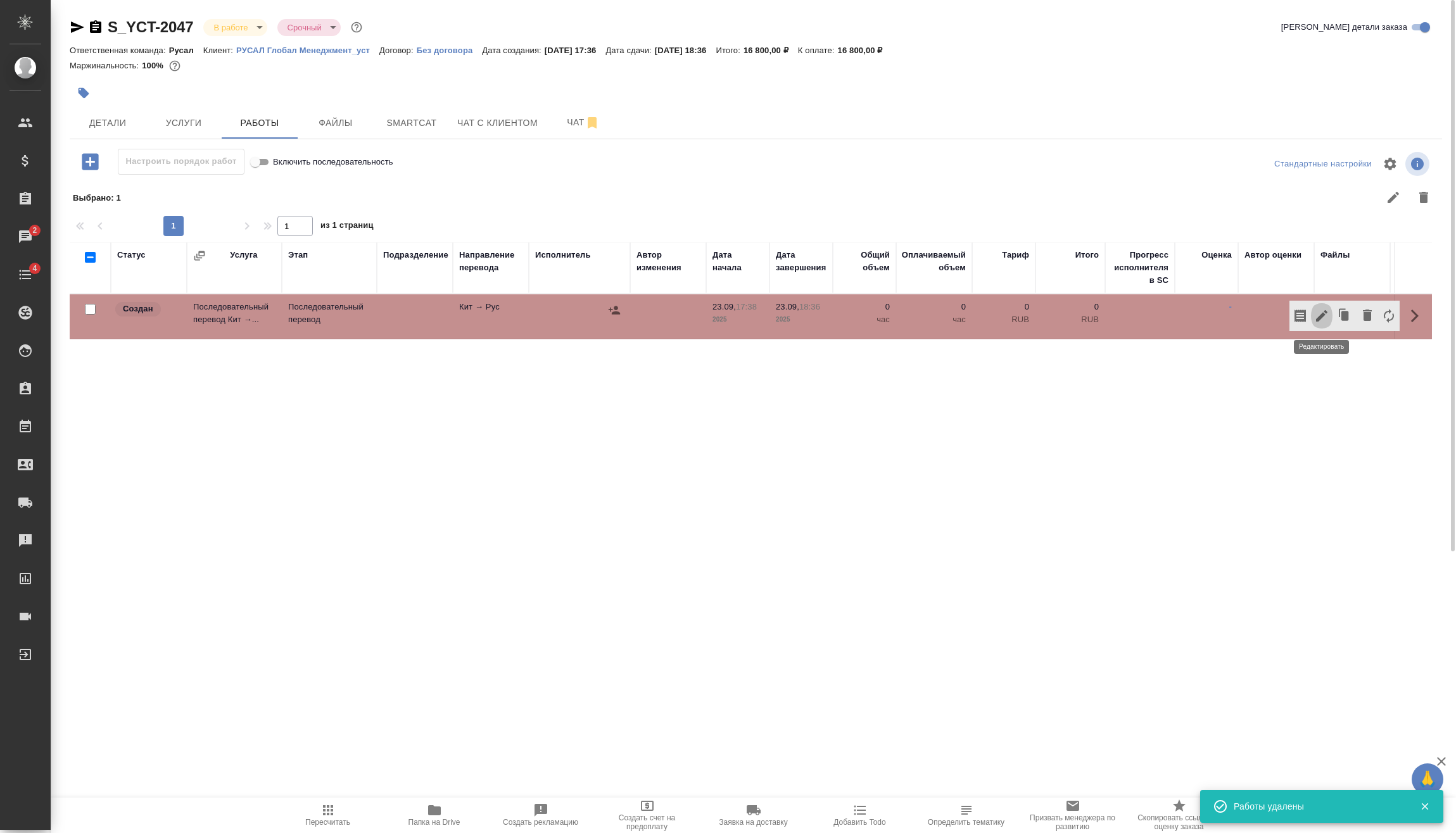
click at [1320, 316] on icon "button" at bounding box center [1321, 316] width 11 height 11
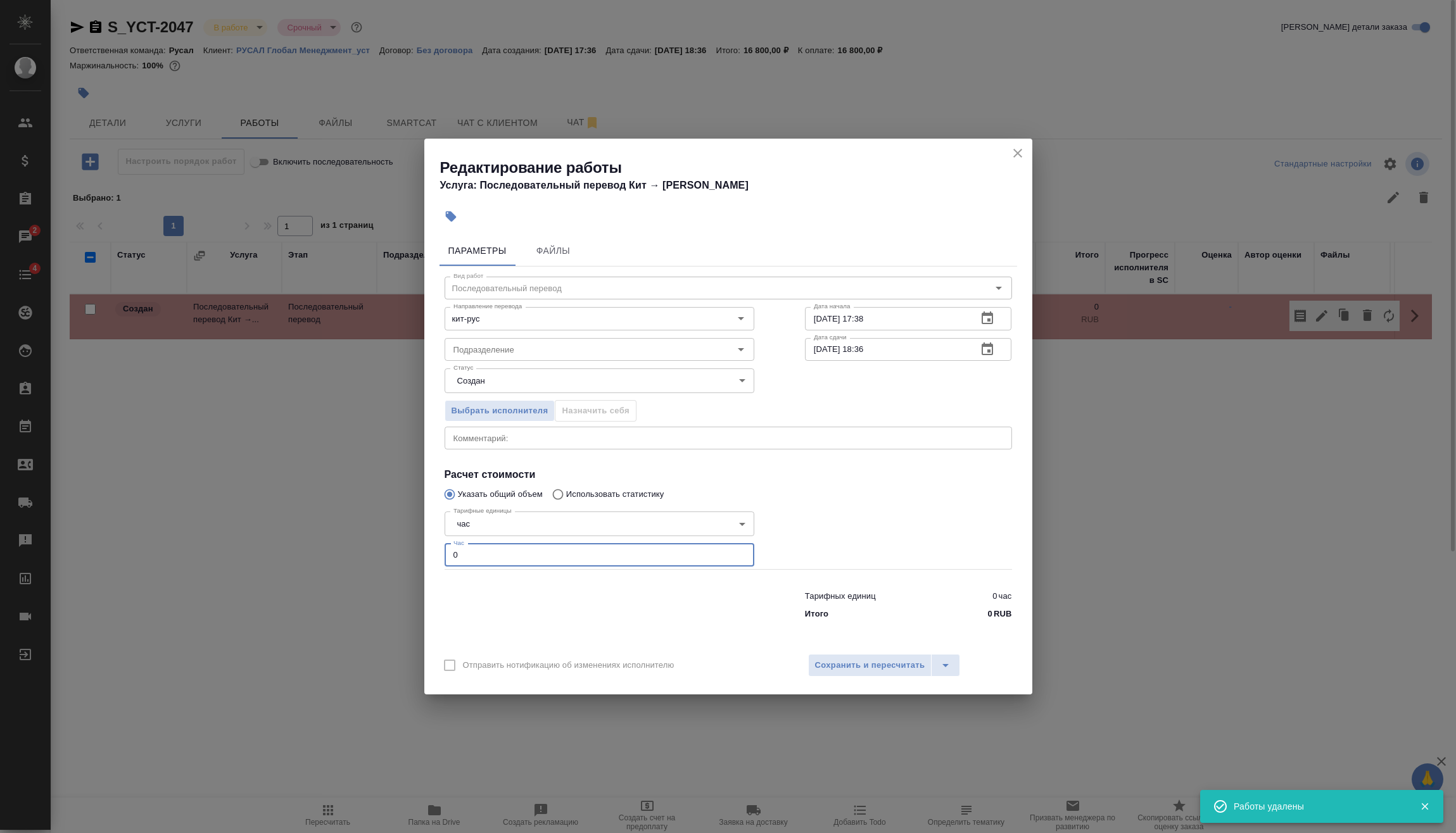
drag, startPoint x: 479, startPoint y: 552, endPoint x: 355, endPoint y: 561, distance: 124.3
click at [350, 556] on div "Редактирование работы Услуга: Последовательный перевод Кит → Рус Параметры Файл…" at bounding box center [728, 416] width 1456 height 833
type input "2"
click at [857, 667] on span "Сохранить и пересчитать" at bounding box center [870, 665] width 110 height 14
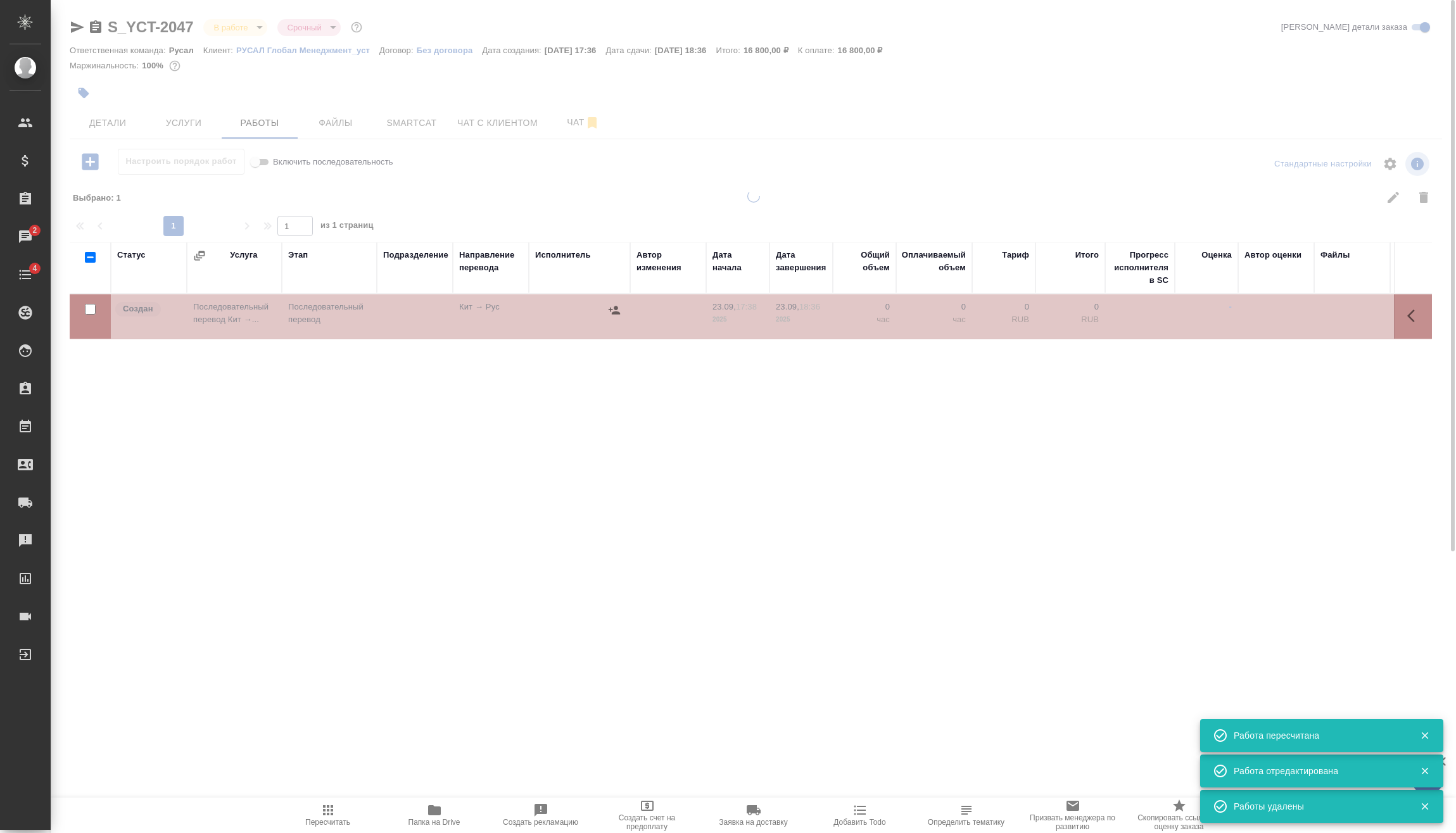
click at [337, 825] on span "Пересчитать" at bounding box center [327, 822] width 45 height 9
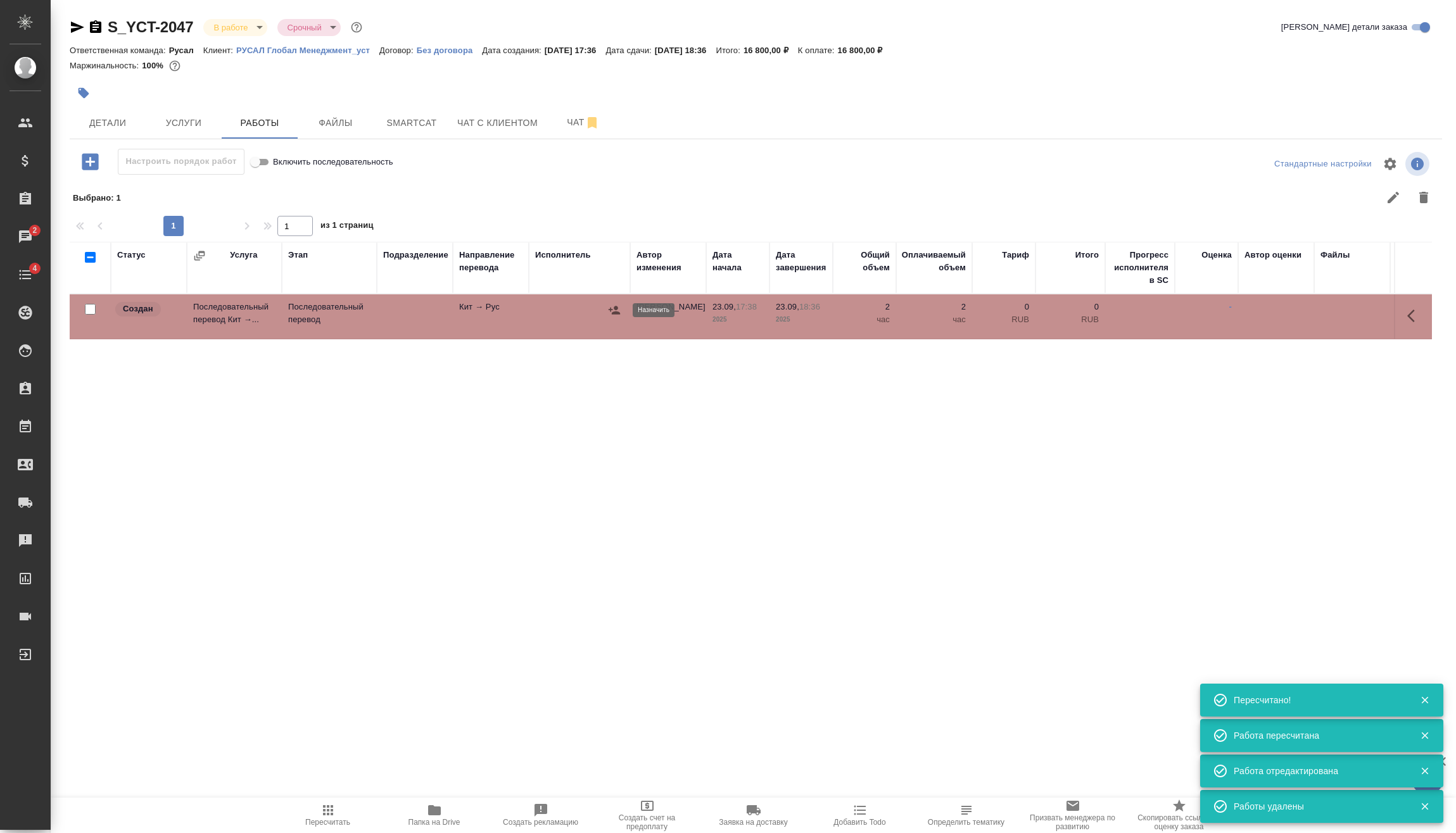
click at [620, 308] on button "button" at bounding box center [614, 310] width 19 height 19
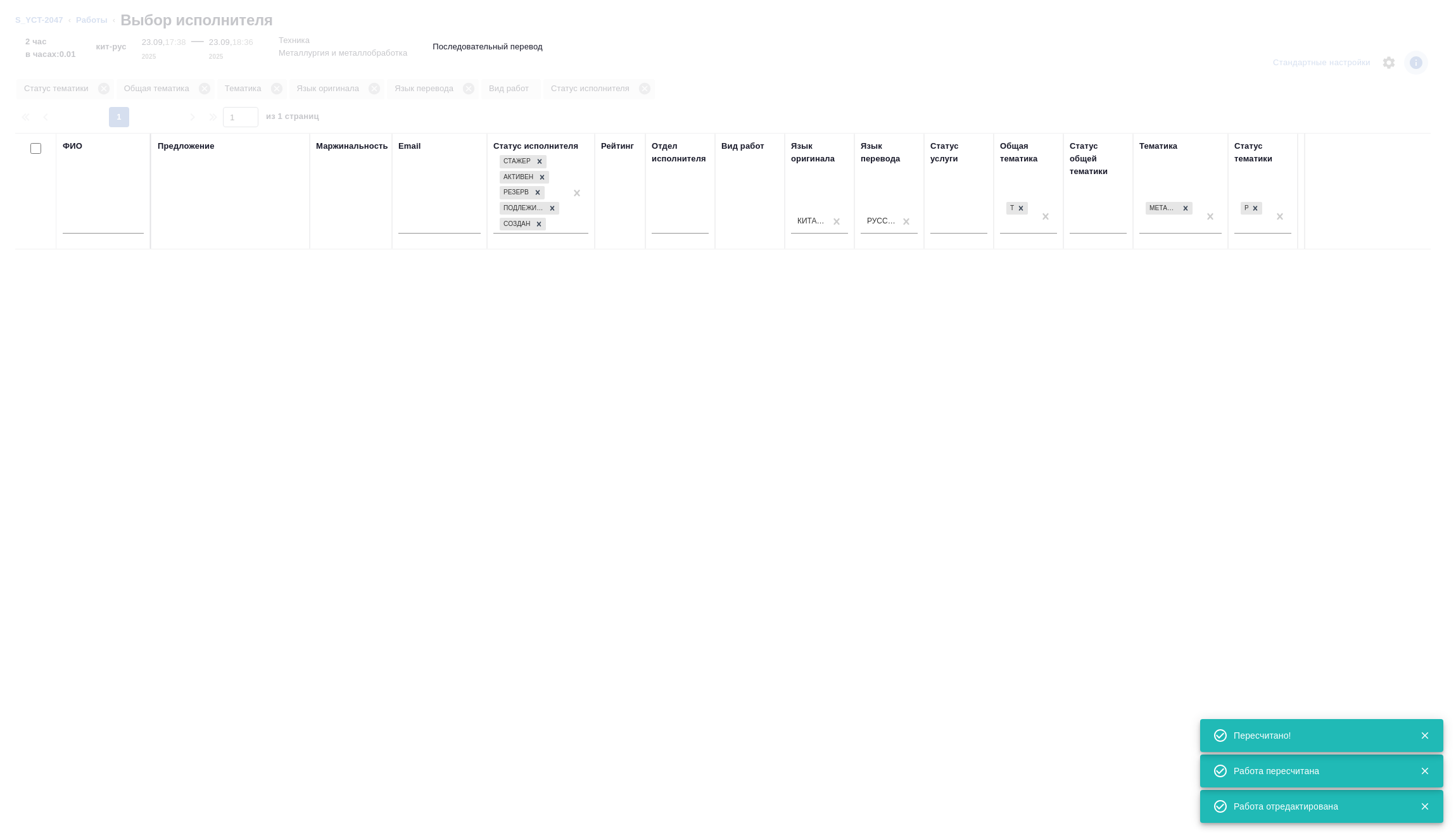
click at [113, 224] on input "text" at bounding box center [103, 225] width 81 height 16
click at [115, 226] on input "text" at bounding box center [103, 225] width 81 height 16
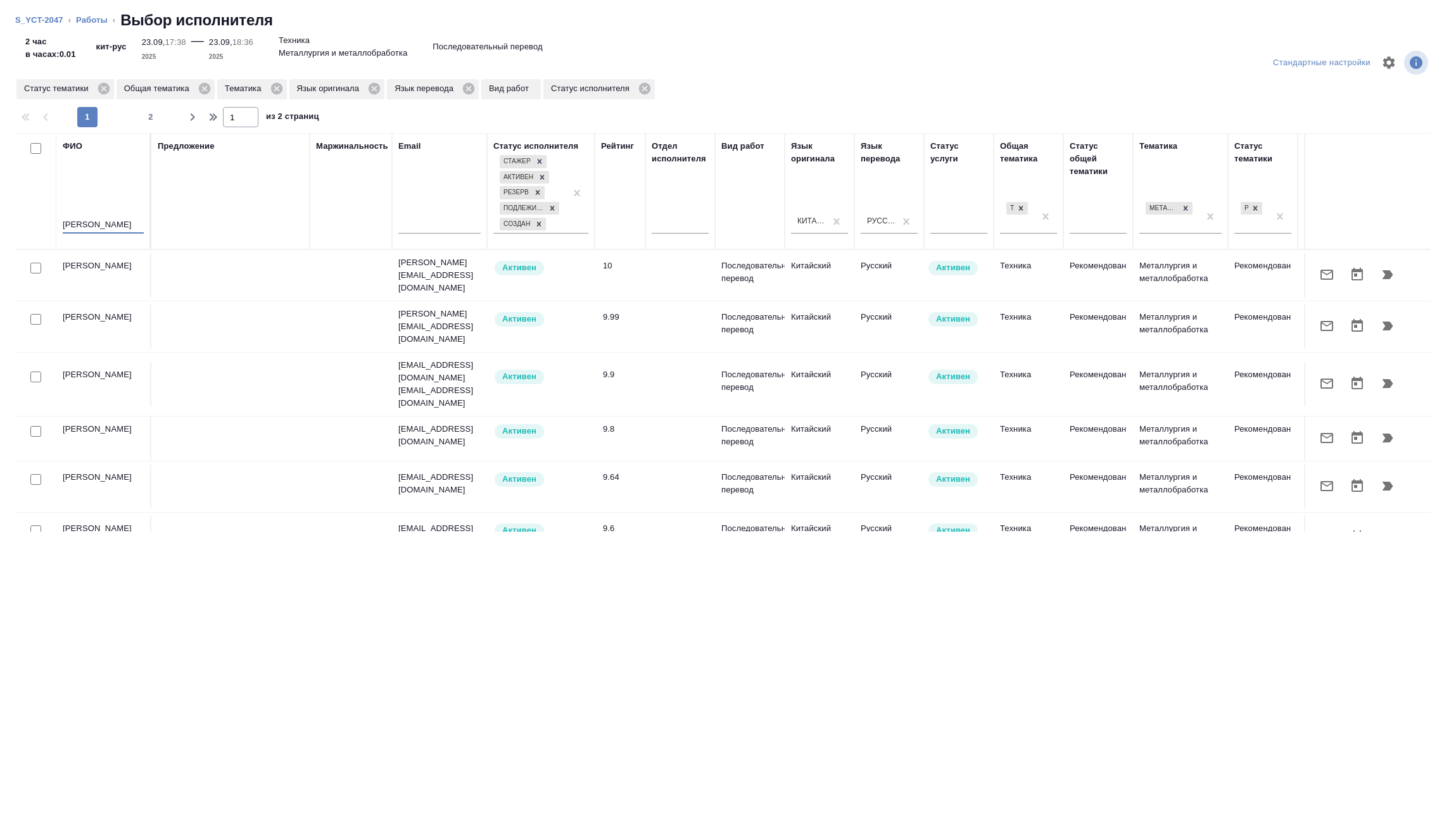
type input "мирошина"
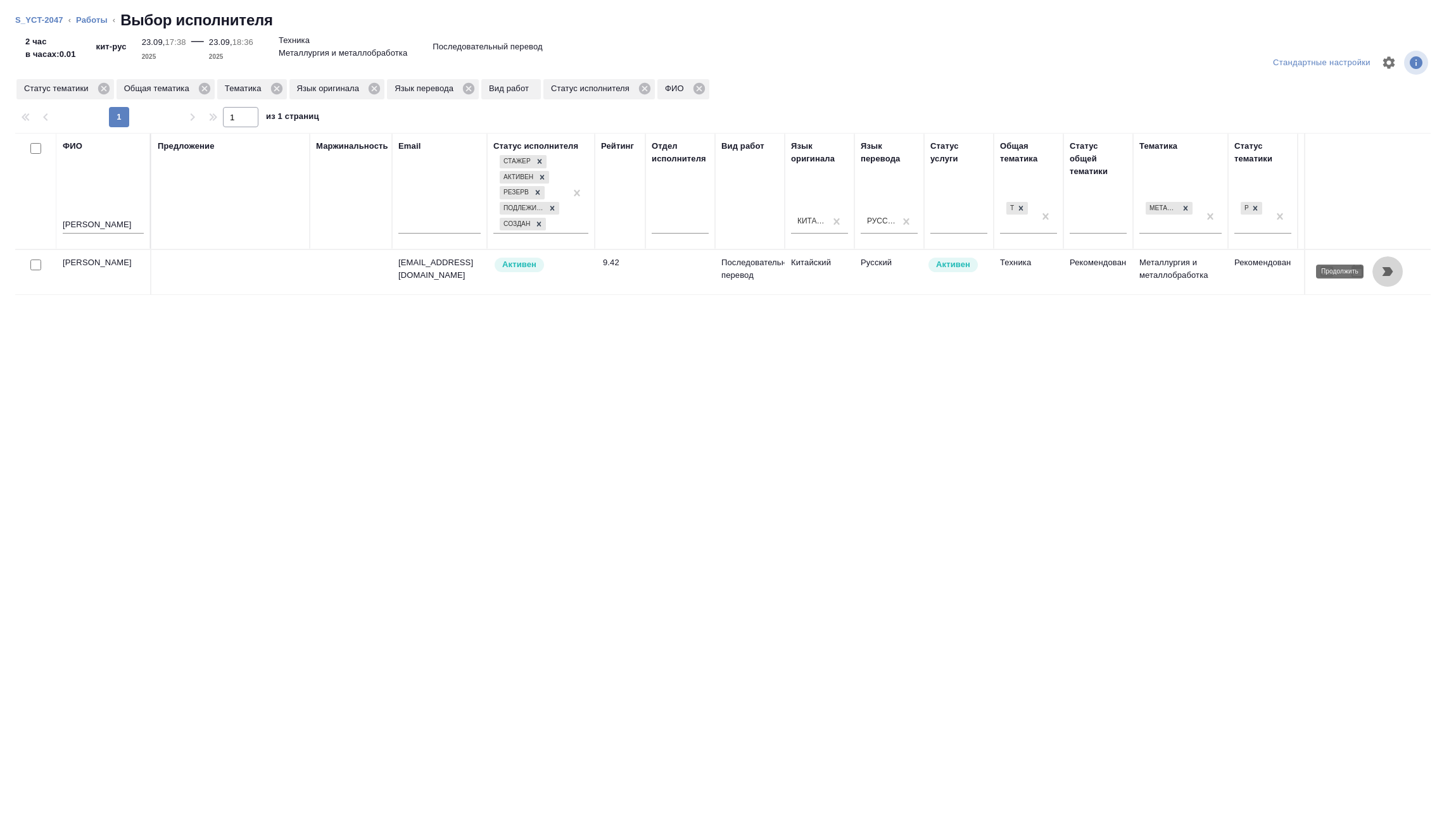
click at [1390, 273] on icon "button" at bounding box center [1388, 272] width 11 height 9
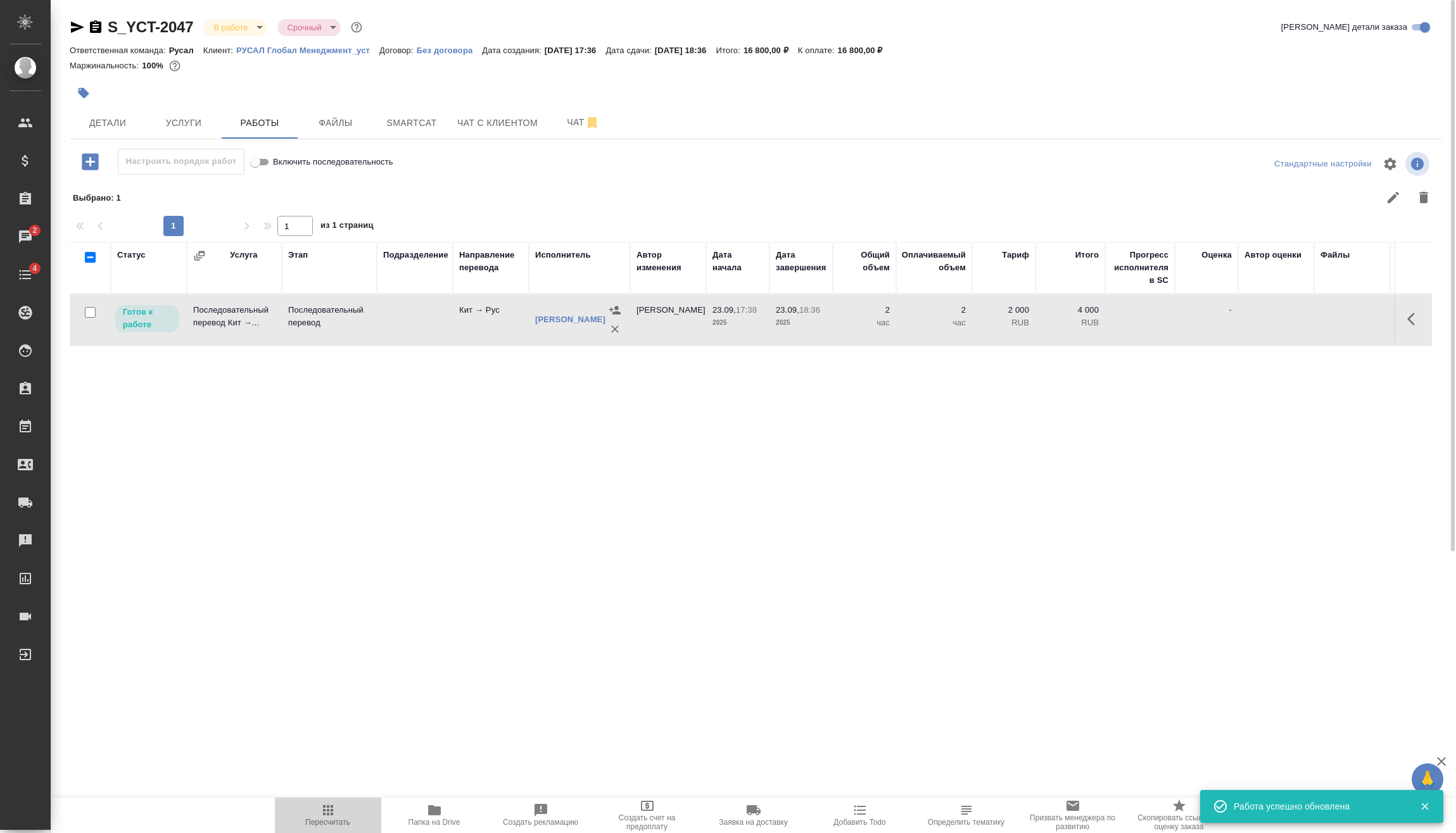
click at [333, 819] on span "Пересчитать" at bounding box center [327, 822] width 45 height 9
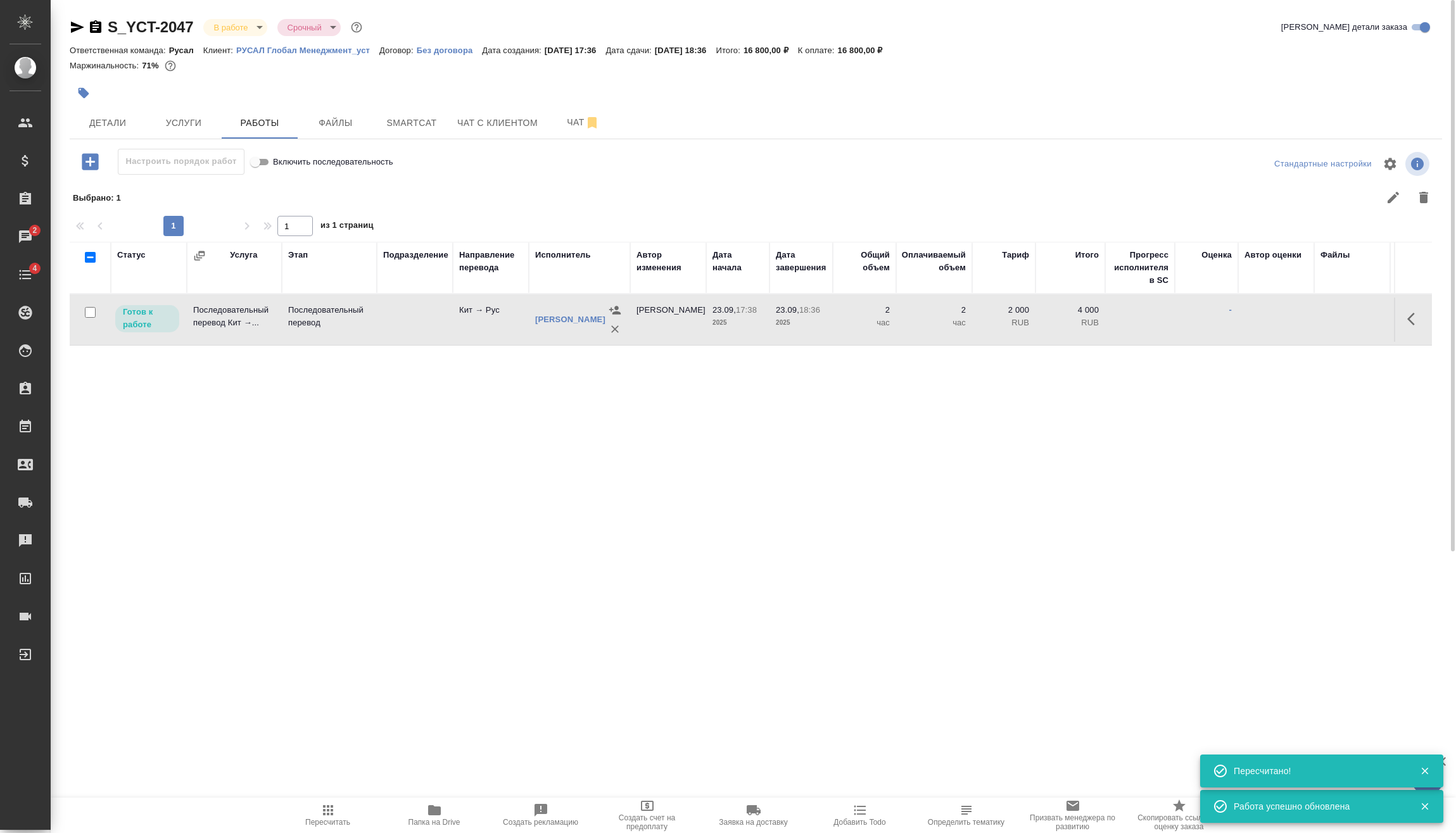
click at [249, 24] on body "🙏 .cls-1 fill:#fff; AWATERA Vasilev Evgeniy Клиенты Спецификации Заказы 2 Чаты …" at bounding box center [728, 416] width 1456 height 833
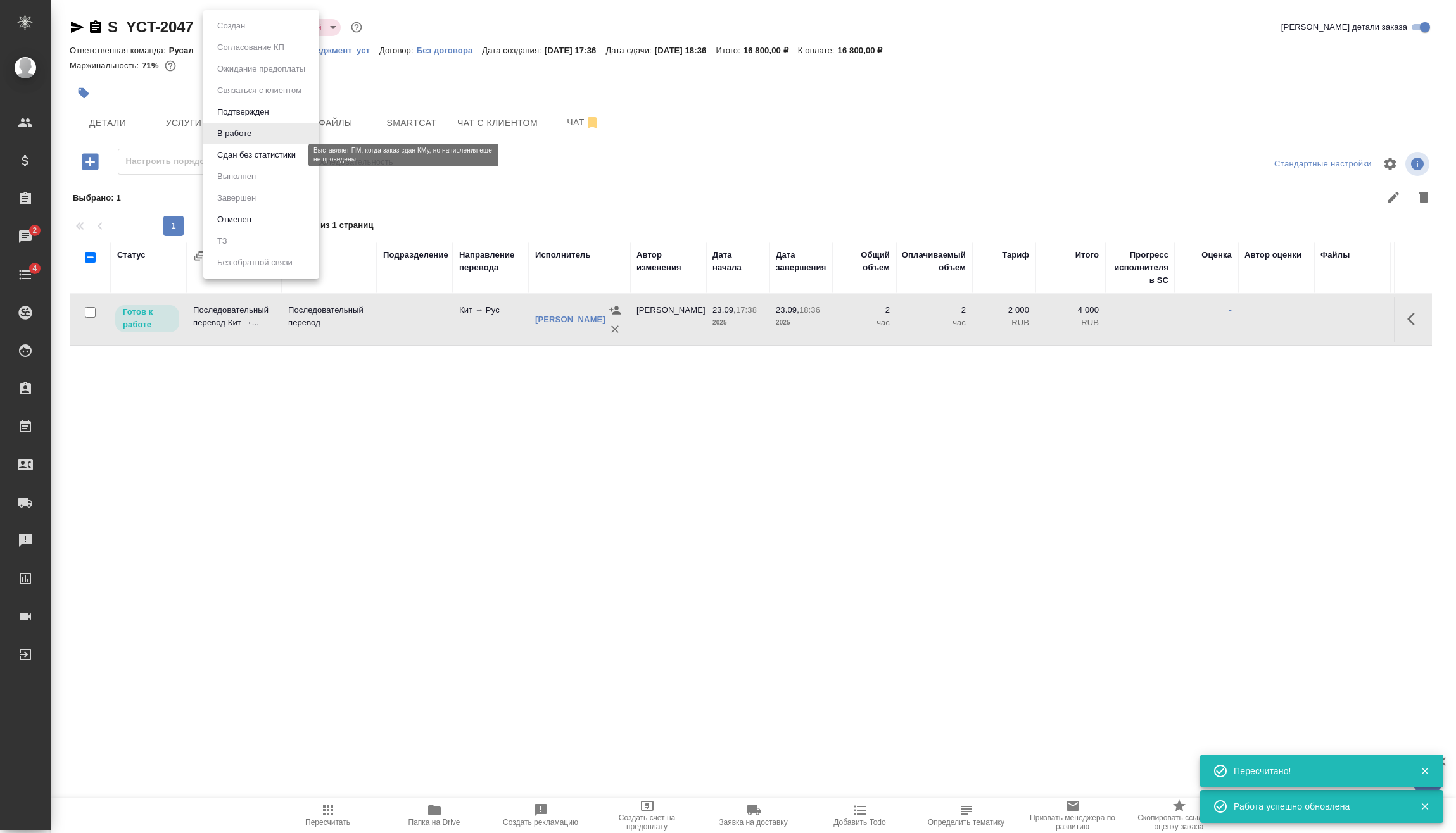
click at [266, 160] on button "Сдан без статистики" at bounding box center [256, 155] width 86 height 14
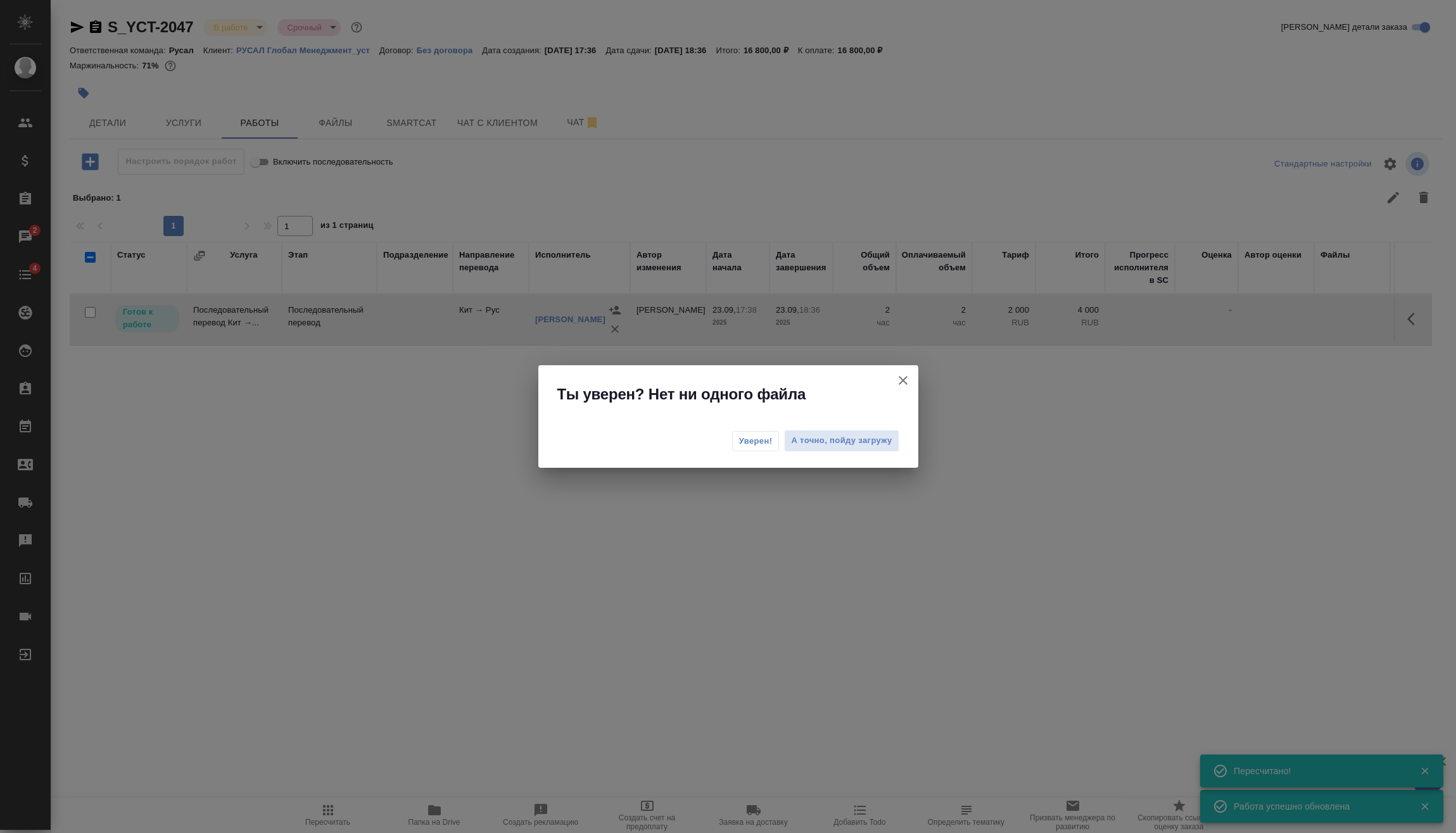
click at [770, 439] on span "Уверен!" at bounding box center [756, 441] width 33 height 13
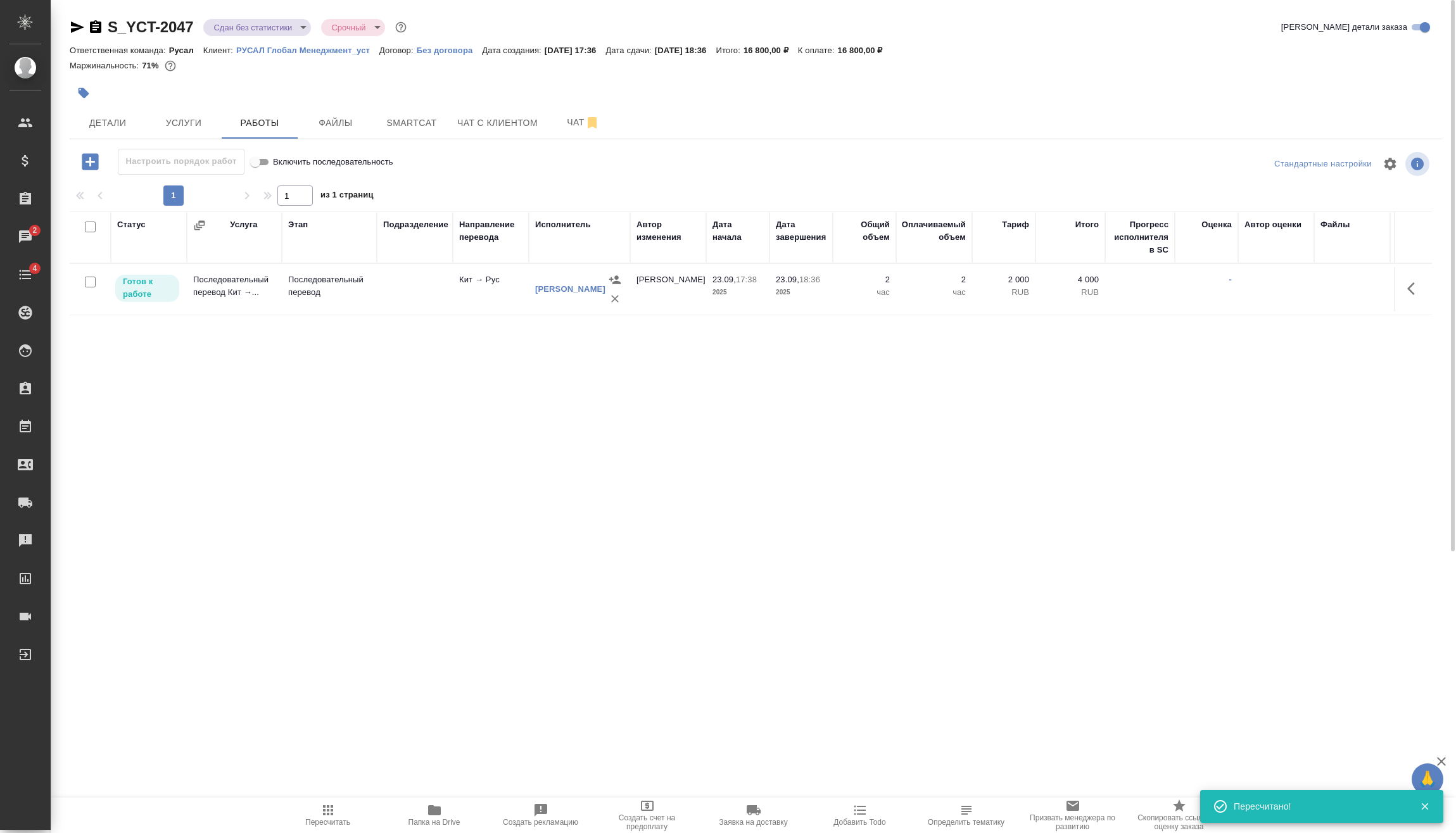
click at [89, 285] on input "checkbox" at bounding box center [90, 282] width 11 height 11
checkbox input "true"
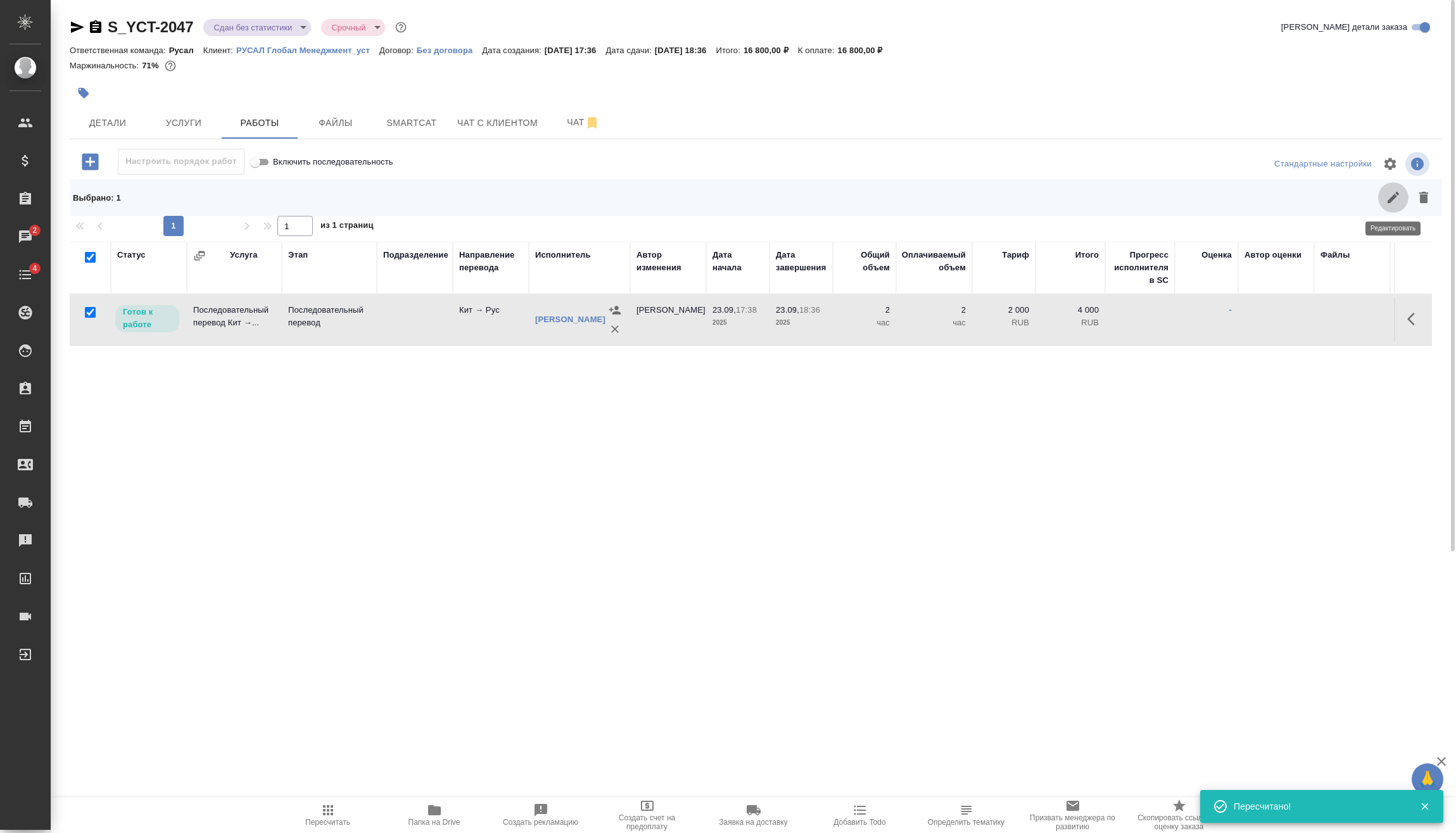
click at [1388, 208] on button "button" at bounding box center [1393, 198] width 30 height 30
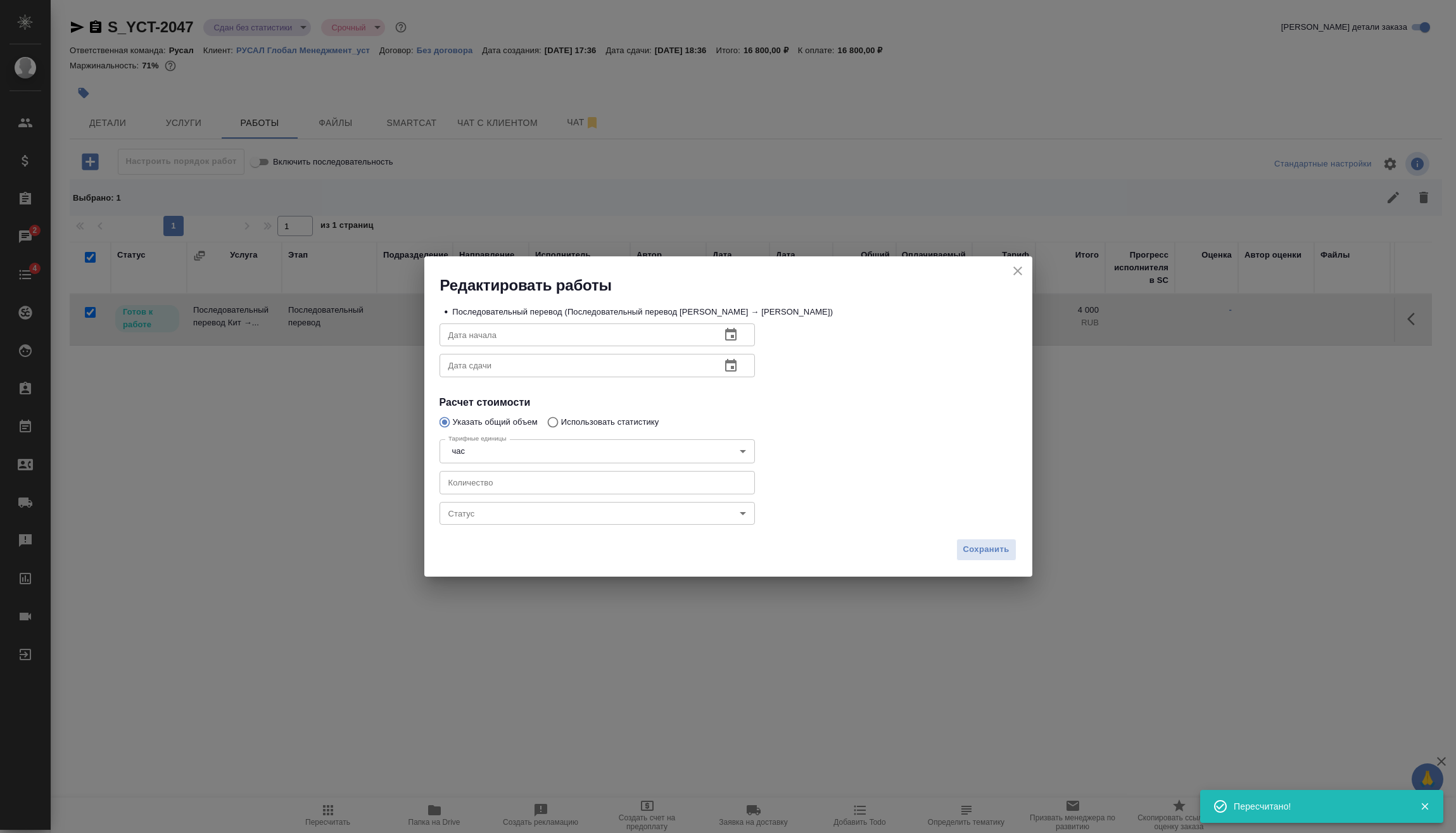
click at [622, 521] on body "🙏 .cls-1 fill:#fff; AWATERA Vasilev Evgeniy Клиенты Спецификации Заказы 2 Чаты …" at bounding box center [728, 416] width 1456 height 833
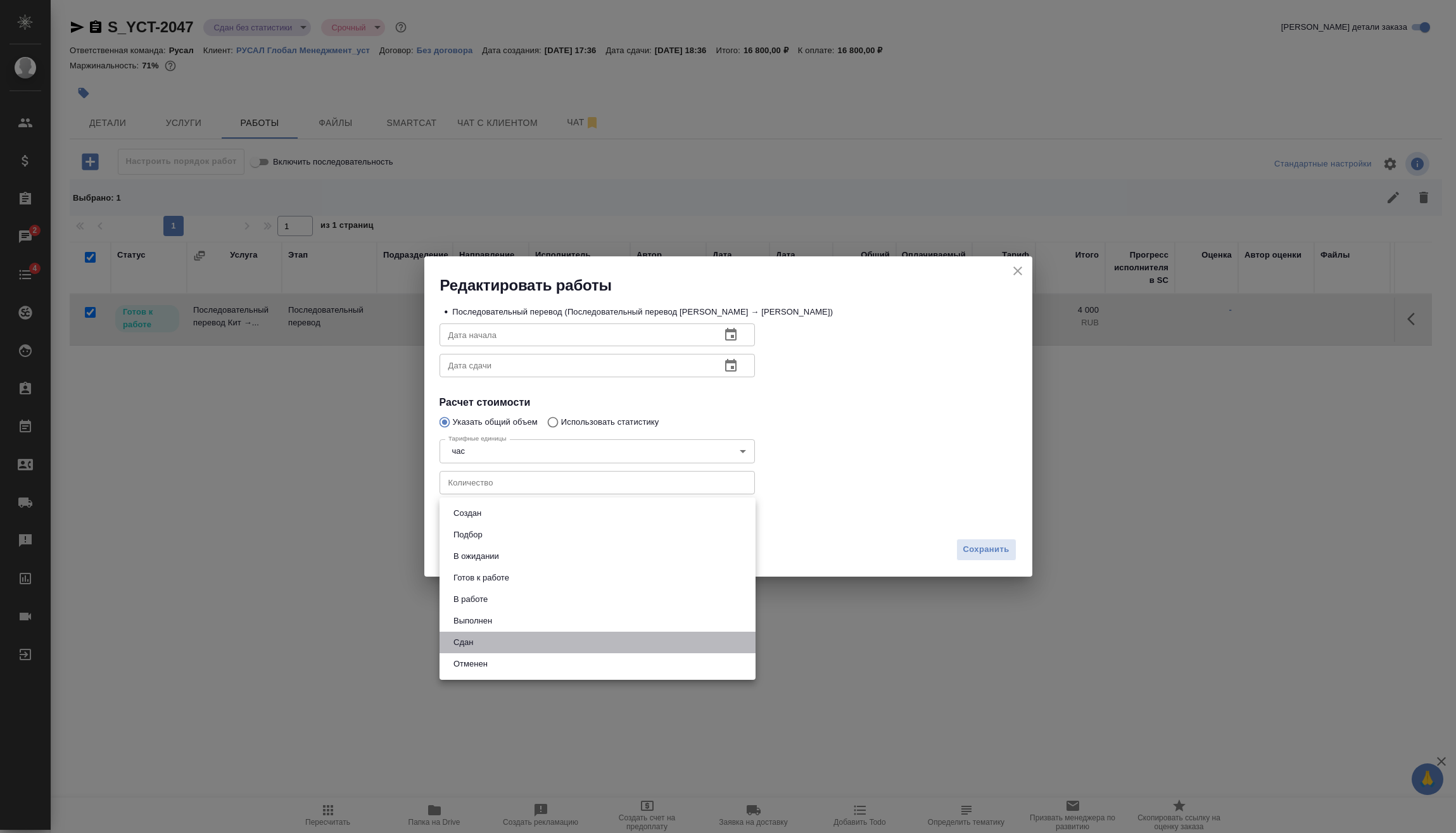
drag, startPoint x: 530, startPoint y: 644, endPoint x: 959, endPoint y: 575, distance: 434.5
click at [530, 644] on li "Сдан" at bounding box center [597, 642] width 316 height 21
type input "closed"
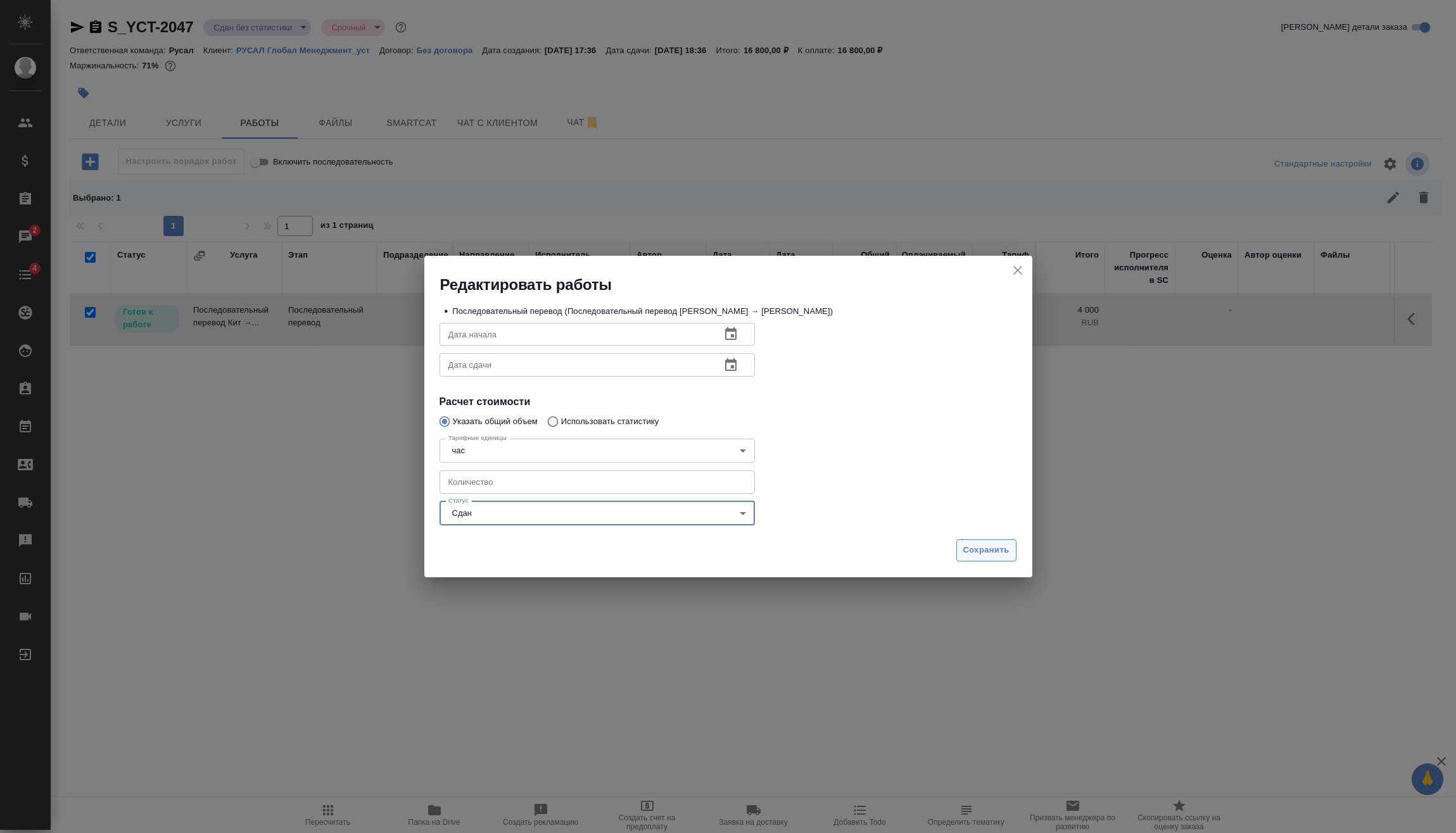
click at [987, 544] on span "Сохранить" at bounding box center [986, 550] width 46 height 14
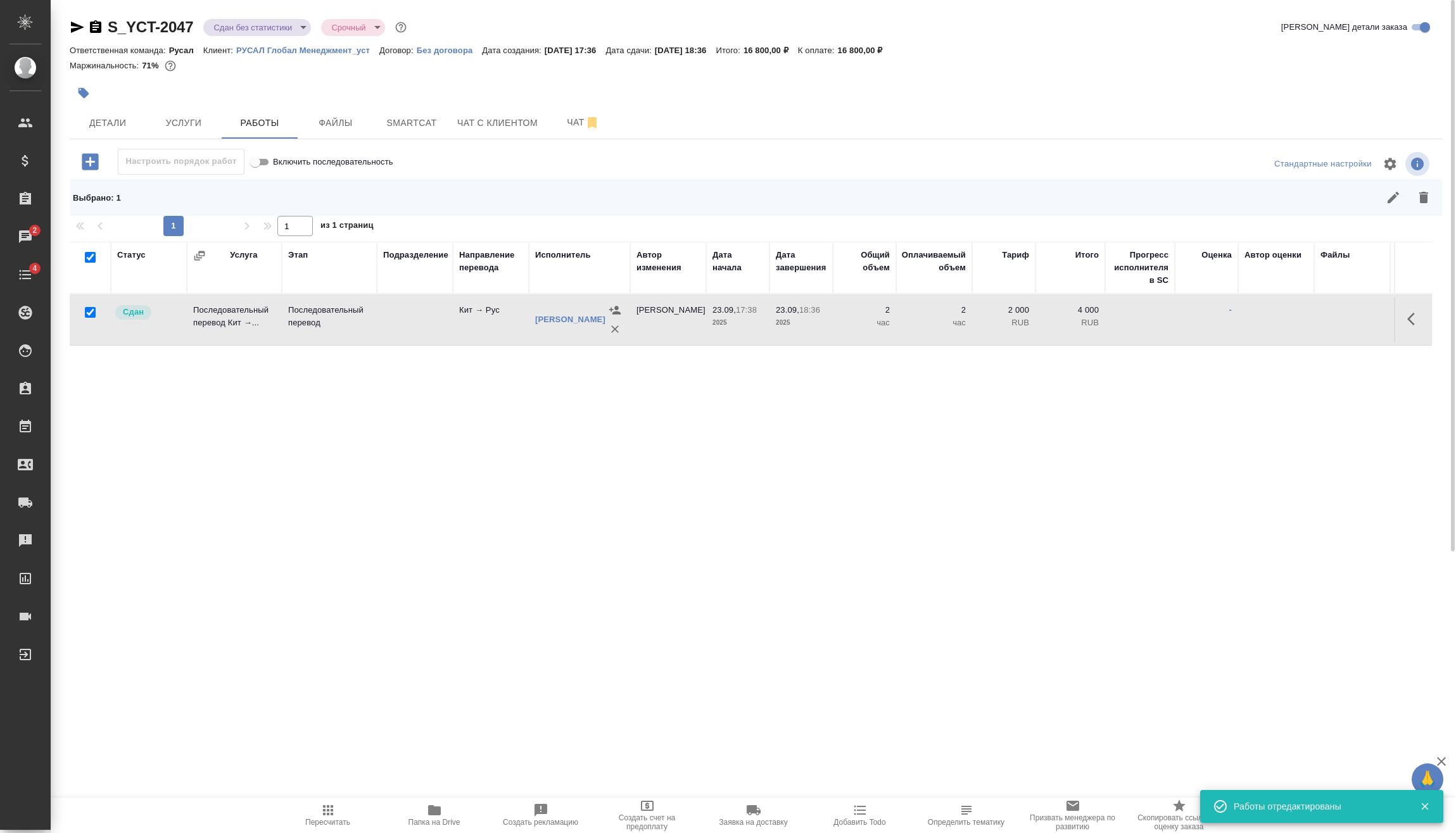
click at [283, 24] on body "🙏 .cls-1 fill:#fff; AWATERA Vasilev Evgeniy Клиенты Спецификации Заказы 2 Чаты …" at bounding box center [728, 416] width 1456 height 833
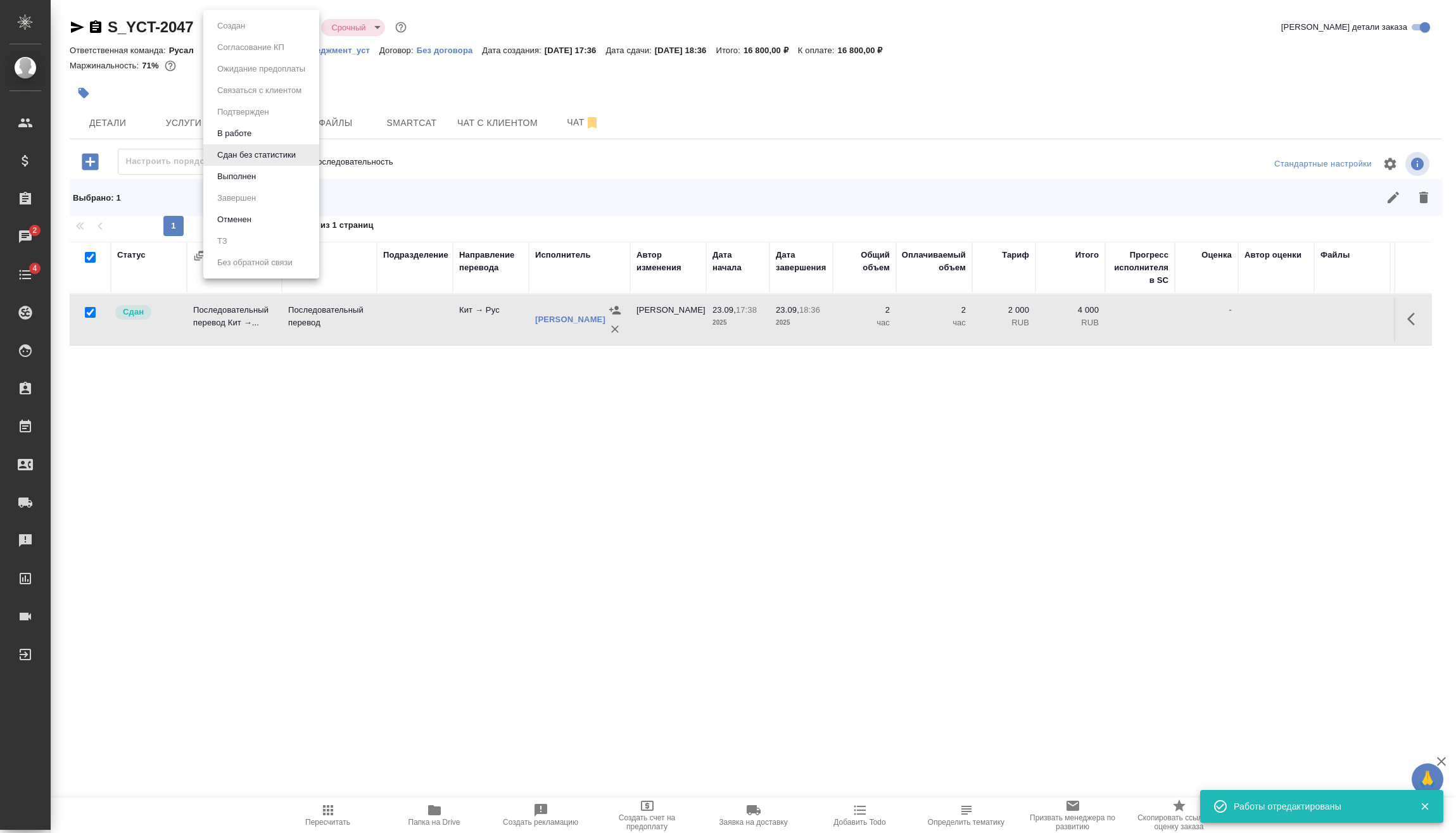
click at [277, 180] on li "Выполнен" at bounding box center [261, 176] width 116 height 21
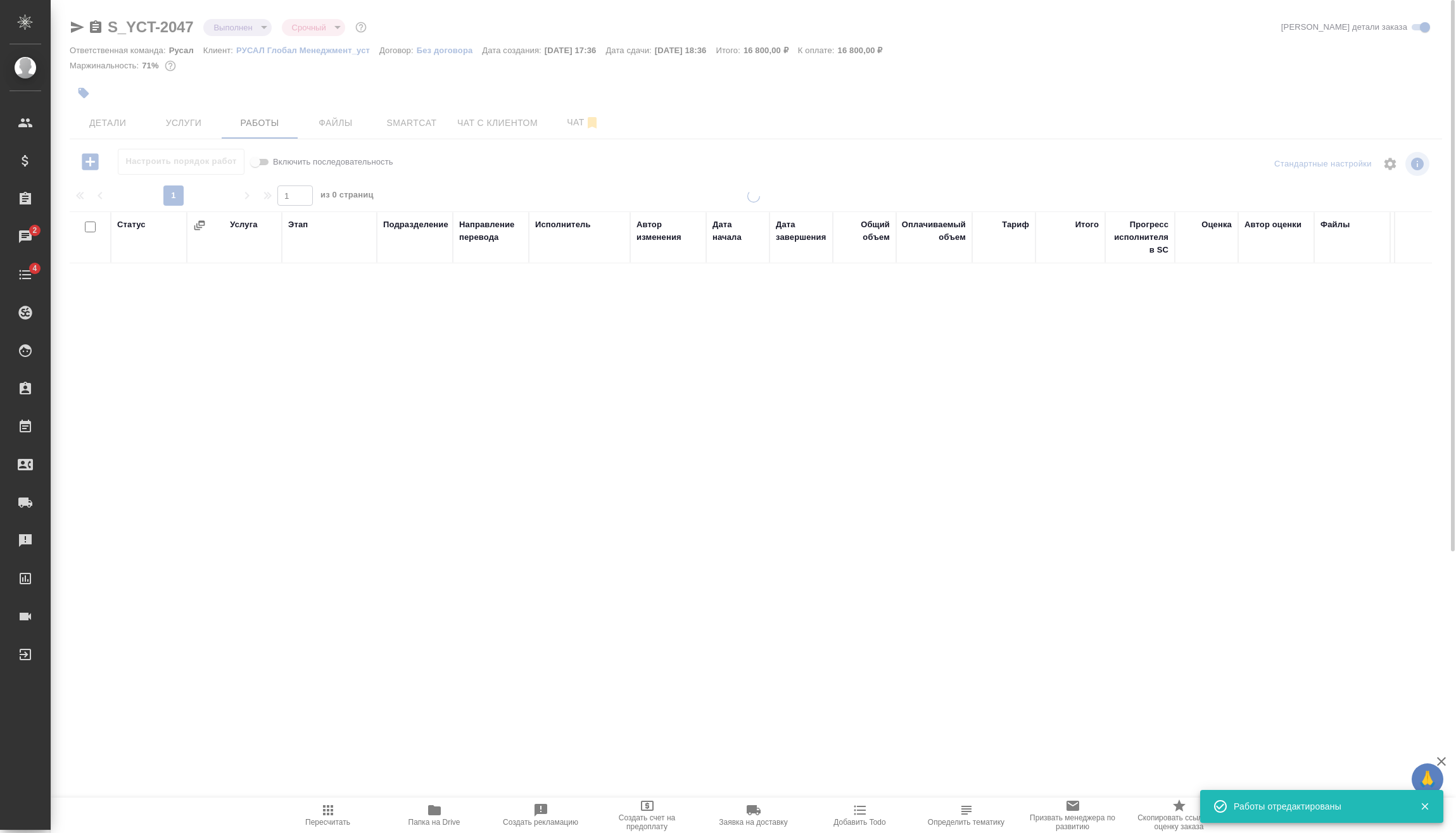
click at [234, 27] on body "🙏 .cls-1 fill:#fff; AWATERA Vasilev Evgeniy Клиенты Спецификации Заказы 2 Чаты …" at bounding box center [728, 416] width 1456 height 833
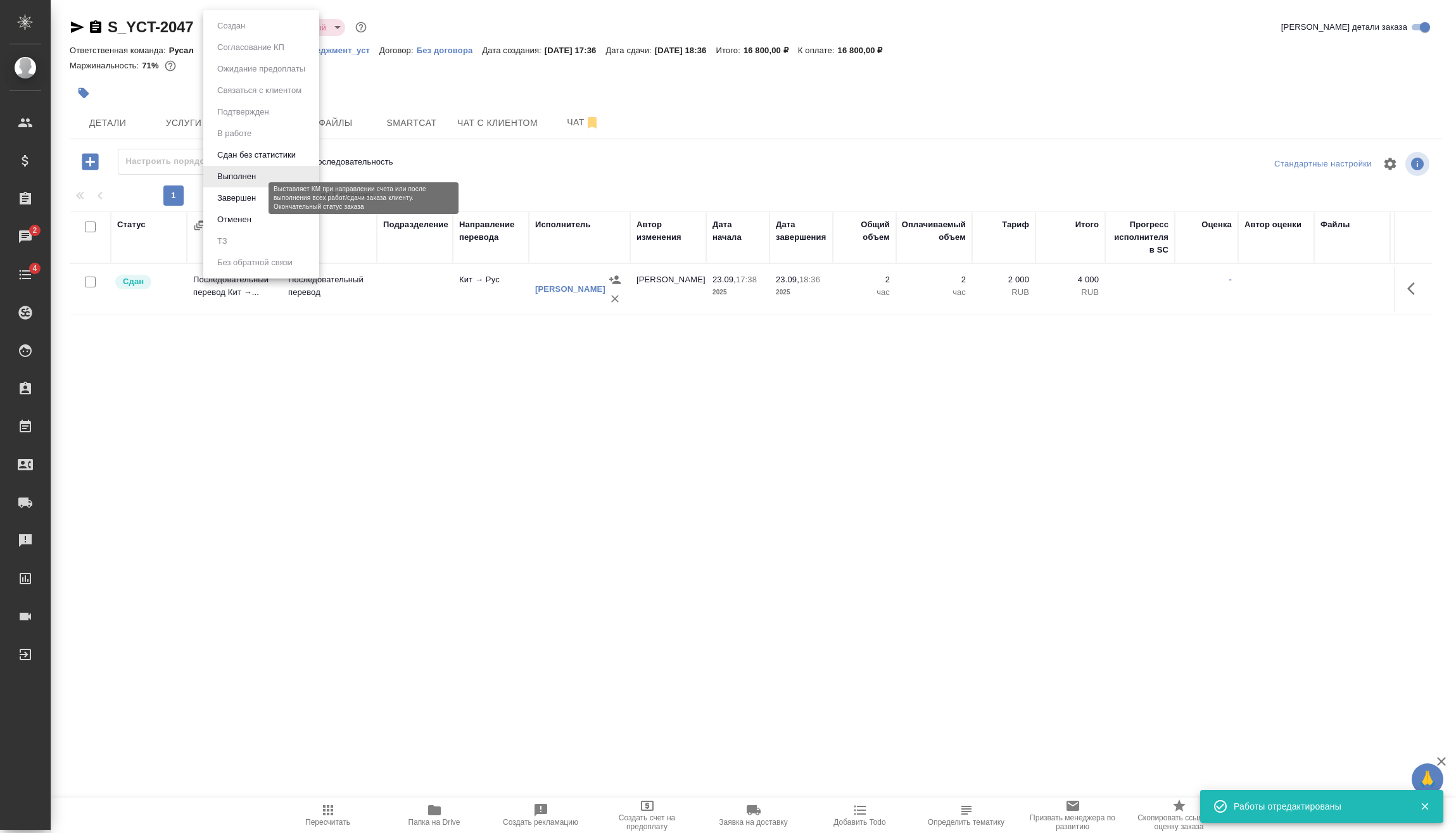
click at [237, 197] on button "Завершен" at bounding box center [236, 198] width 46 height 14
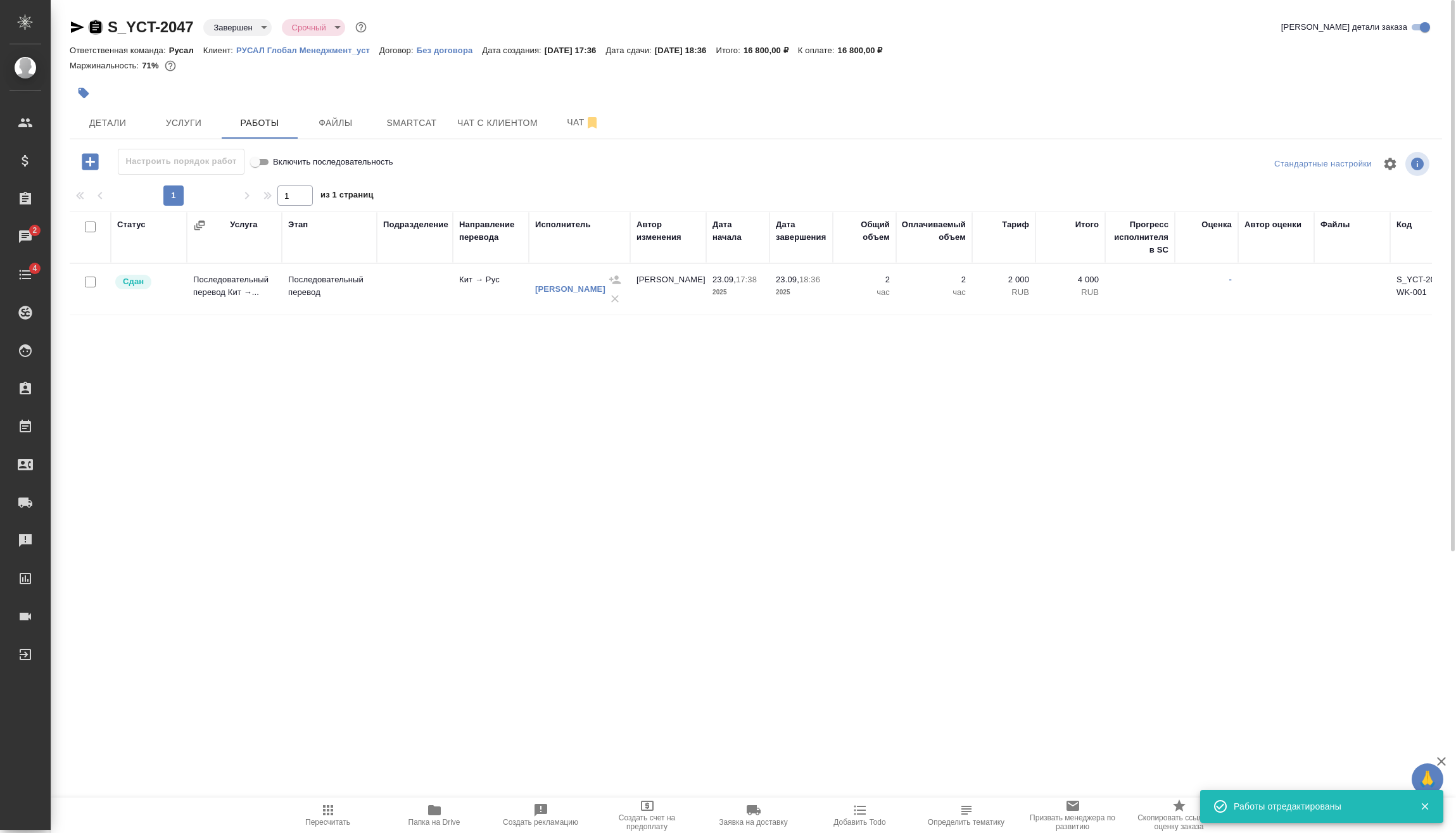
click at [97, 29] on icon "button" at bounding box center [95, 27] width 11 height 13
